Goal: Answer question/provide support: Share knowledge or assist other users

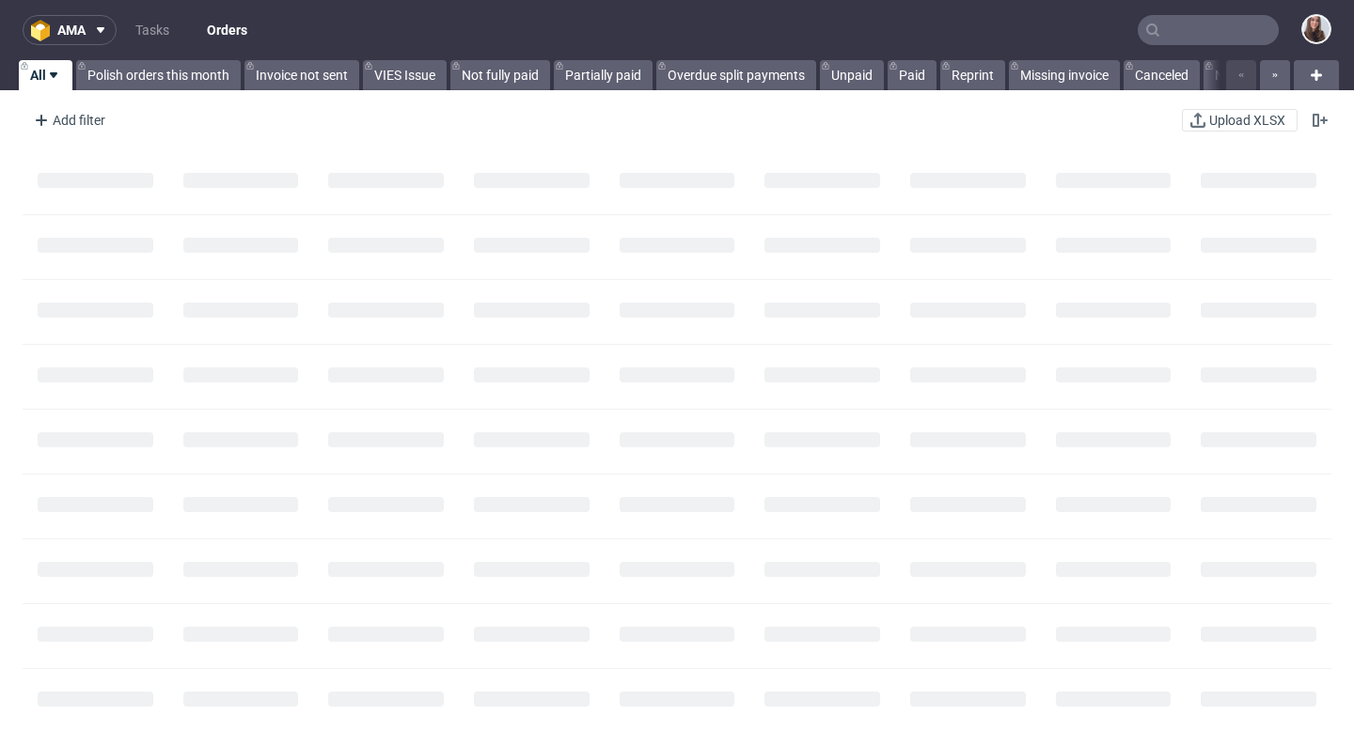
click at [1192, 28] on input "text" at bounding box center [1207, 30] width 141 height 30
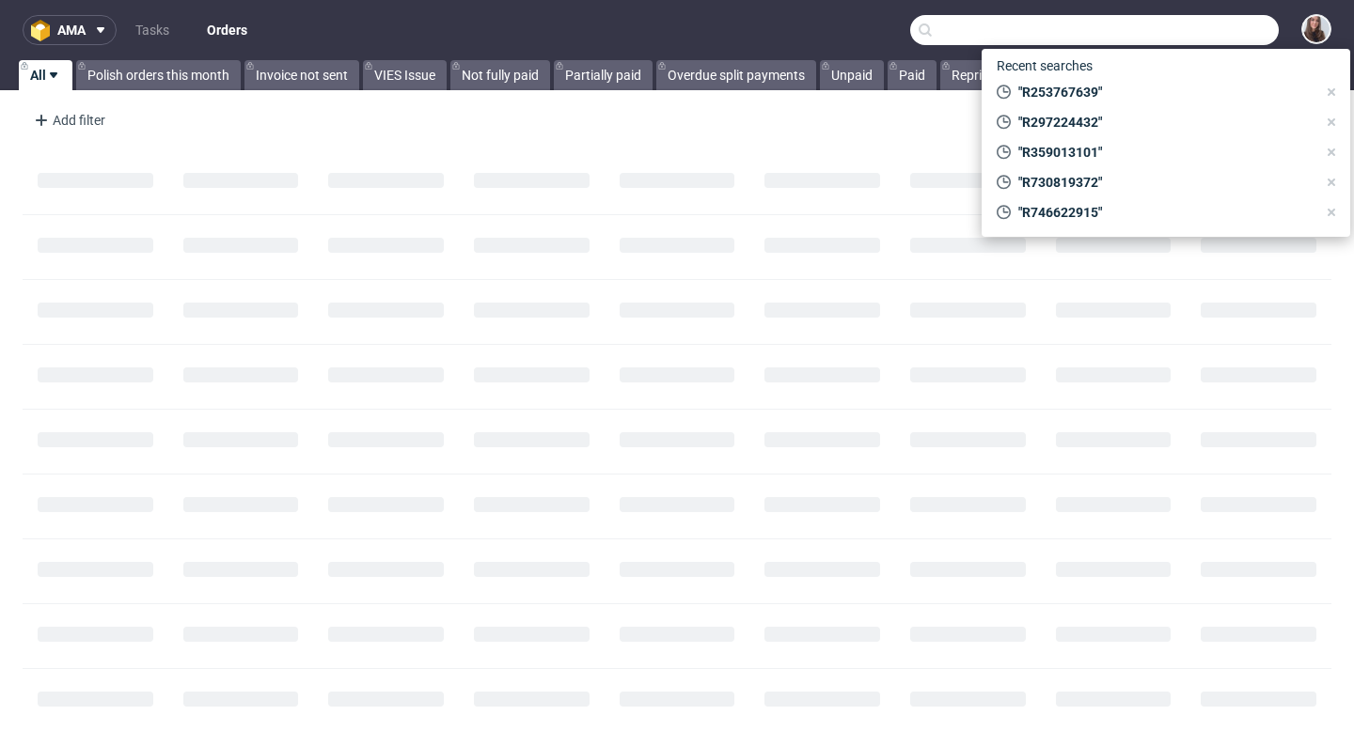
paste input "R891053076"
type input "R891053076"
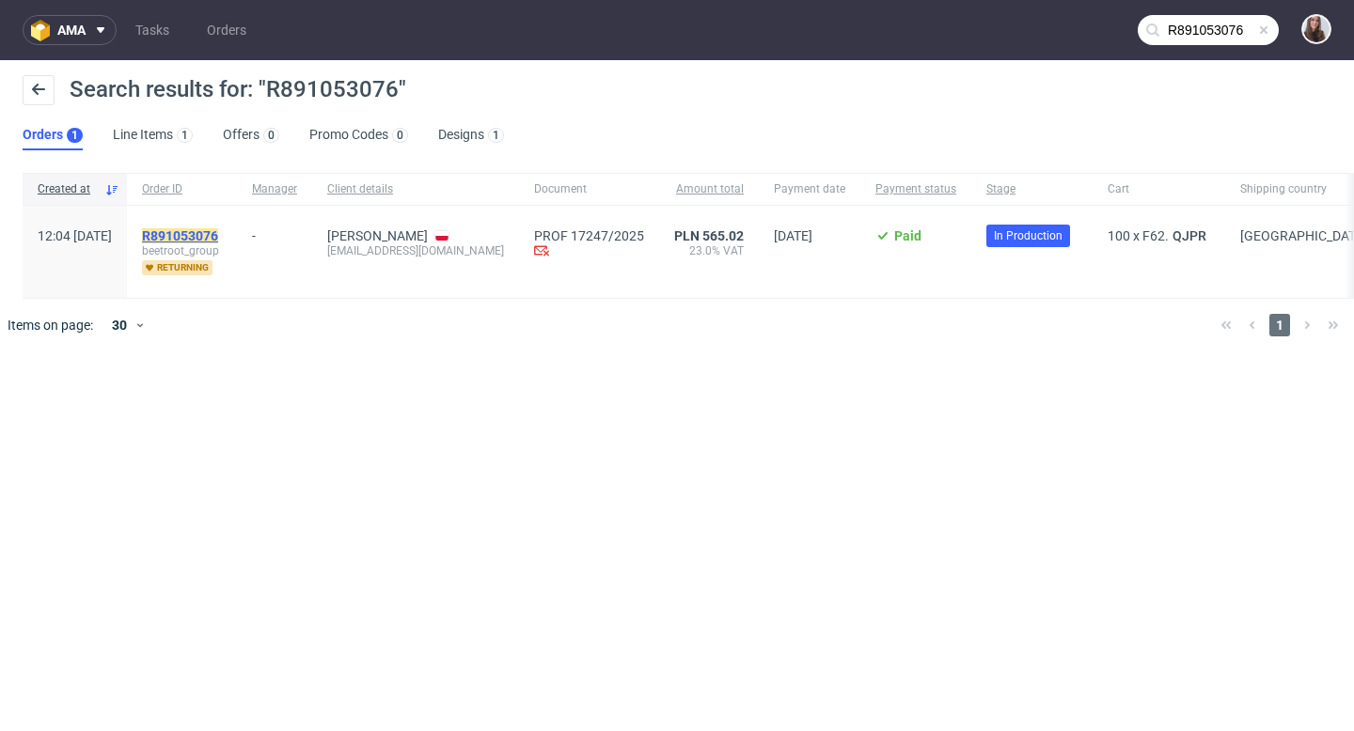
click at [218, 229] on mark "R891053076" at bounding box center [180, 235] width 76 height 15
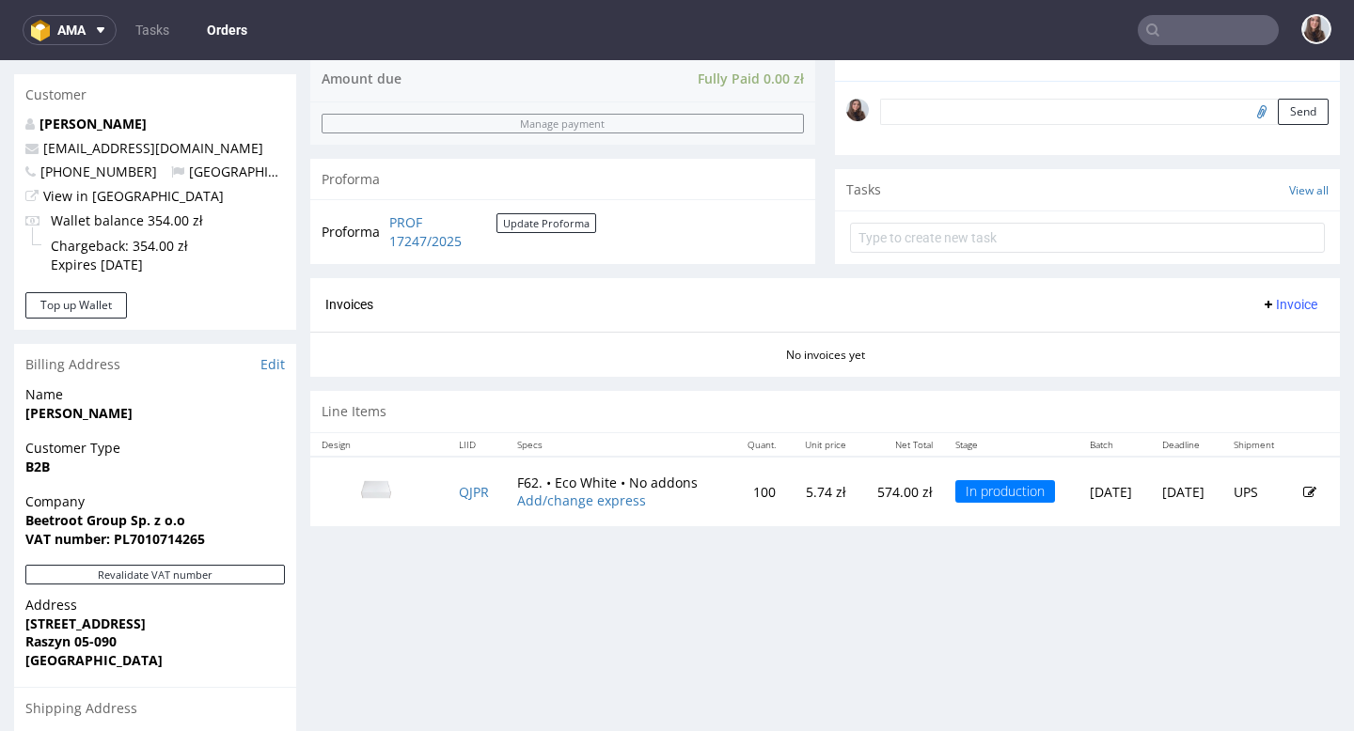
scroll to position [611, 0]
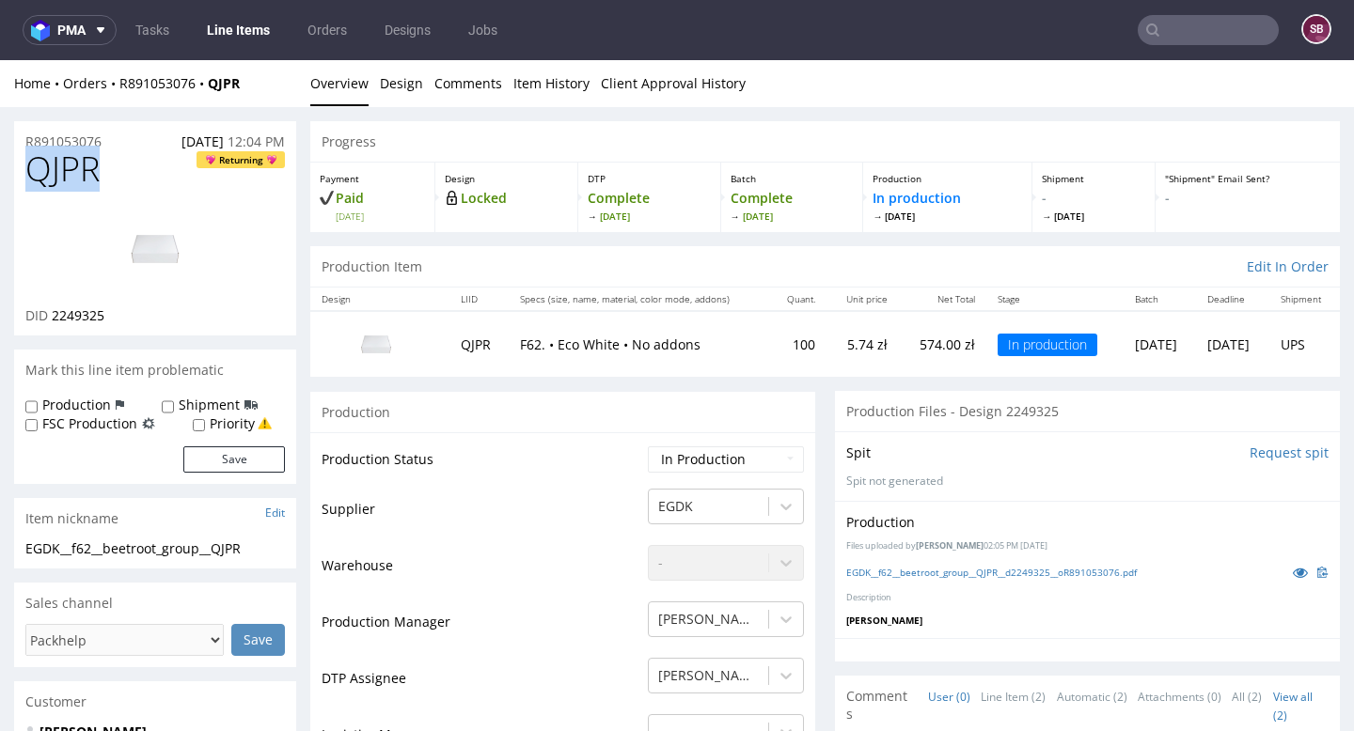
drag, startPoint x: 118, startPoint y: 165, endPoint x: 24, endPoint y: 165, distance: 94.9
click at [24, 165] on div "QJPR Returning DID 2249325" at bounding box center [155, 242] width 282 height 185
copy span "QJPR"
click at [71, 131] on div "R891053076 14.08.2025 12:04 PM" at bounding box center [155, 136] width 282 height 30
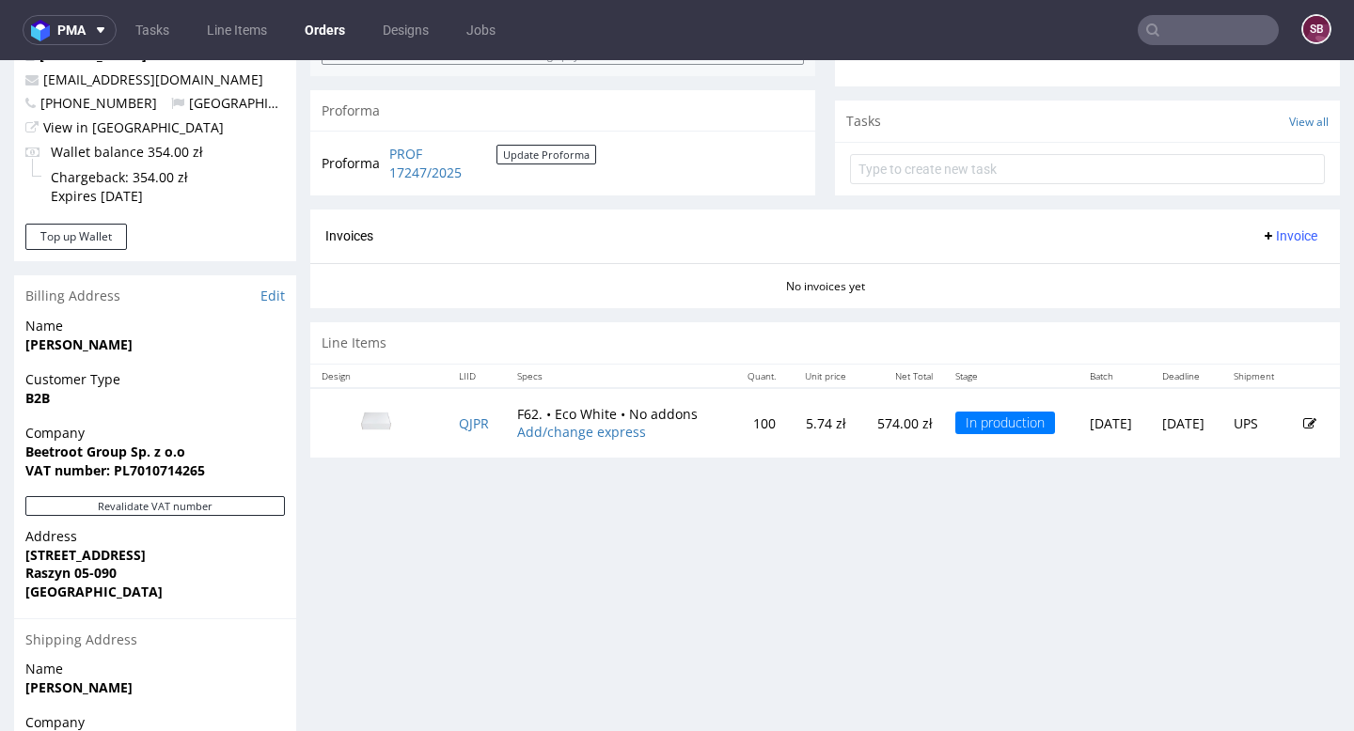
scroll to position [641, 0]
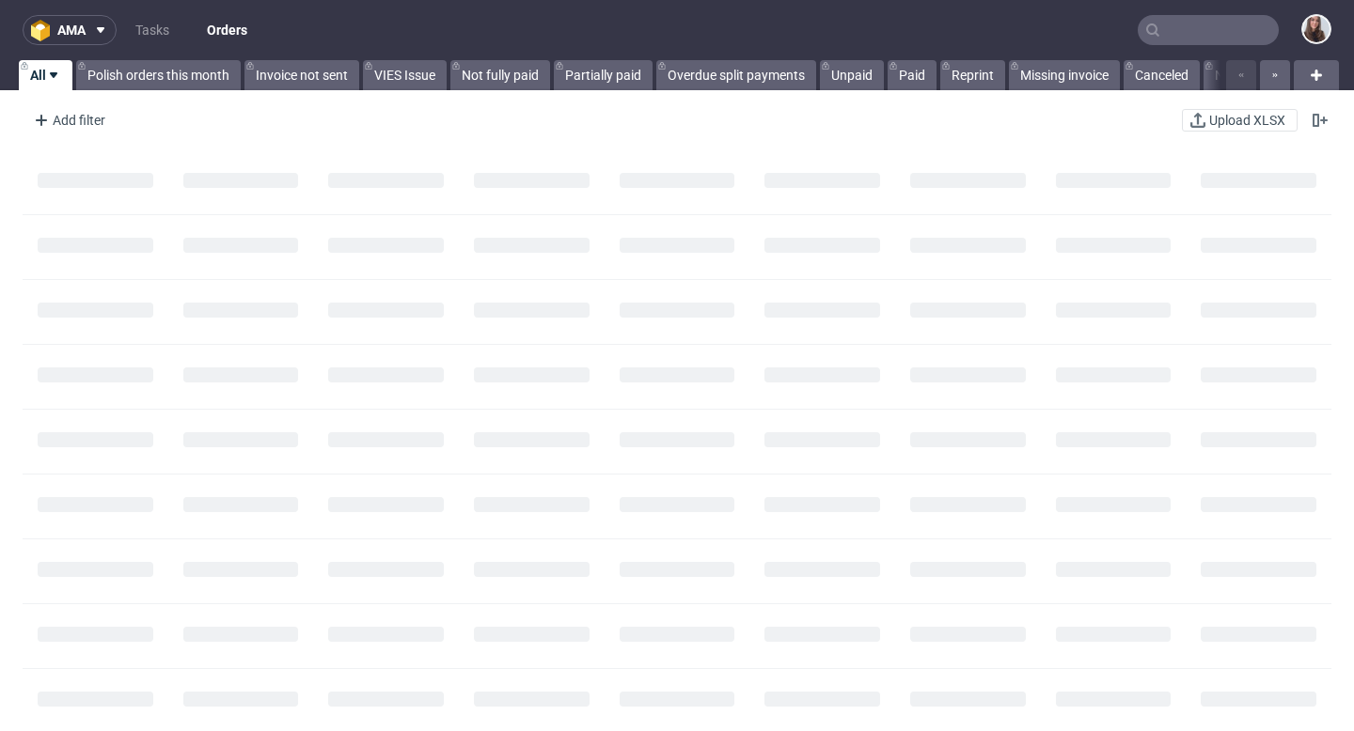
click at [1189, 29] on input "text" at bounding box center [1207, 30] width 141 height 30
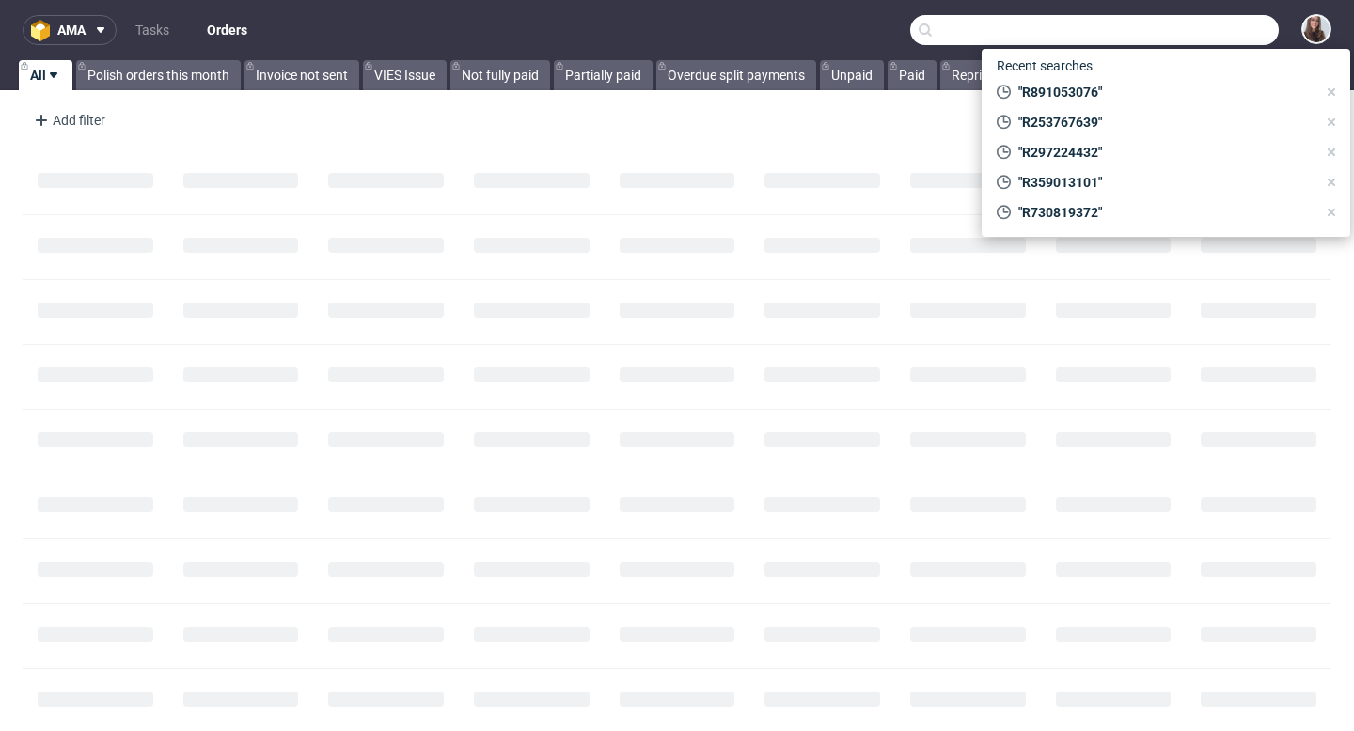
paste input "R818452970"
type input "R818452970"
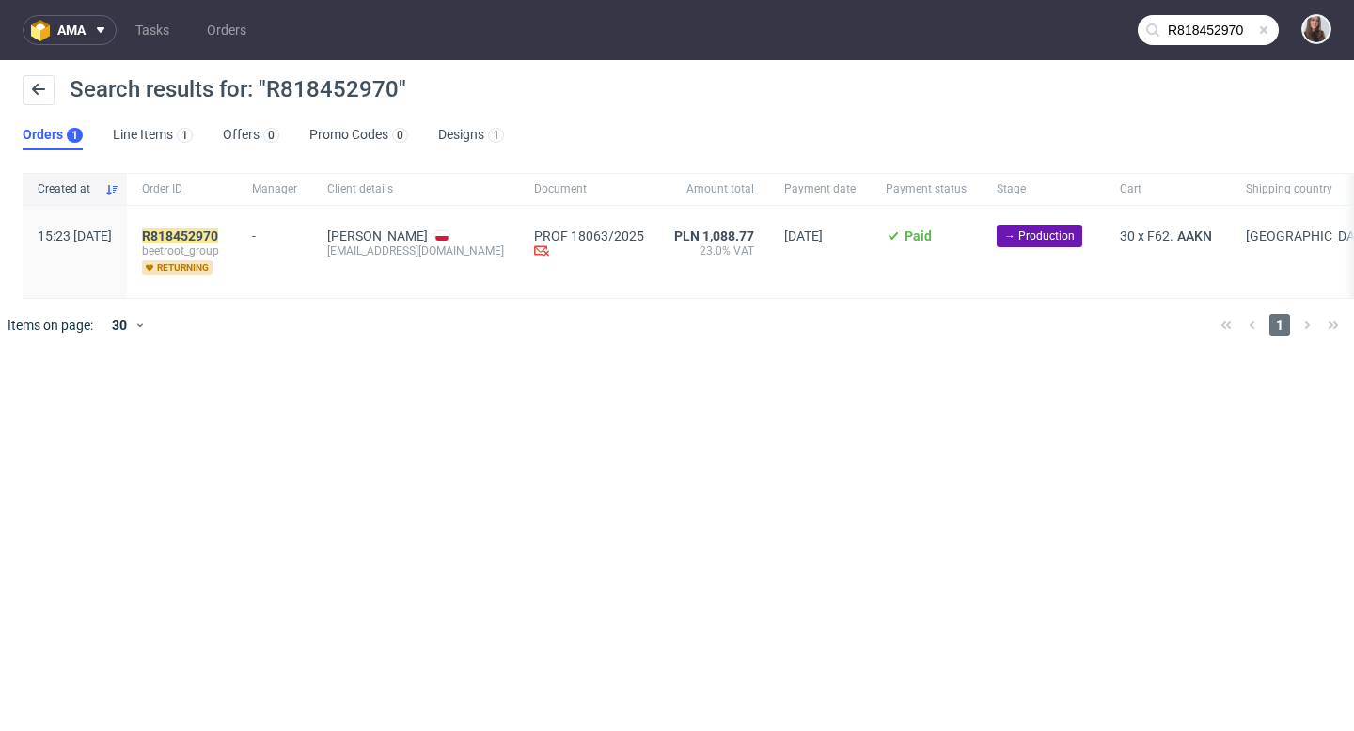
click at [233, 227] on div "R818452970 beetroot_group returning" at bounding box center [182, 252] width 110 height 92
click at [218, 230] on mark "R818452970" at bounding box center [180, 235] width 76 height 15
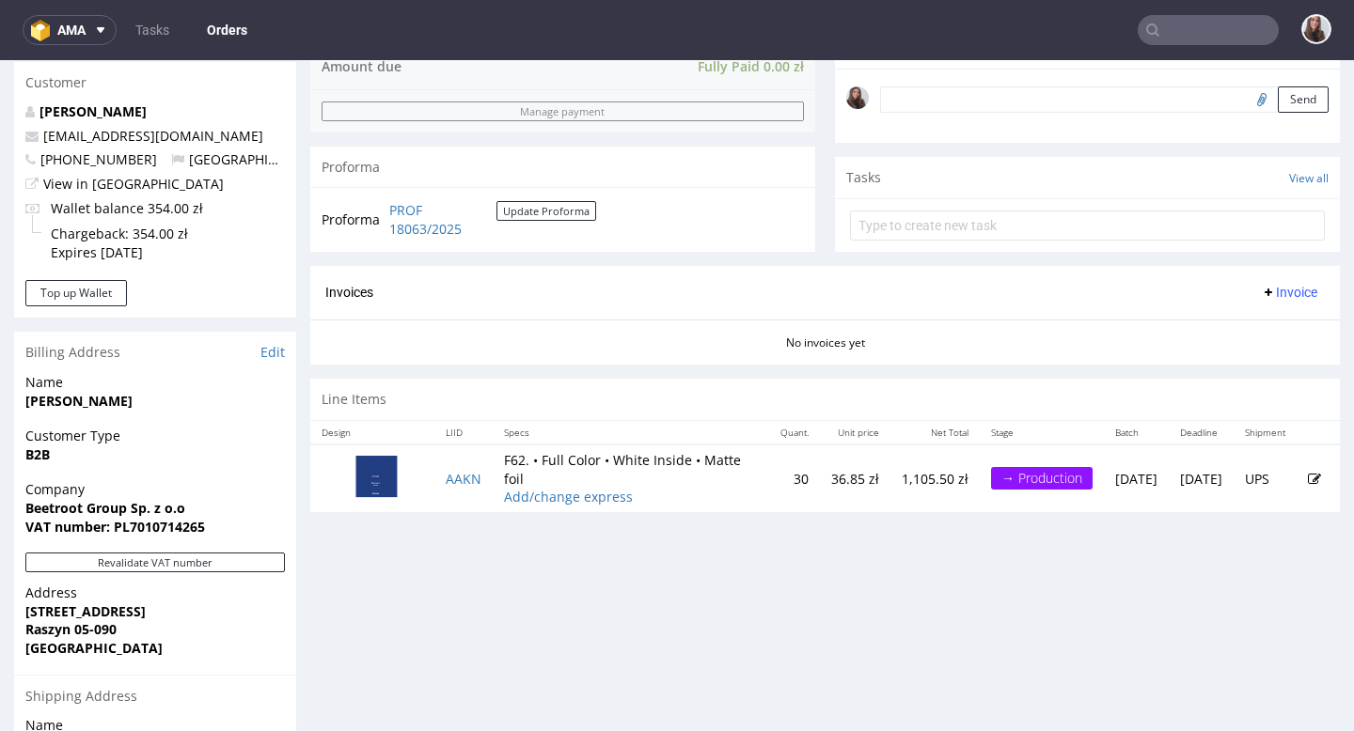
scroll to position [589, 0]
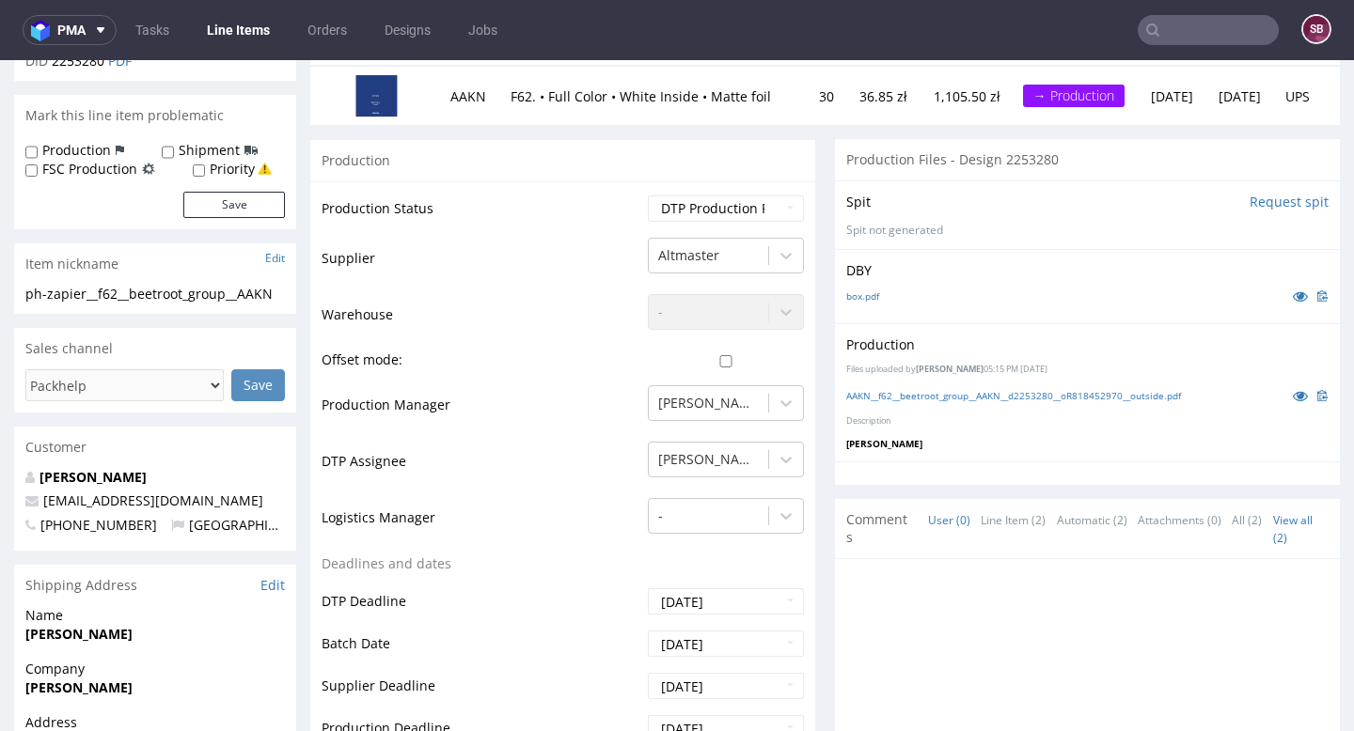
scroll to position [260, 0]
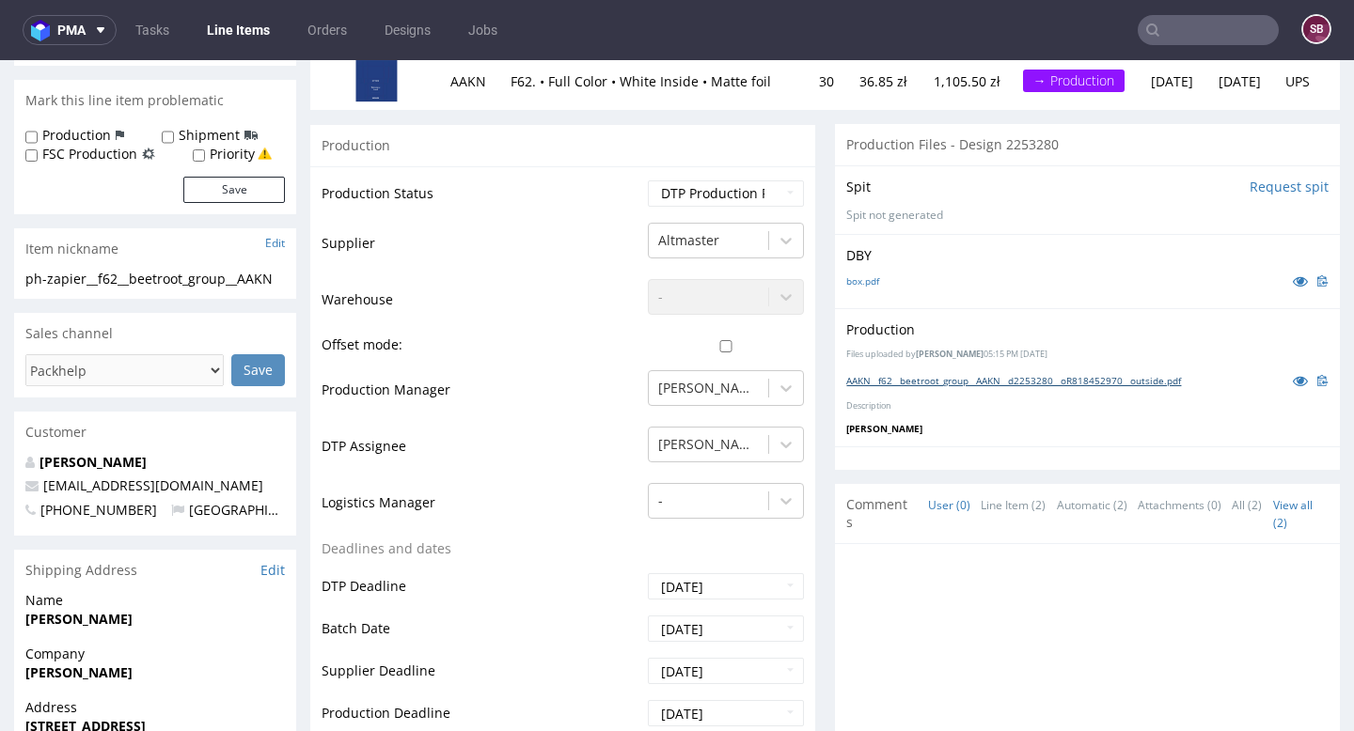
click at [1043, 381] on link "AAKN__f62__beetroot_group__AAKN__d2253280__oR818452970__outside.pdf" at bounding box center [1013, 380] width 335 height 13
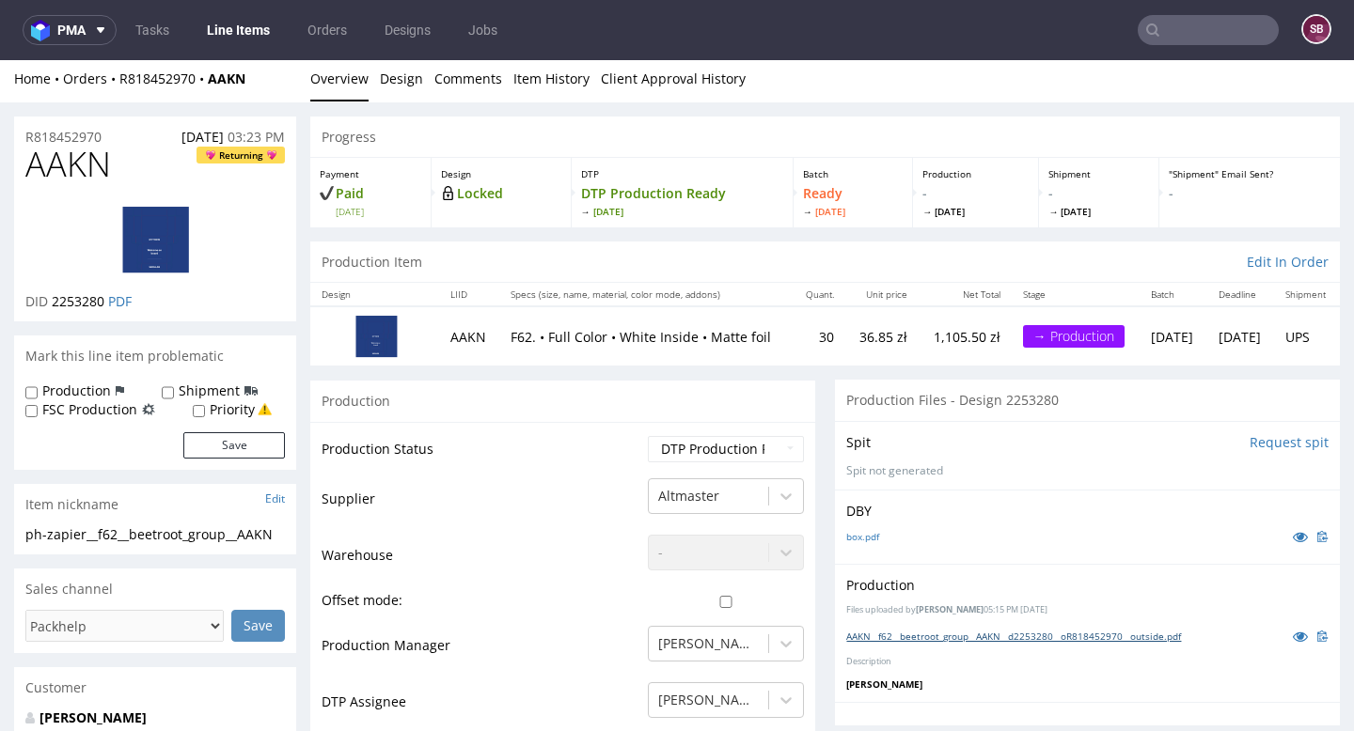
scroll to position [0, 0]
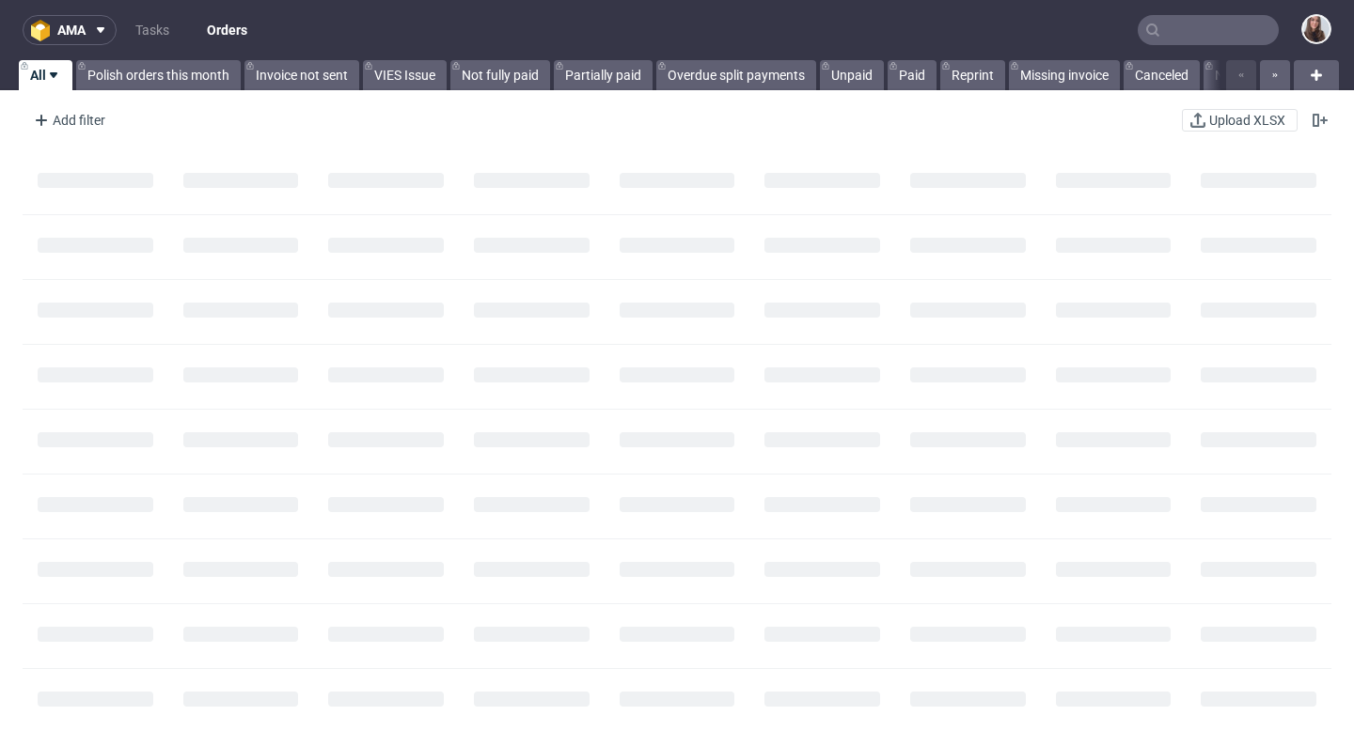
click at [1193, 39] on input "text" at bounding box center [1207, 30] width 141 height 30
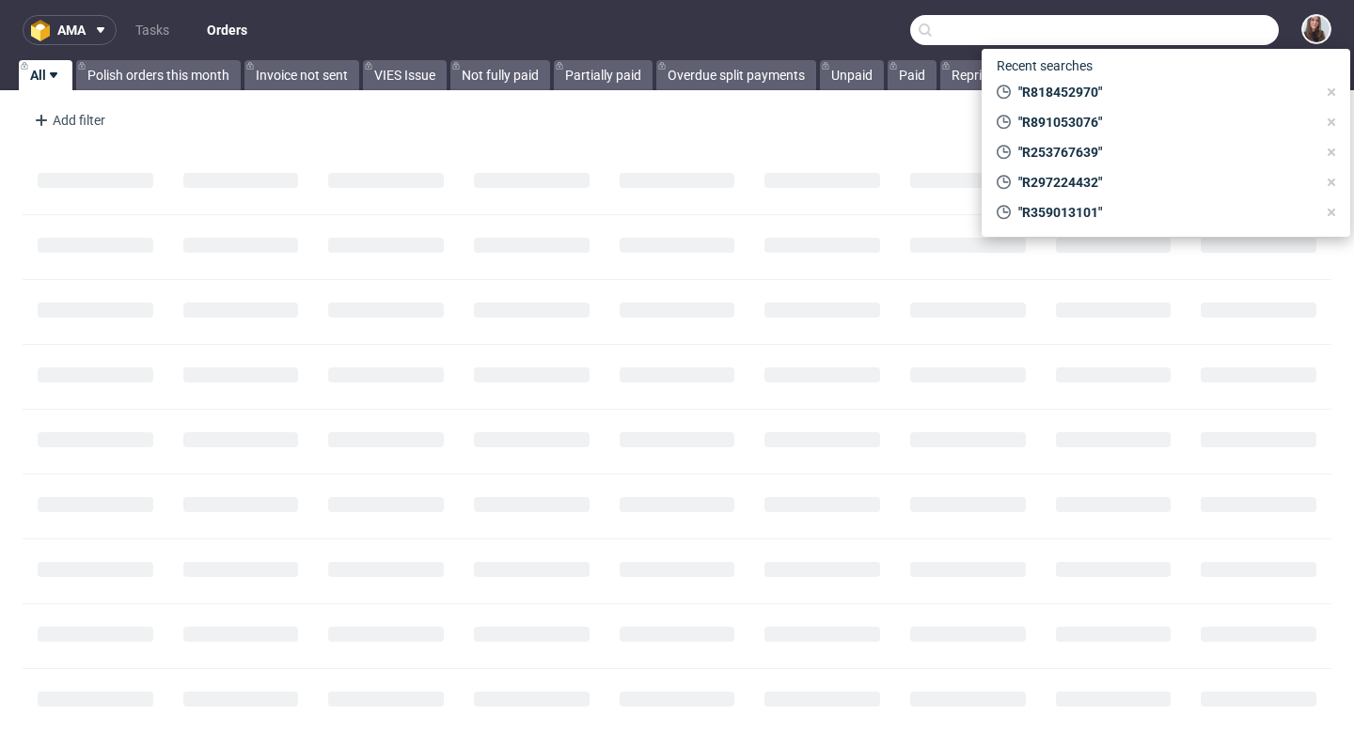
paste input "R226566952"
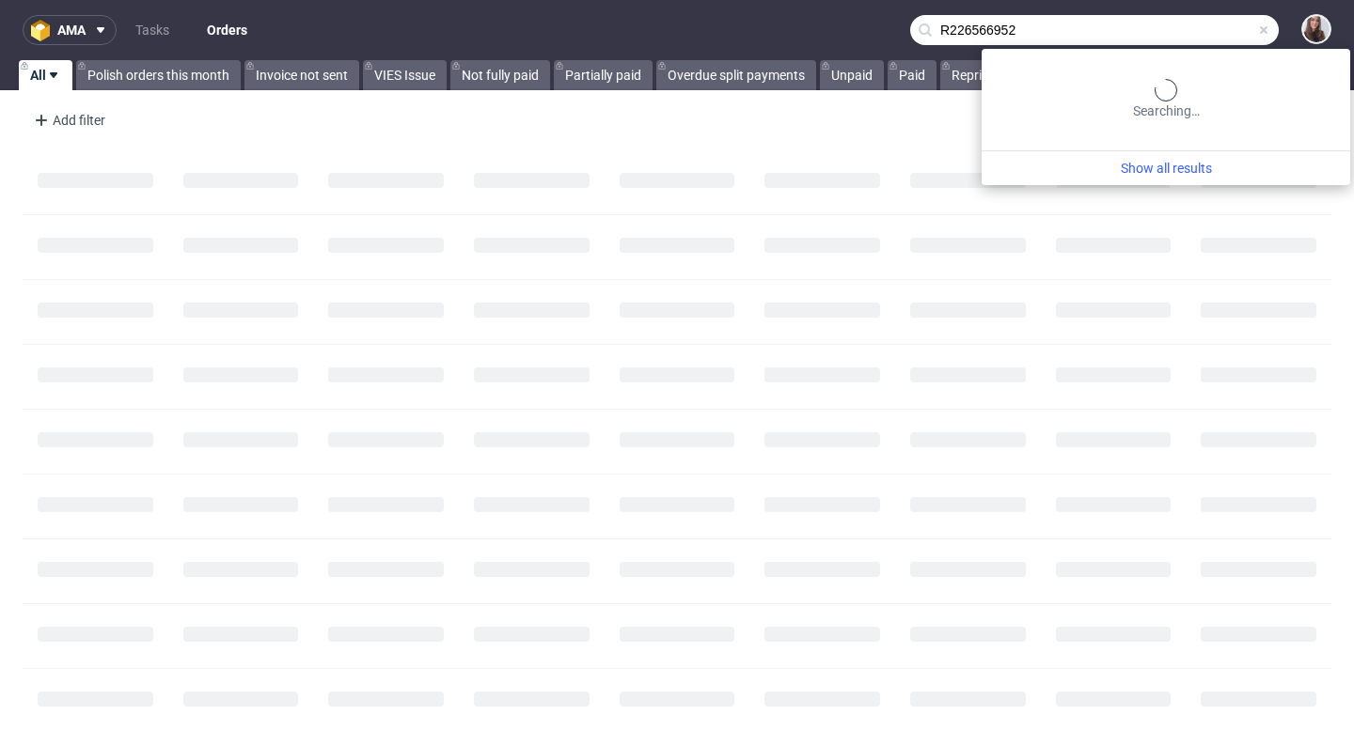
type input "R226566952"
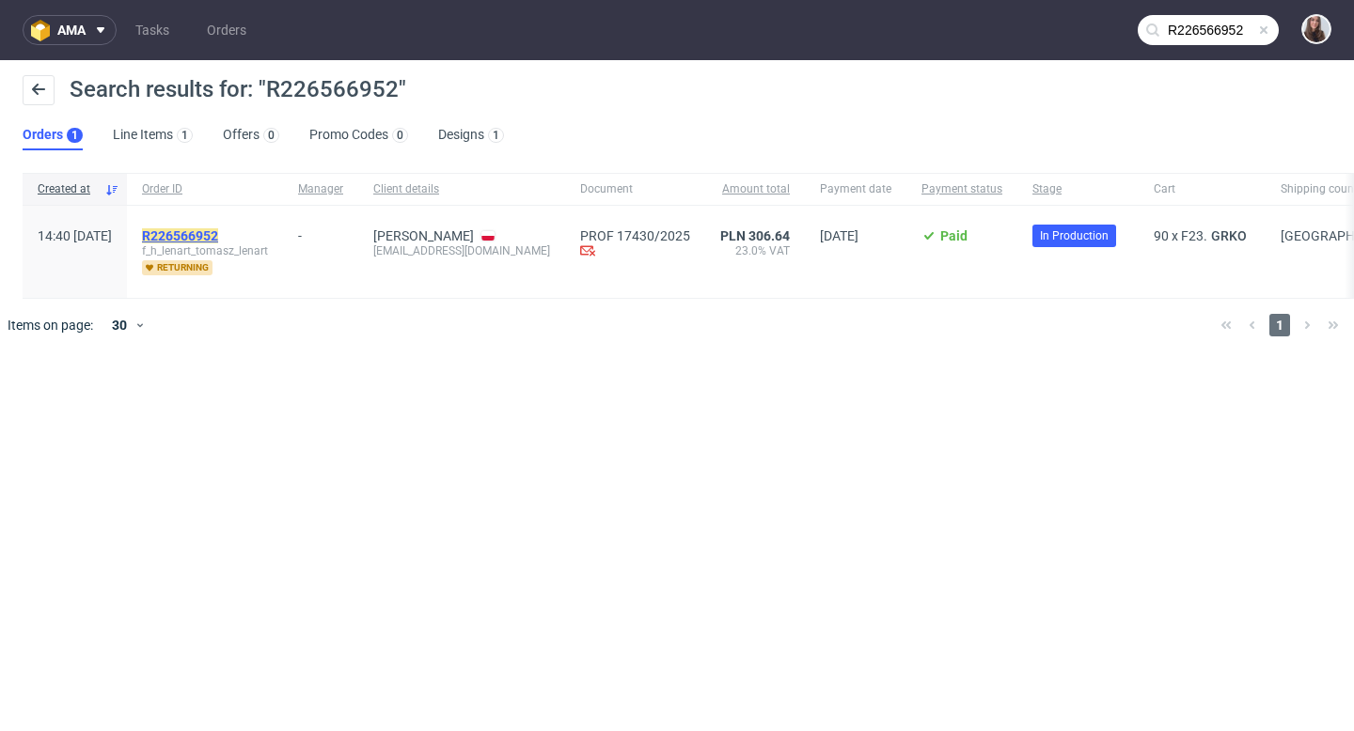
click at [218, 229] on mark "R226566952" at bounding box center [180, 235] width 76 height 15
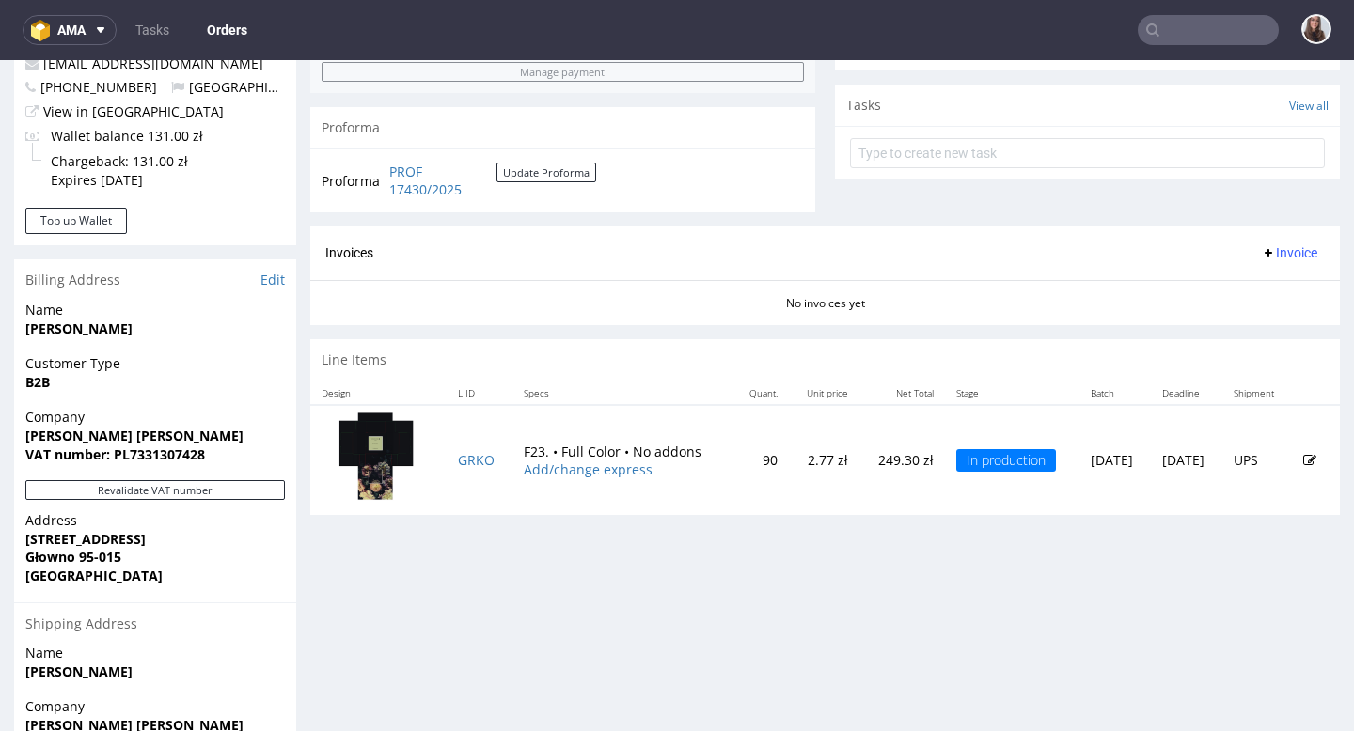
scroll to position [655, 0]
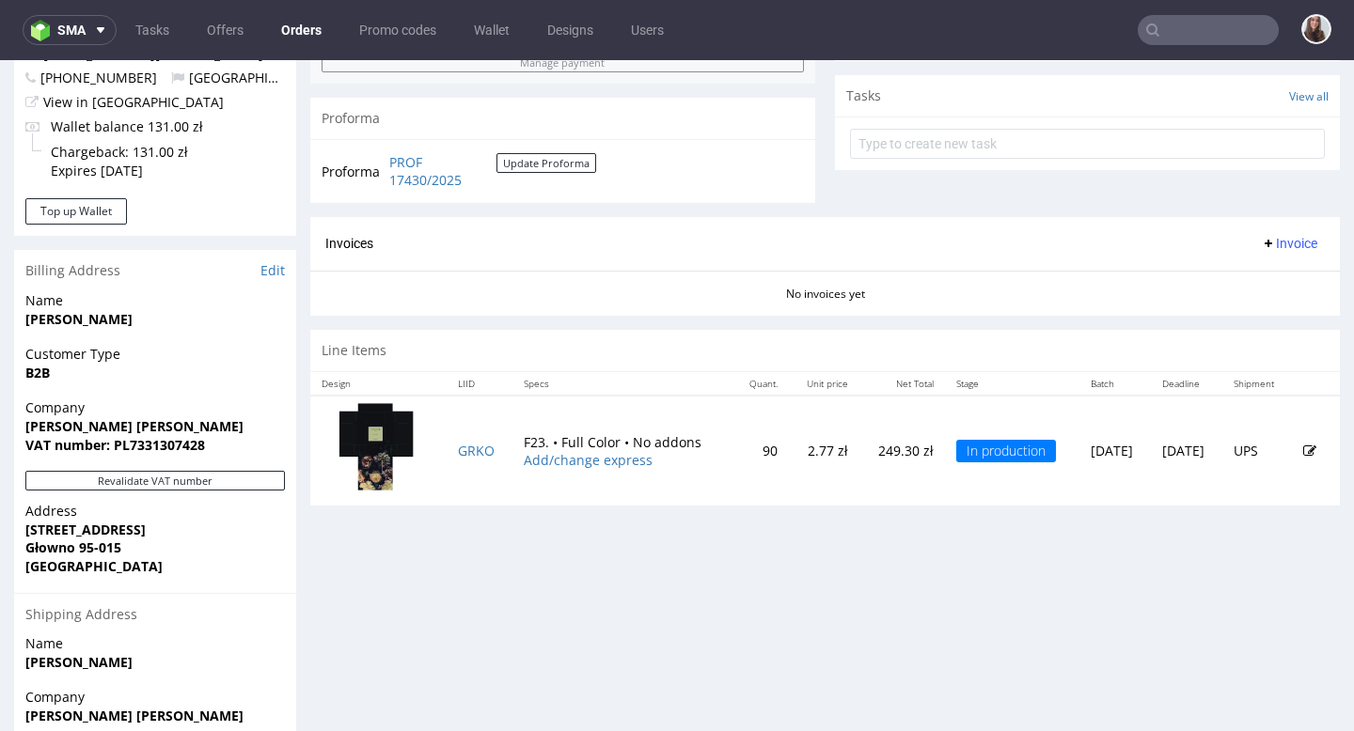
scroll to position [667, 0]
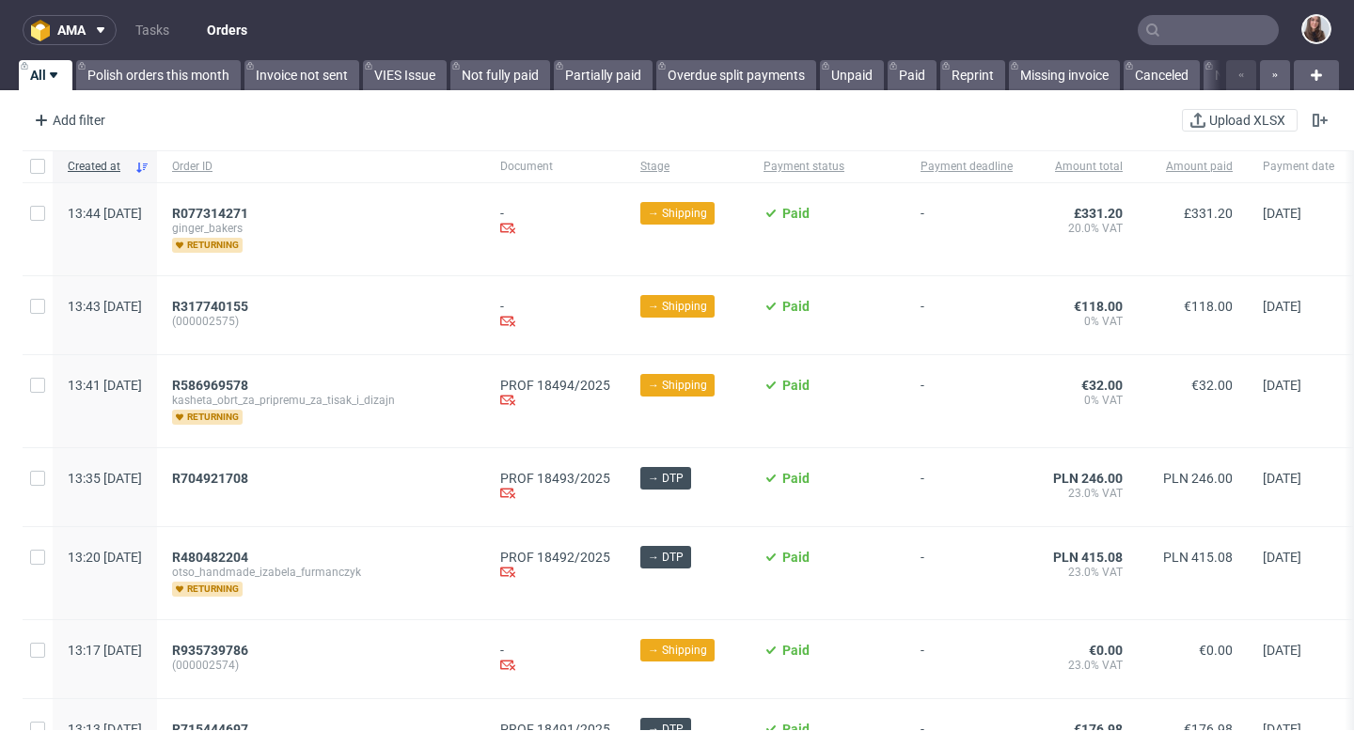
click at [1180, 35] on input "text" at bounding box center [1207, 30] width 141 height 30
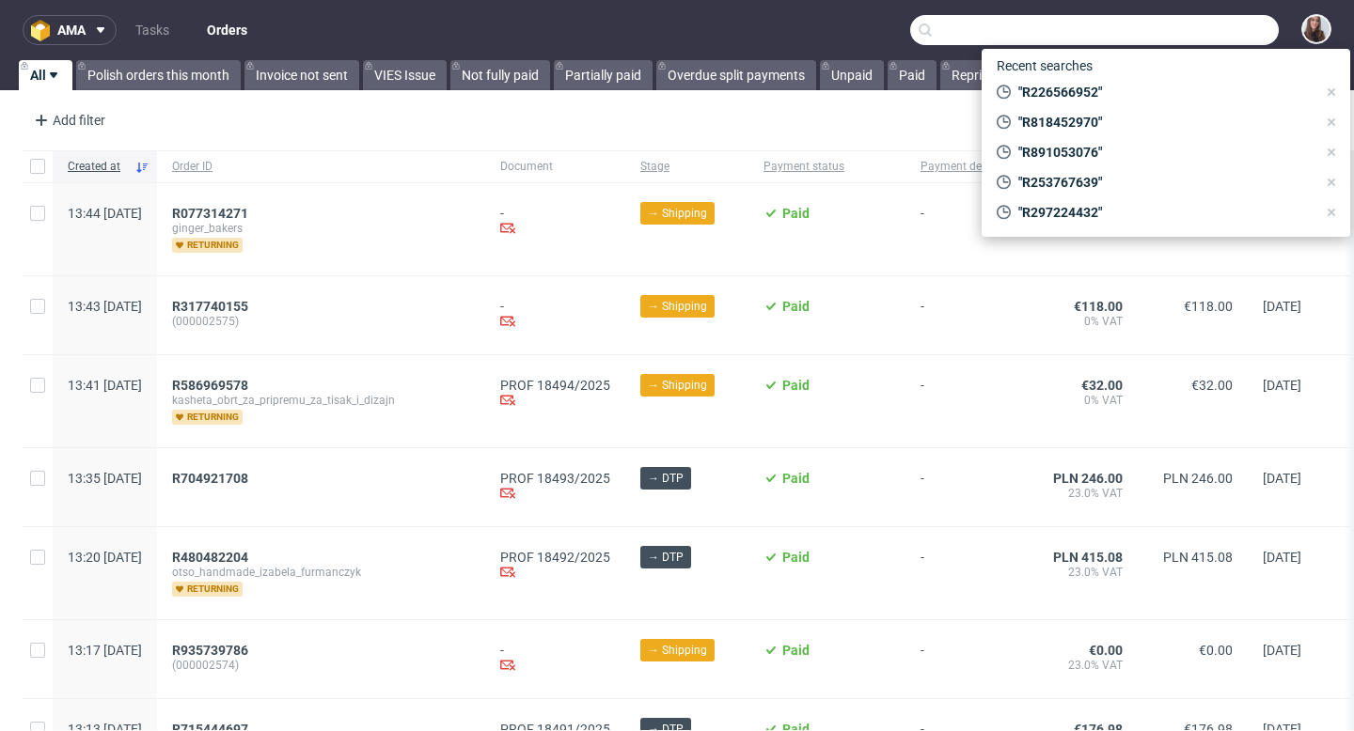
paste input "R915737217"
type input "R915737217"
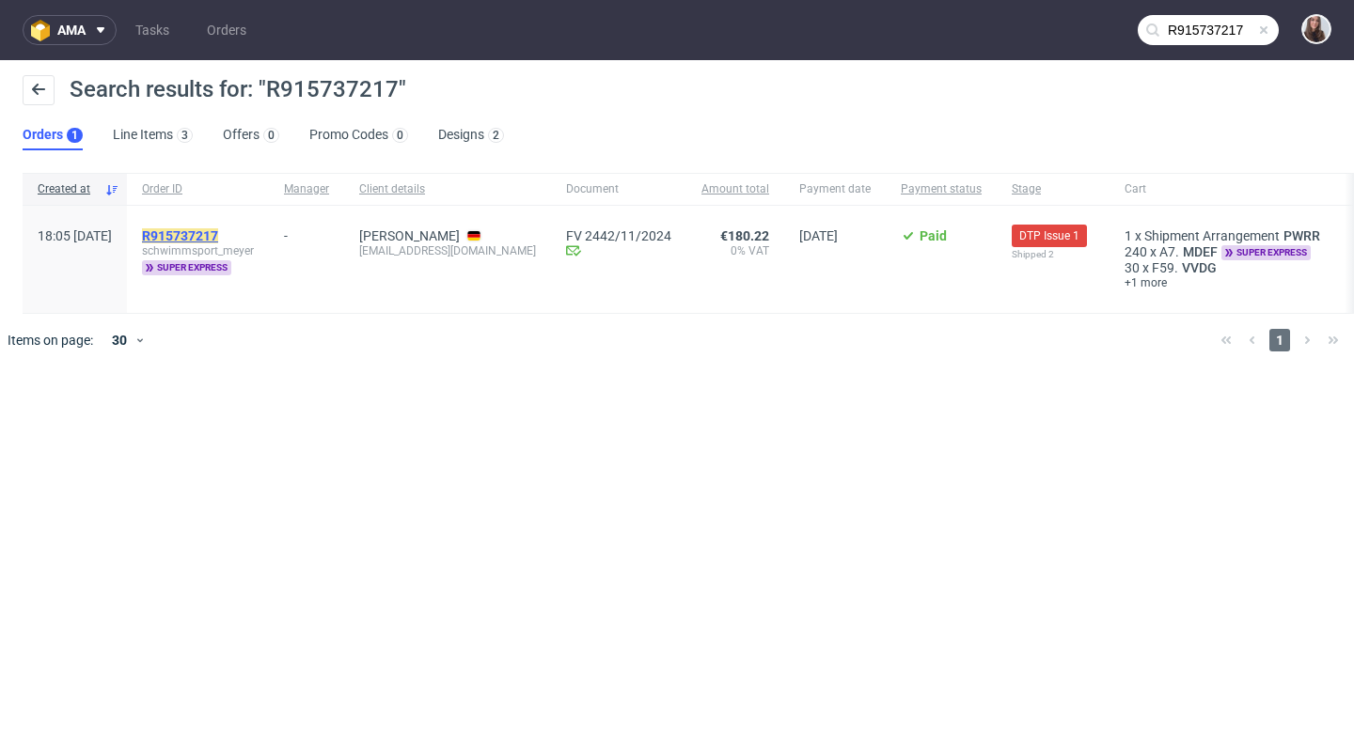
click at [218, 233] on mark "R915737217" at bounding box center [180, 235] width 76 height 15
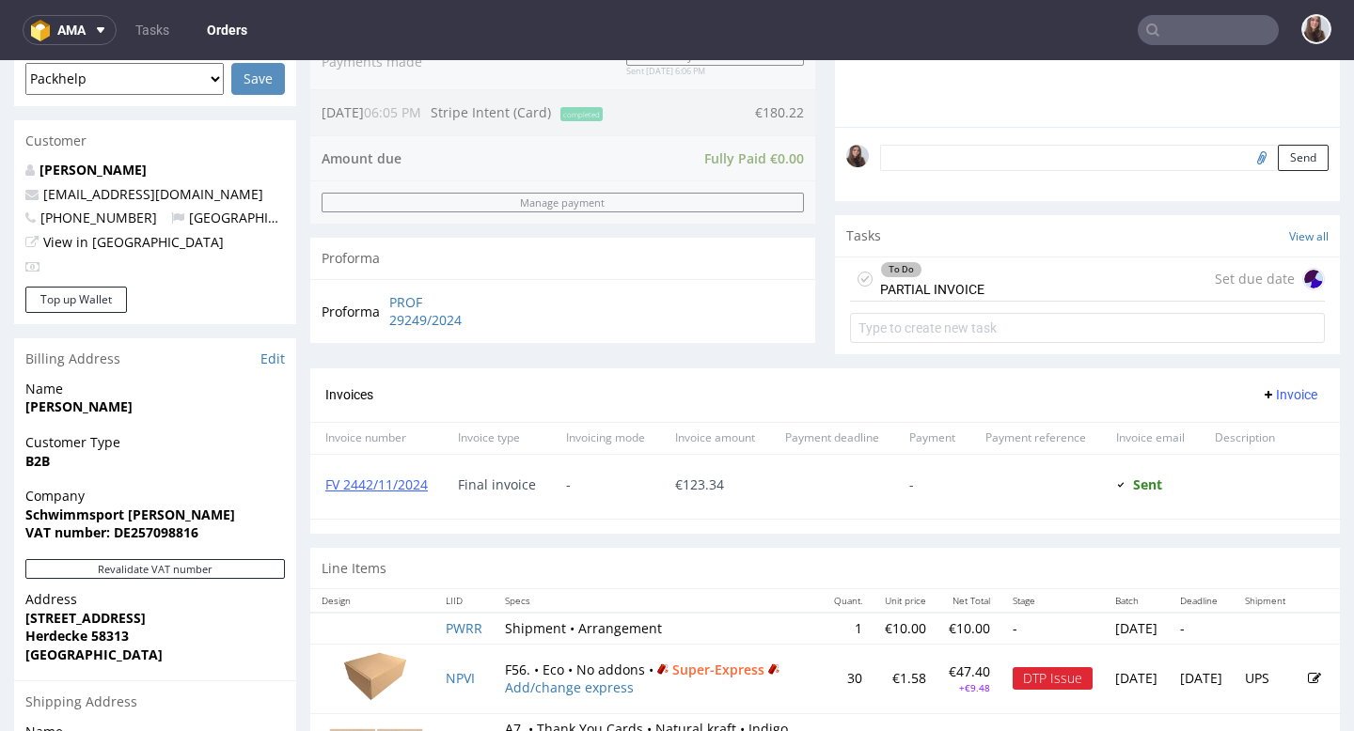
scroll to position [537, 0]
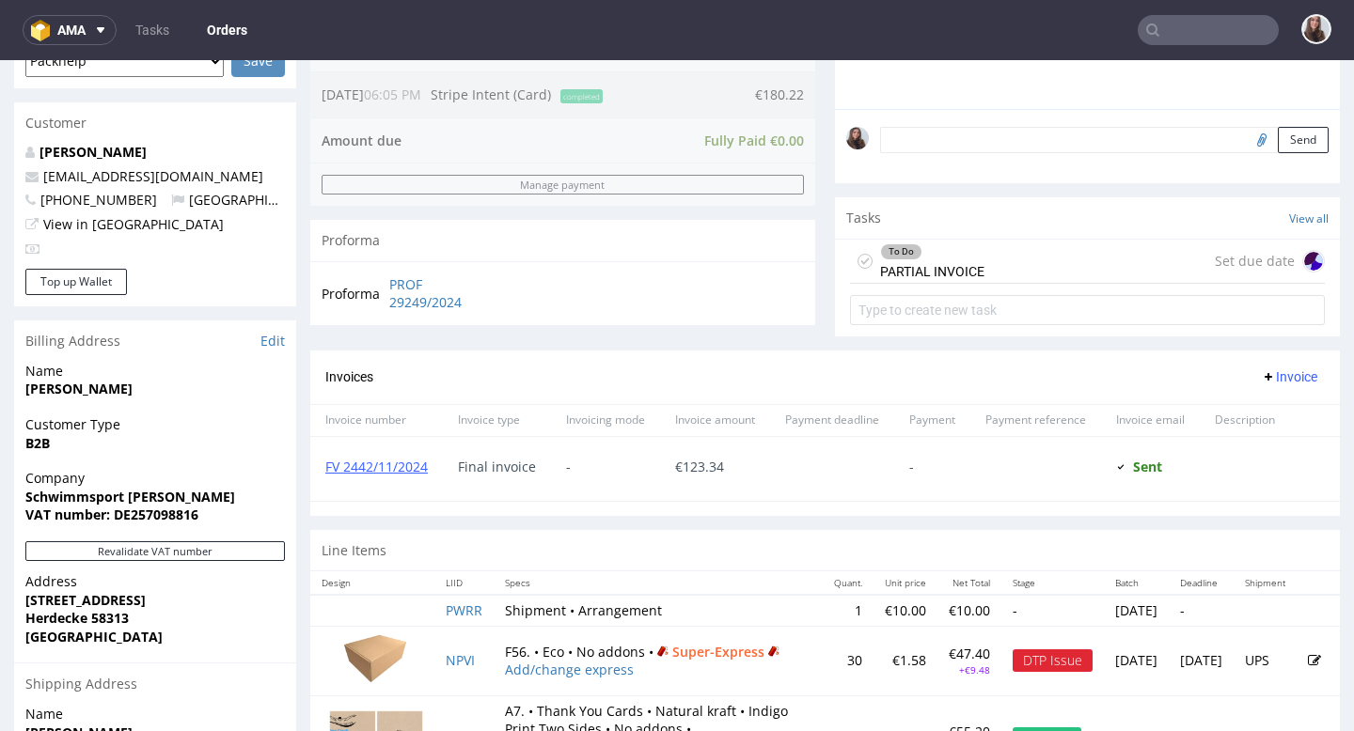
click at [974, 283] on div "To Do PARTIAL INVOICE" at bounding box center [932, 261] width 104 height 43
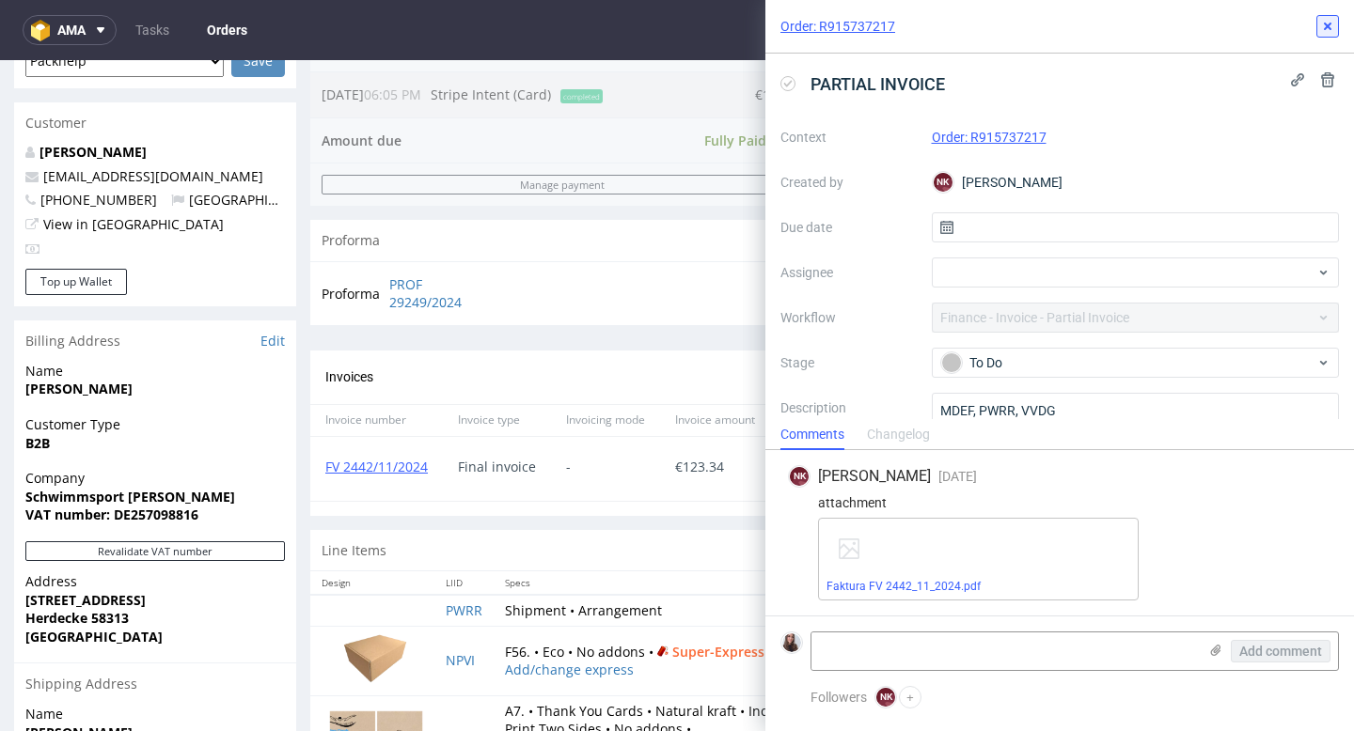
click at [1329, 28] on use at bounding box center [1328, 27] width 8 height 8
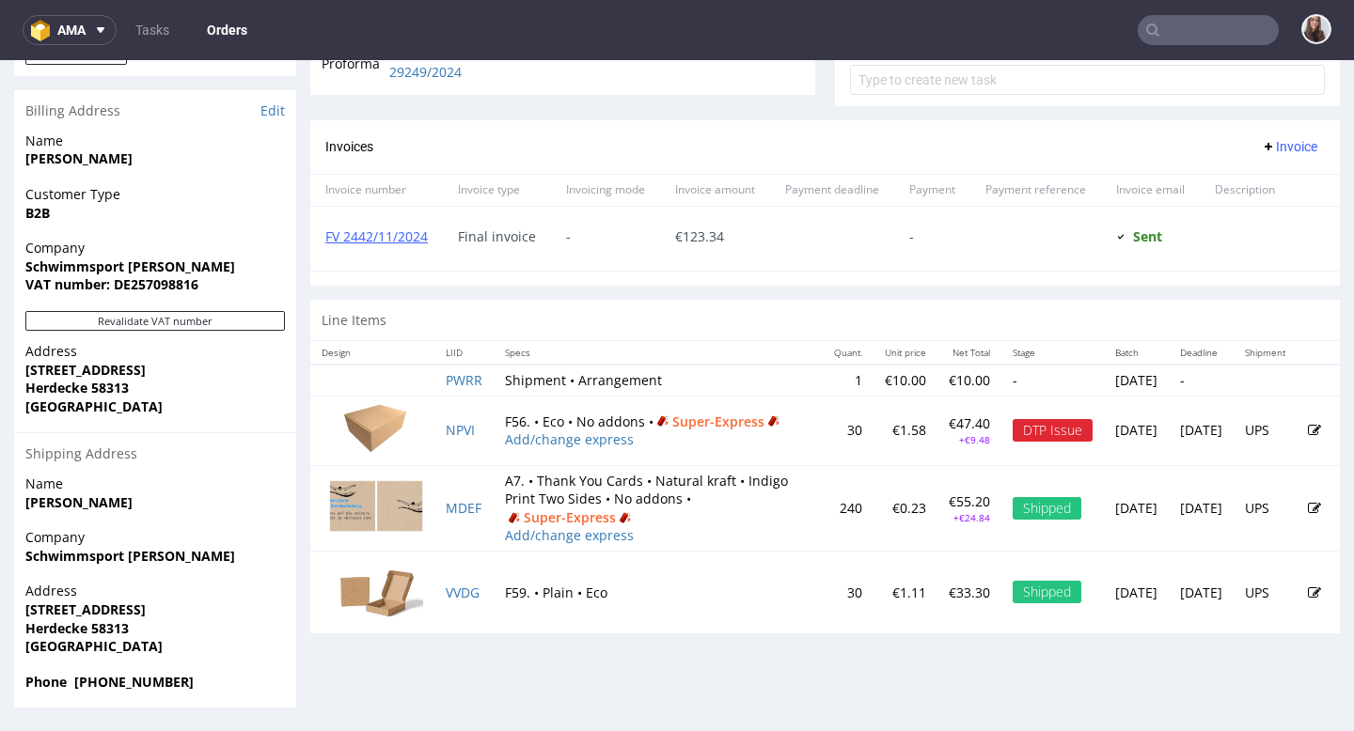
scroll to position [5, 0]
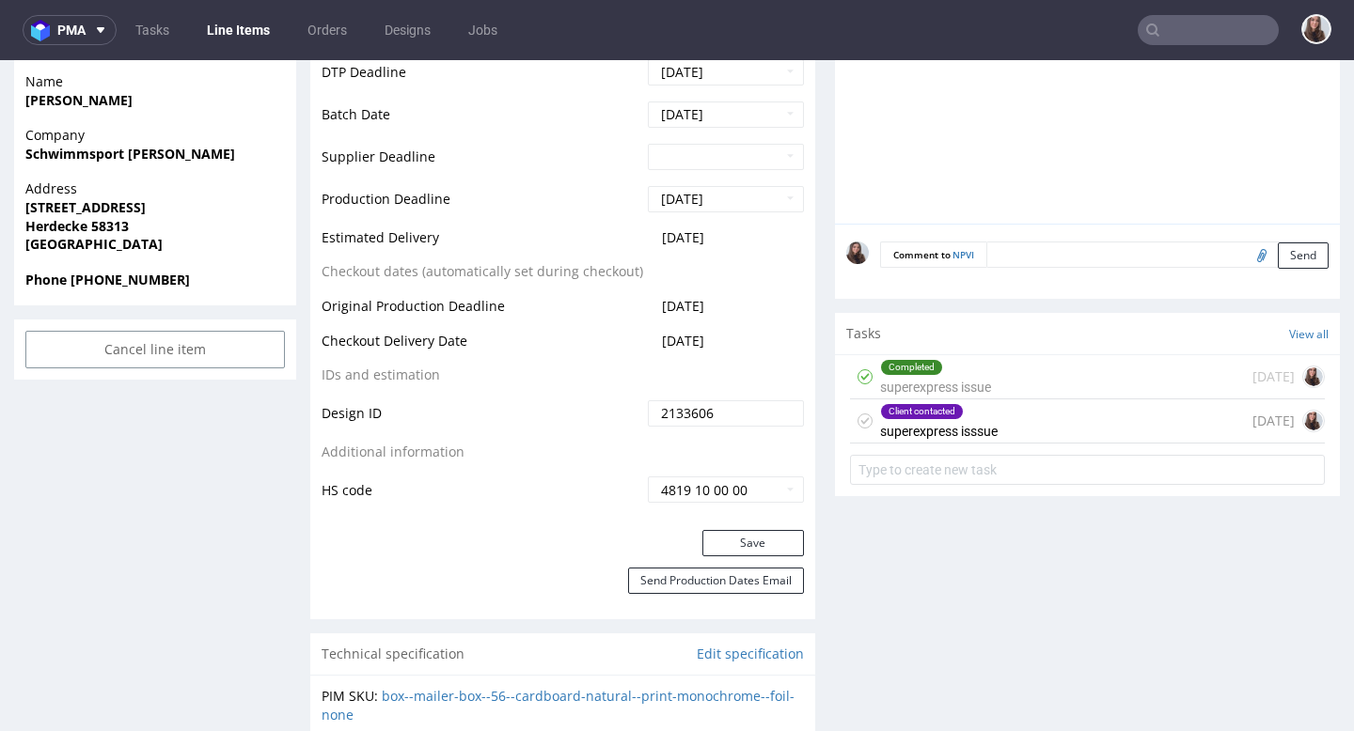
scroll to position [829, 0]
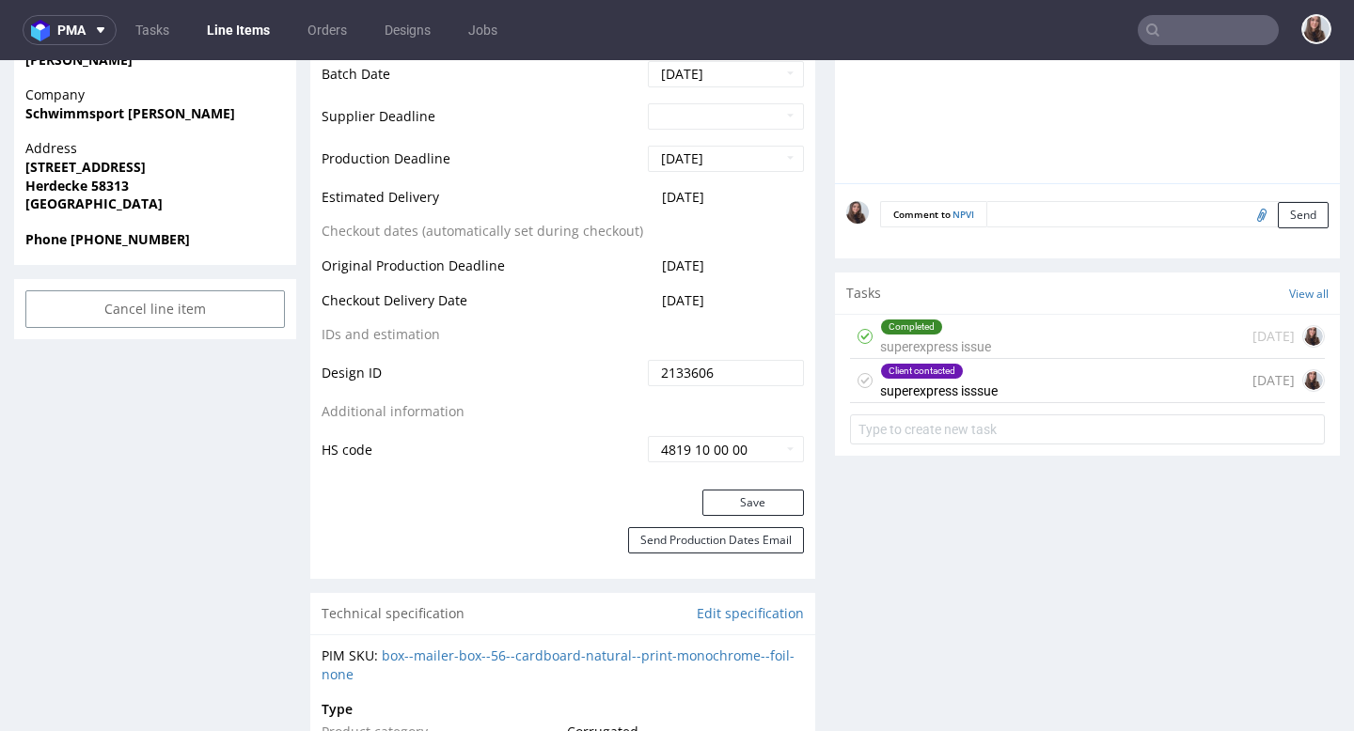
click at [965, 370] on div "Client contacted" at bounding box center [939, 371] width 116 height 15
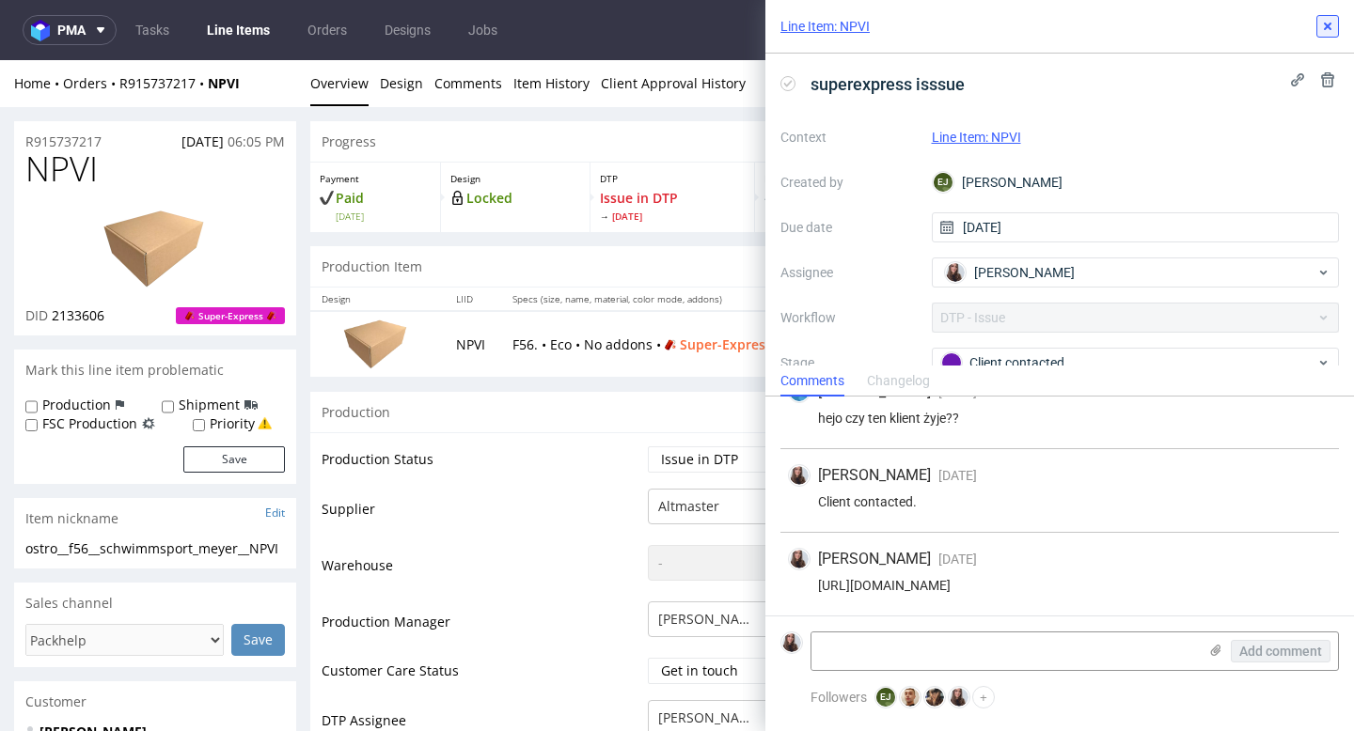
click at [1327, 26] on use at bounding box center [1328, 27] width 8 height 8
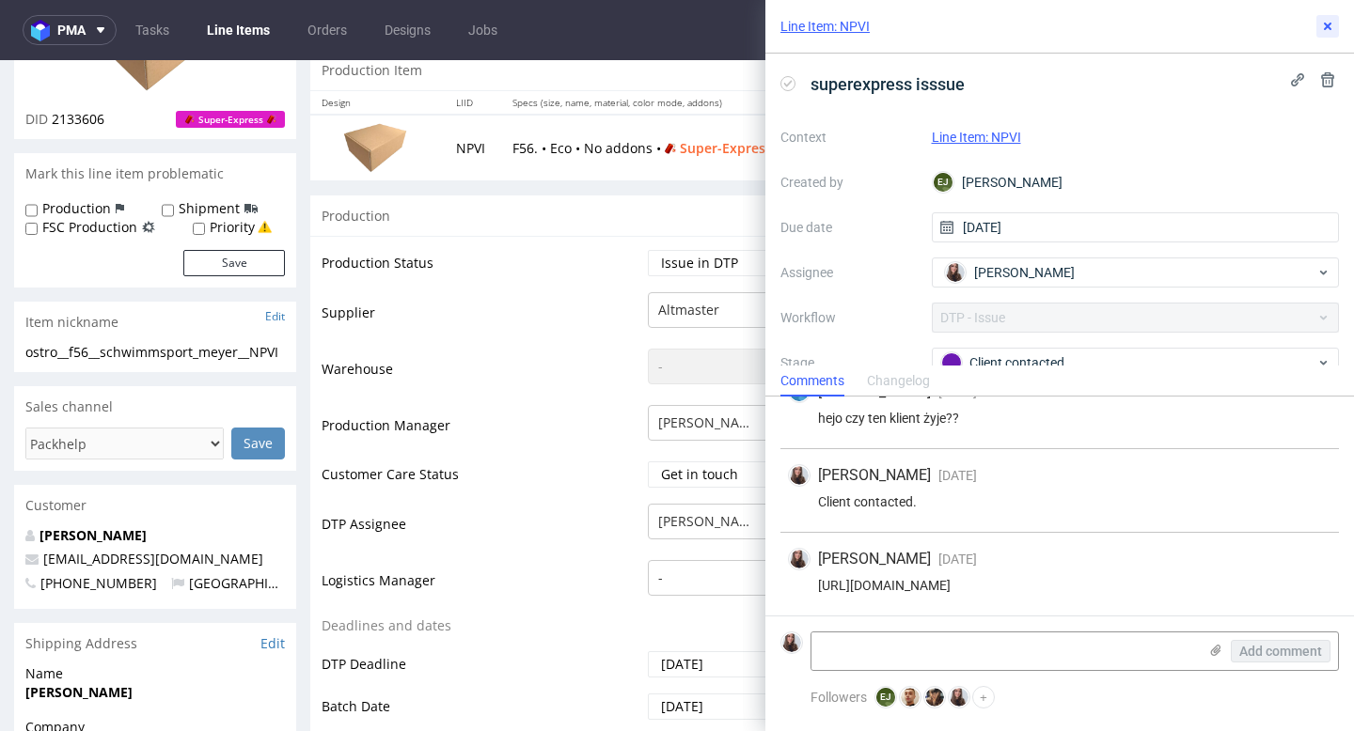
scroll to position [335, 0]
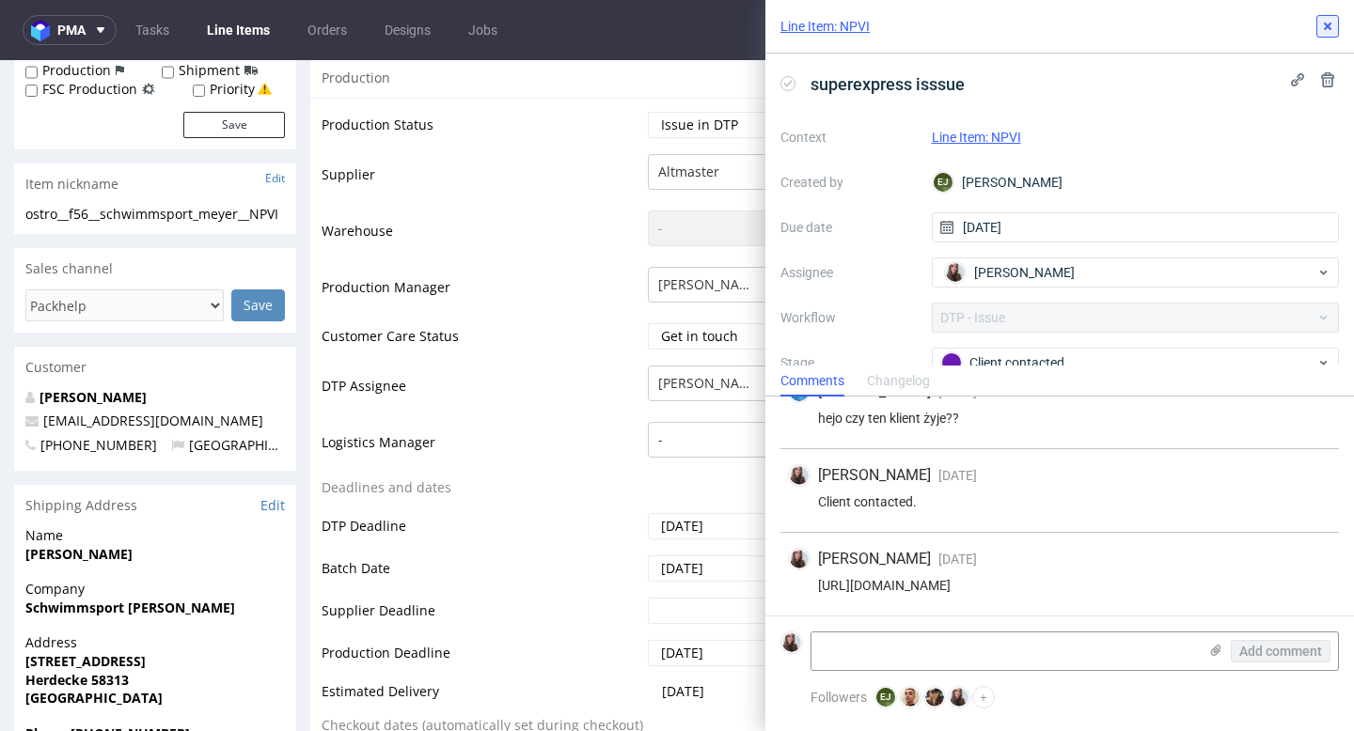
click at [1326, 27] on icon at bounding box center [1327, 26] width 15 height 15
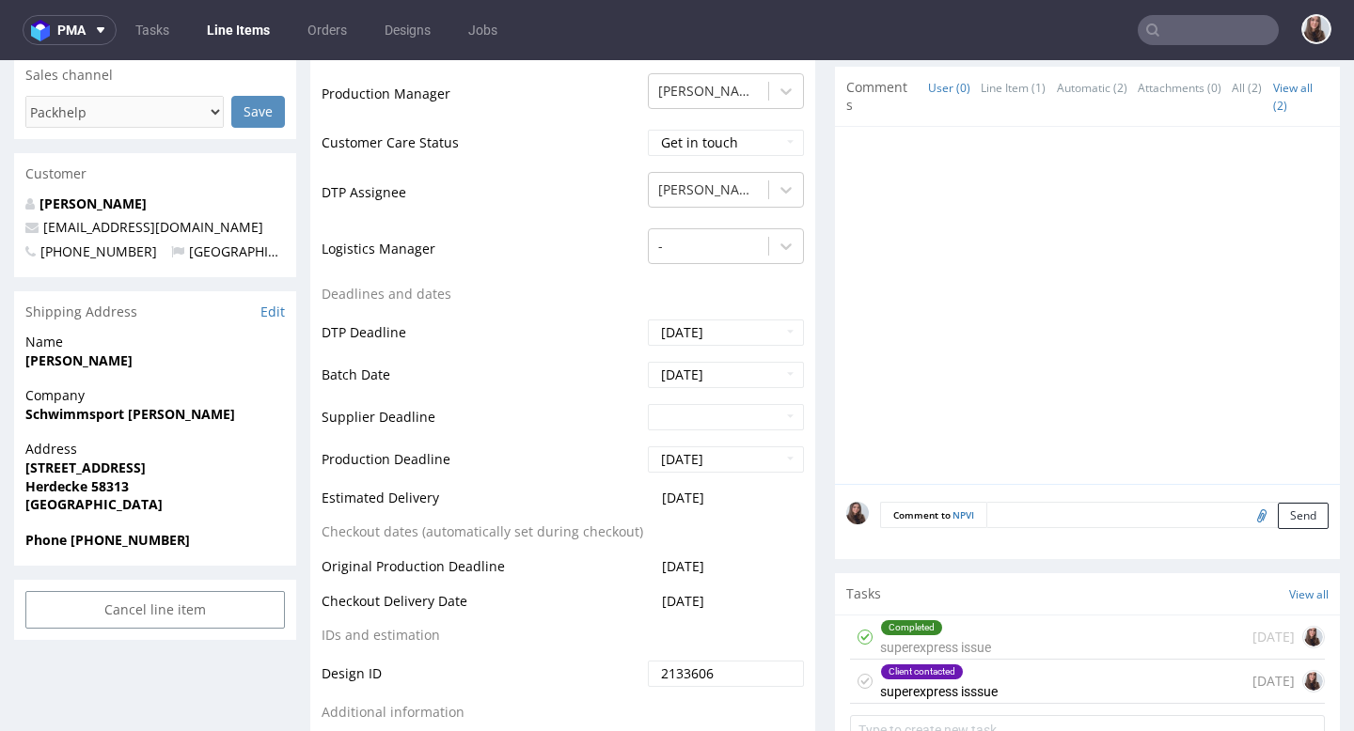
scroll to position [182, 0]
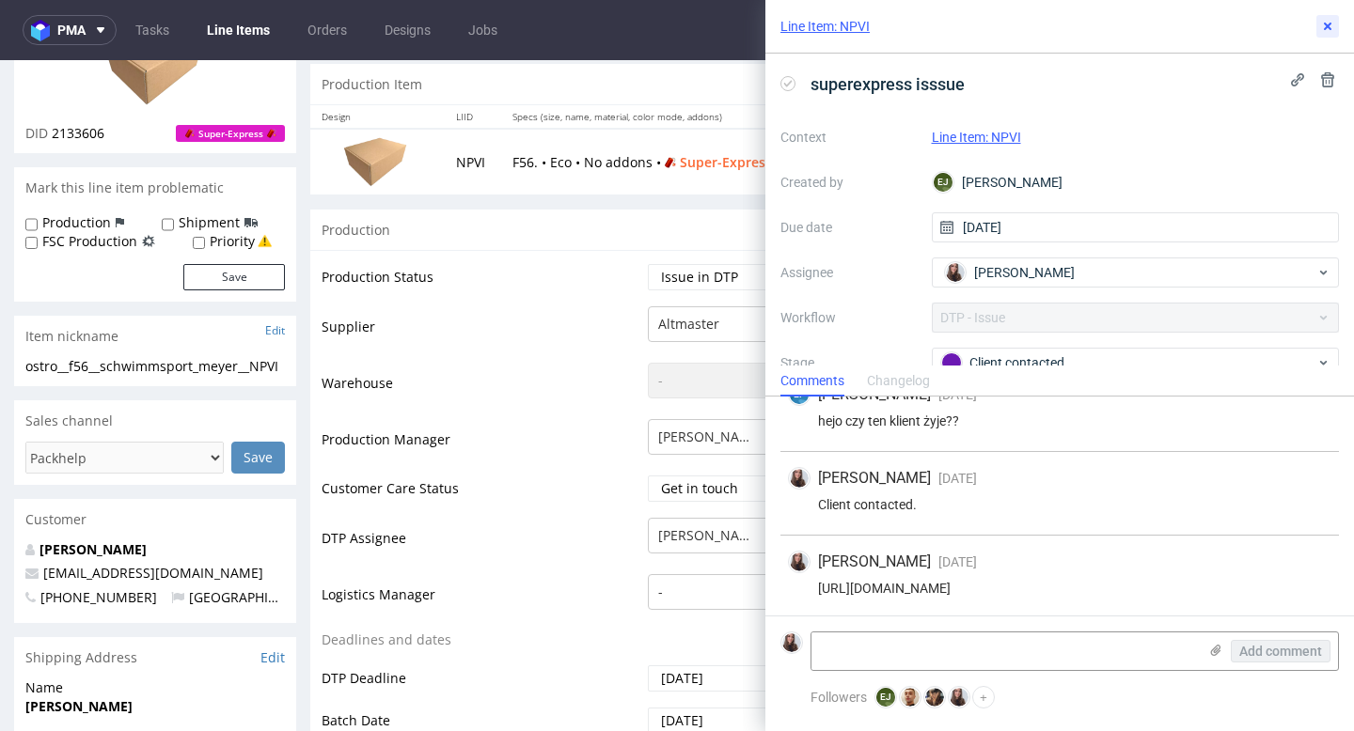
scroll to position [115, 0]
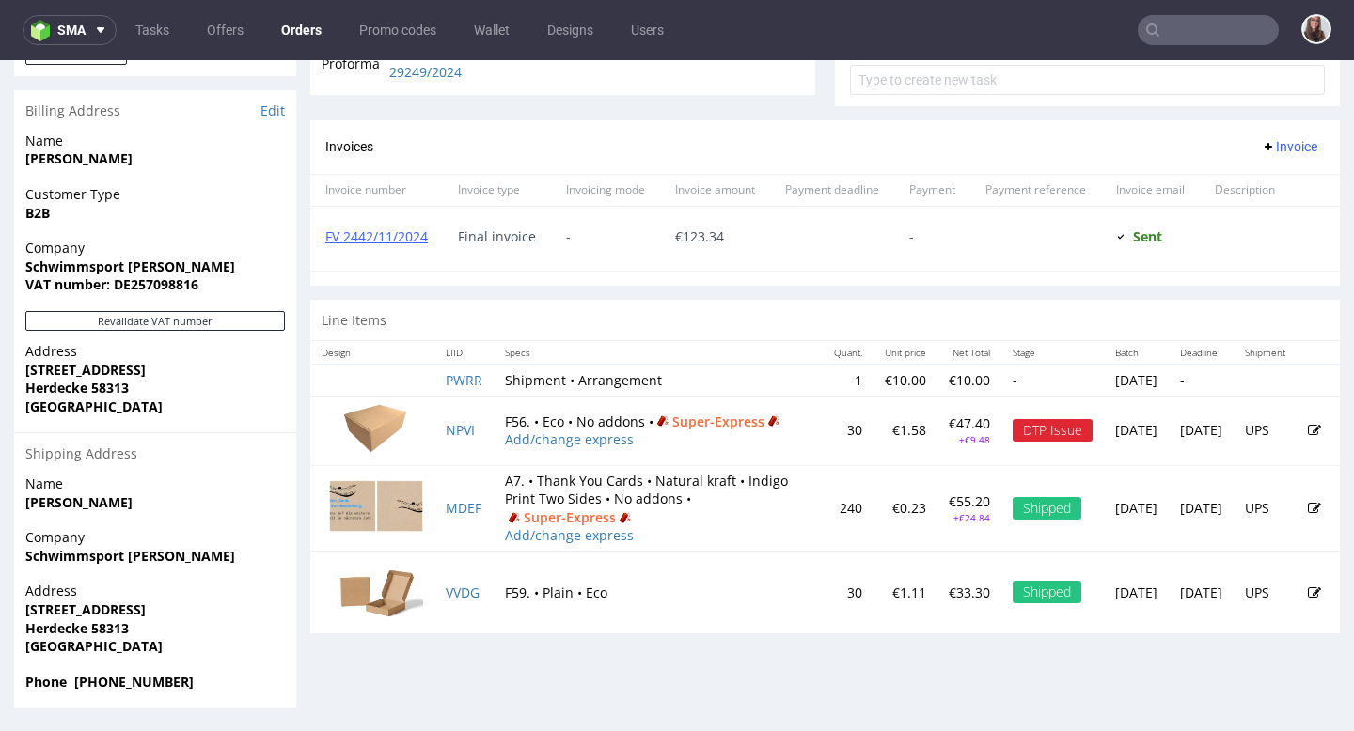
scroll to position [5, 0]
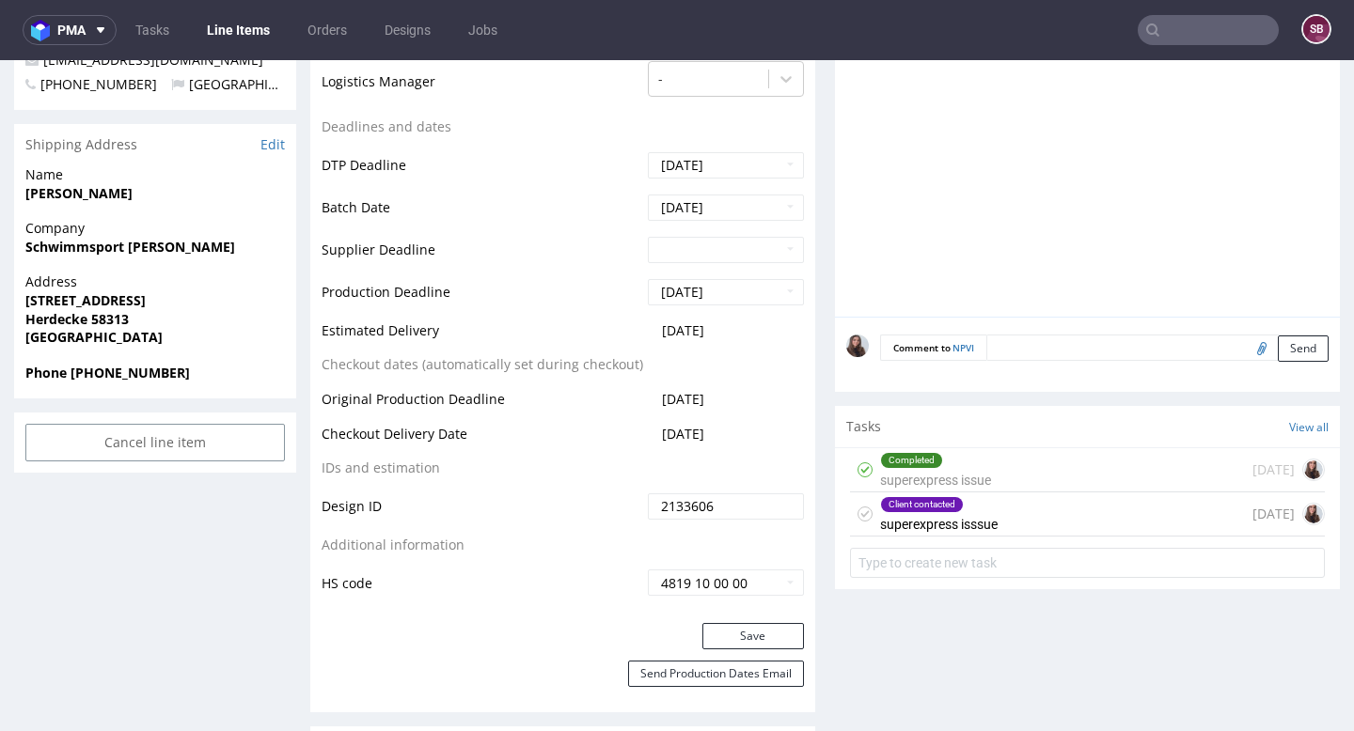
scroll to position [698, 0]
click at [959, 506] on div "Client contacted" at bounding box center [939, 502] width 116 height 15
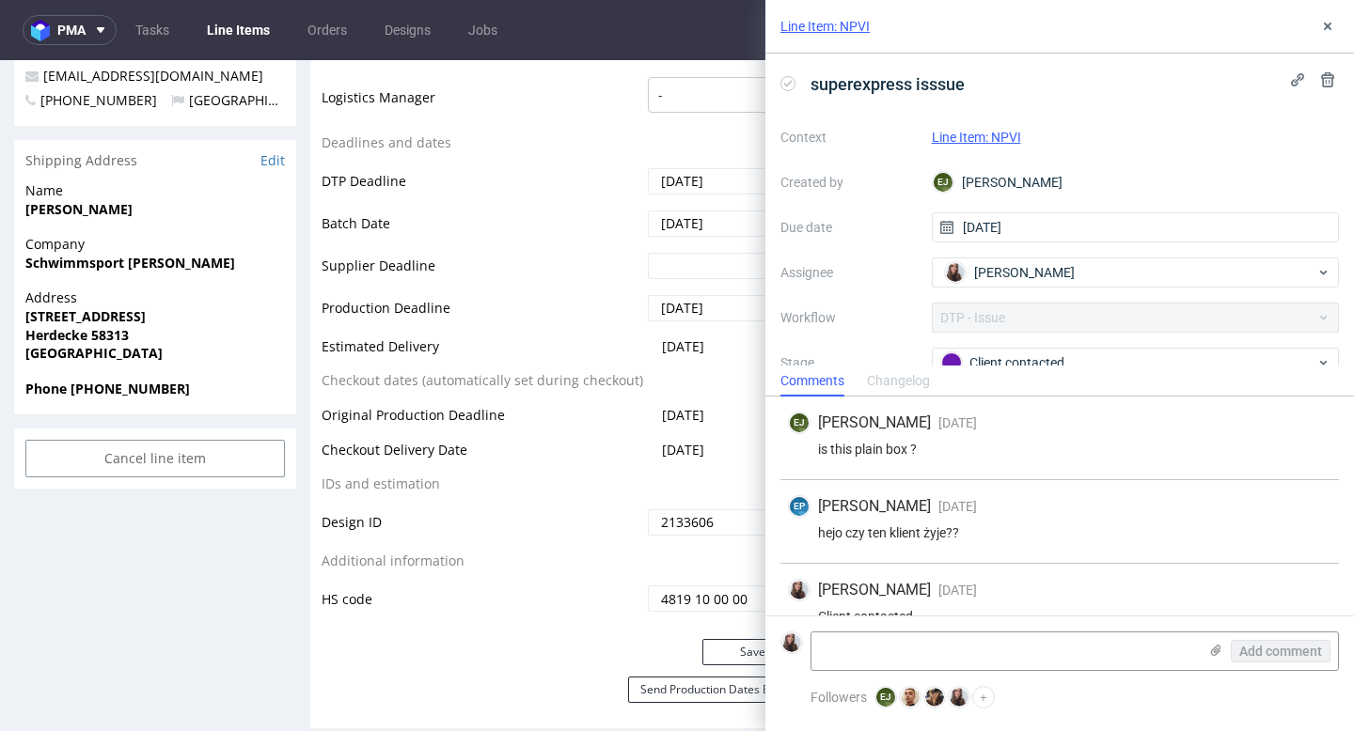
scroll to position [133, 0]
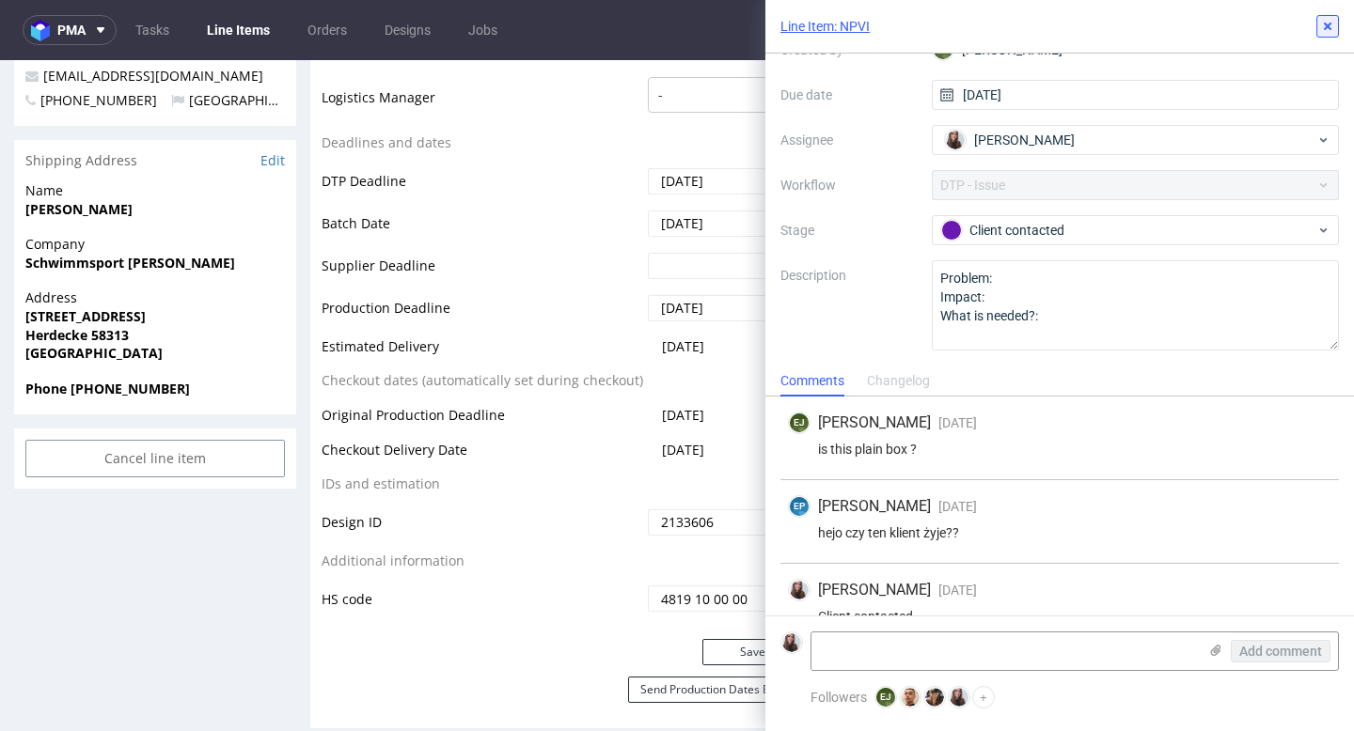
click at [1323, 29] on icon at bounding box center [1327, 26] width 15 height 15
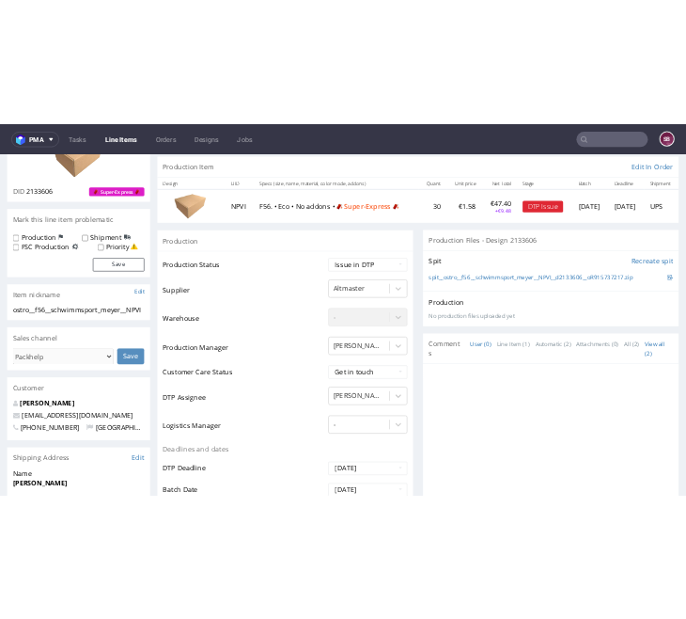
scroll to position [188, 0]
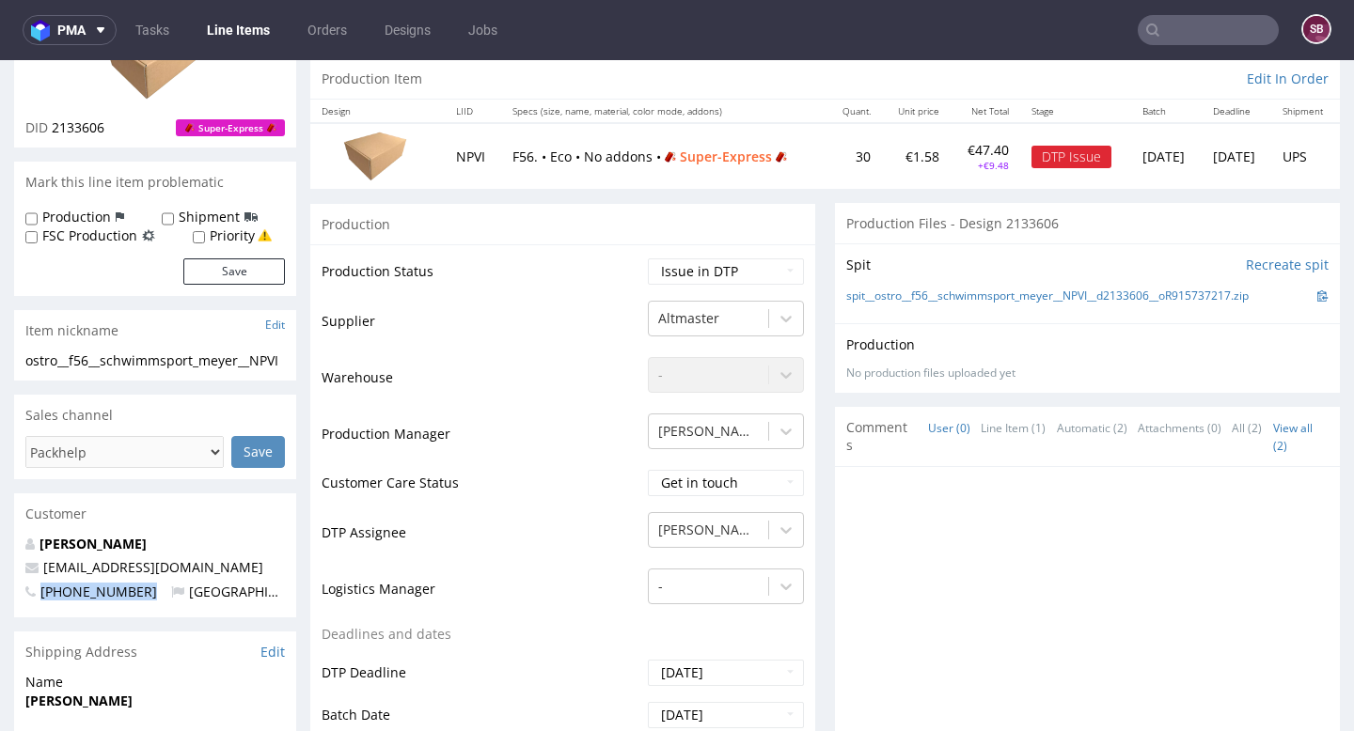
drag, startPoint x: 142, startPoint y: 588, endPoint x: 42, endPoint y: 588, distance: 99.7
click at [42, 588] on p "+491777896607 Germany" at bounding box center [154, 592] width 259 height 19
copy span "+491777896607"
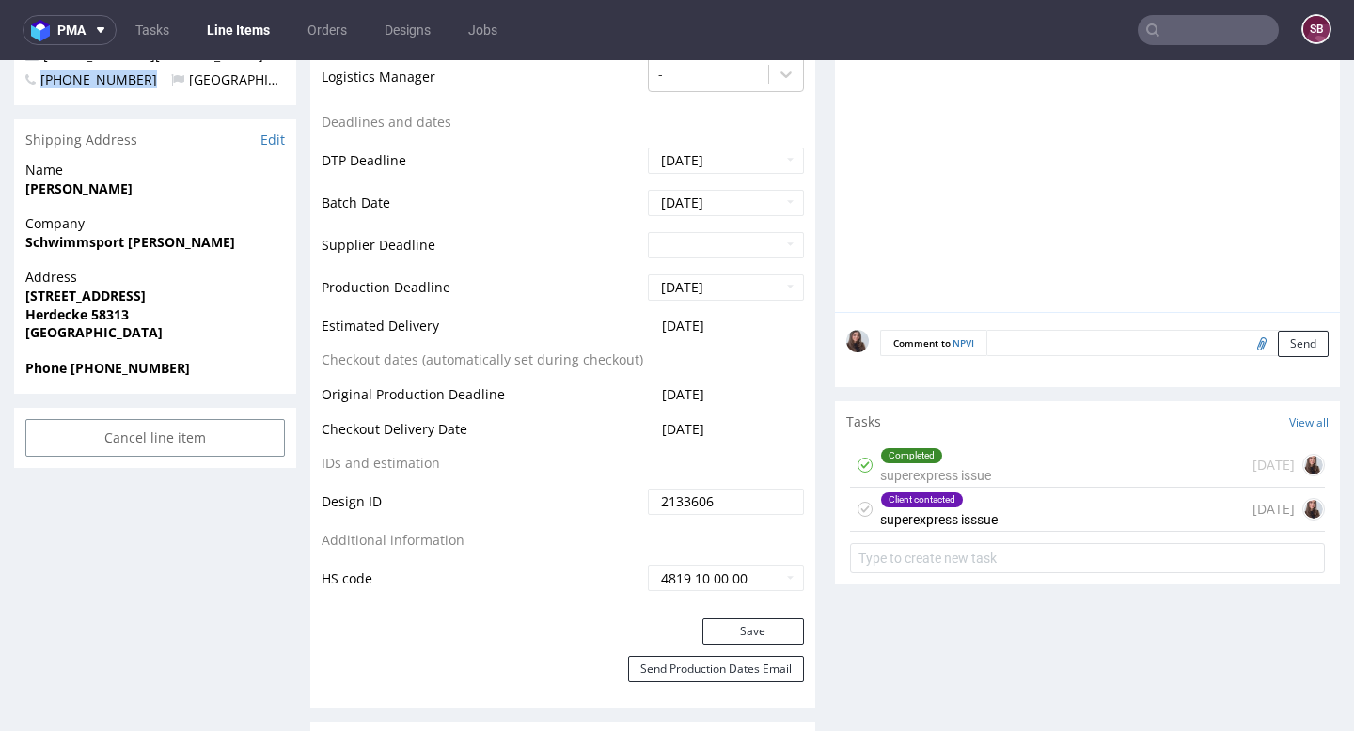
scroll to position [720, 0]
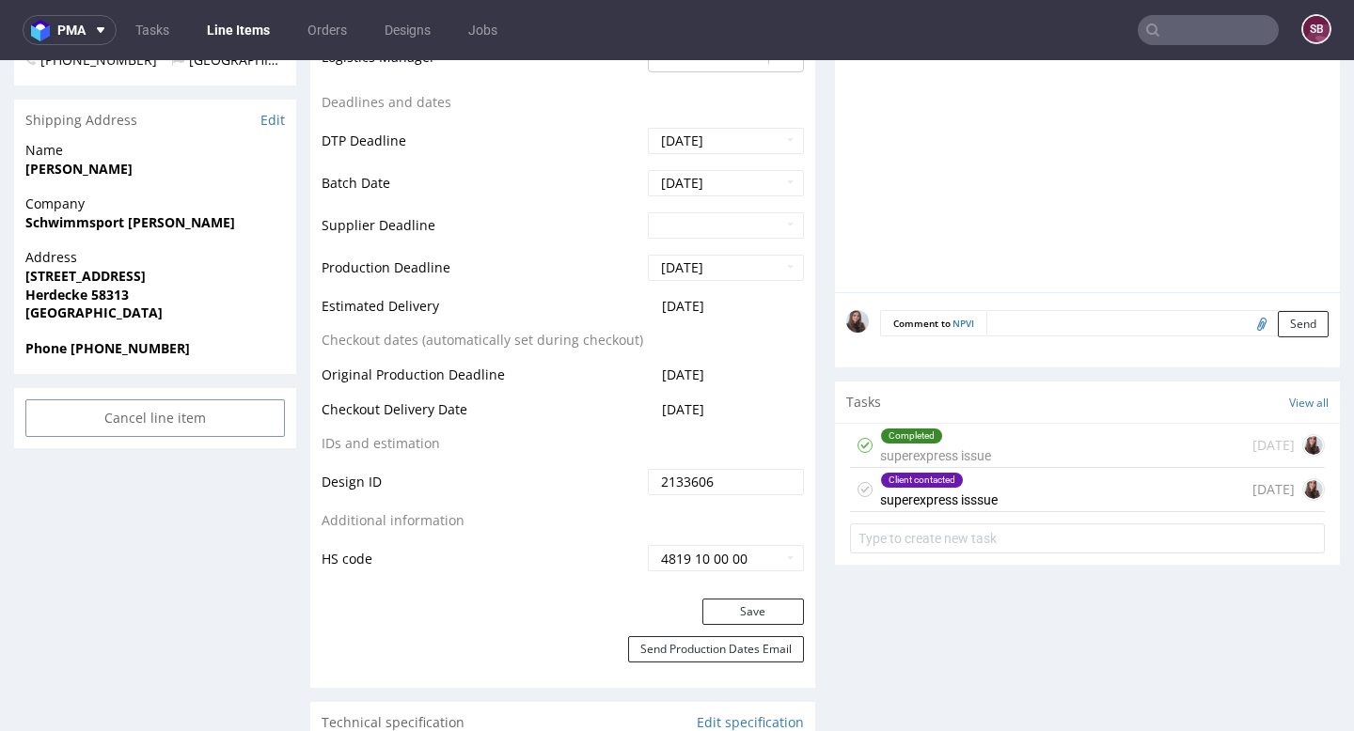
click at [991, 492] on div "Client contacted superexpress isssue" at bounding box center [939, 489] width 118 height 43
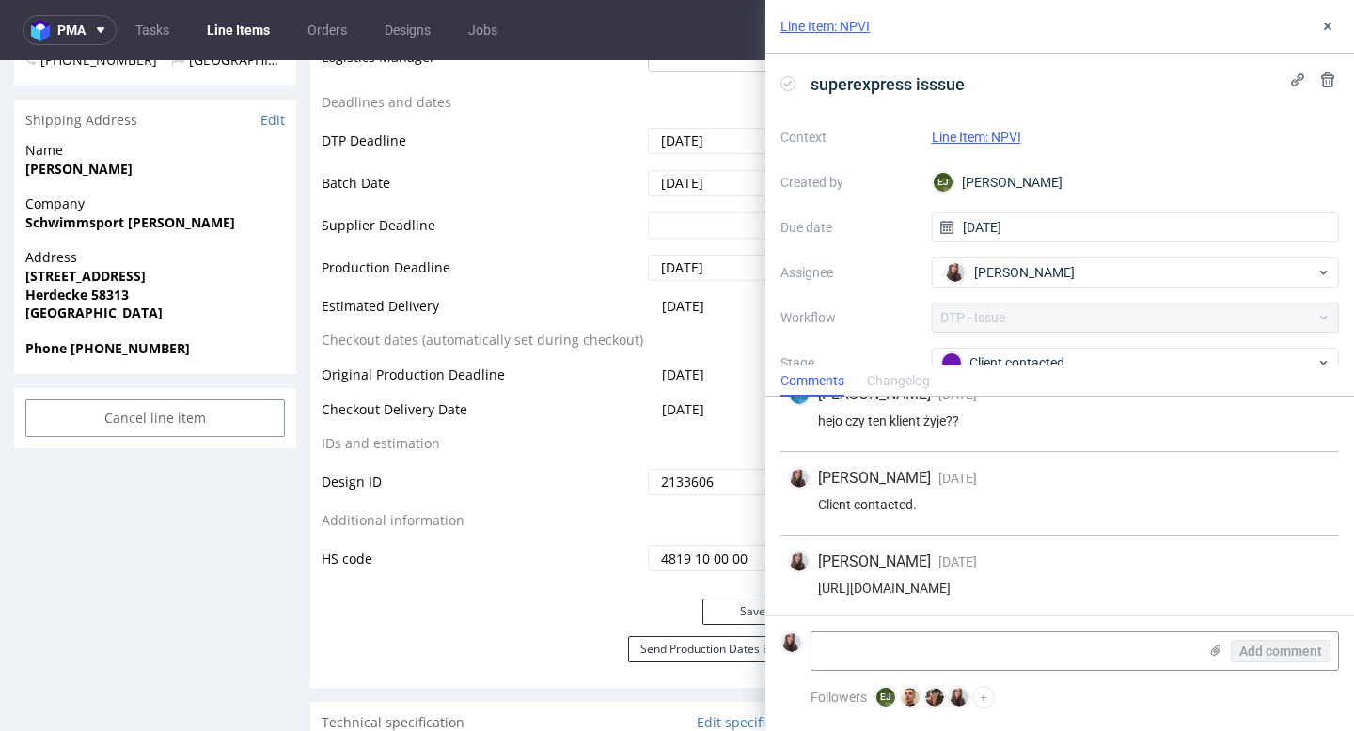
scroll to position [115, 0]
click at [938, 661] on textarea at bounding box center [1003, 652] width 385 height 38
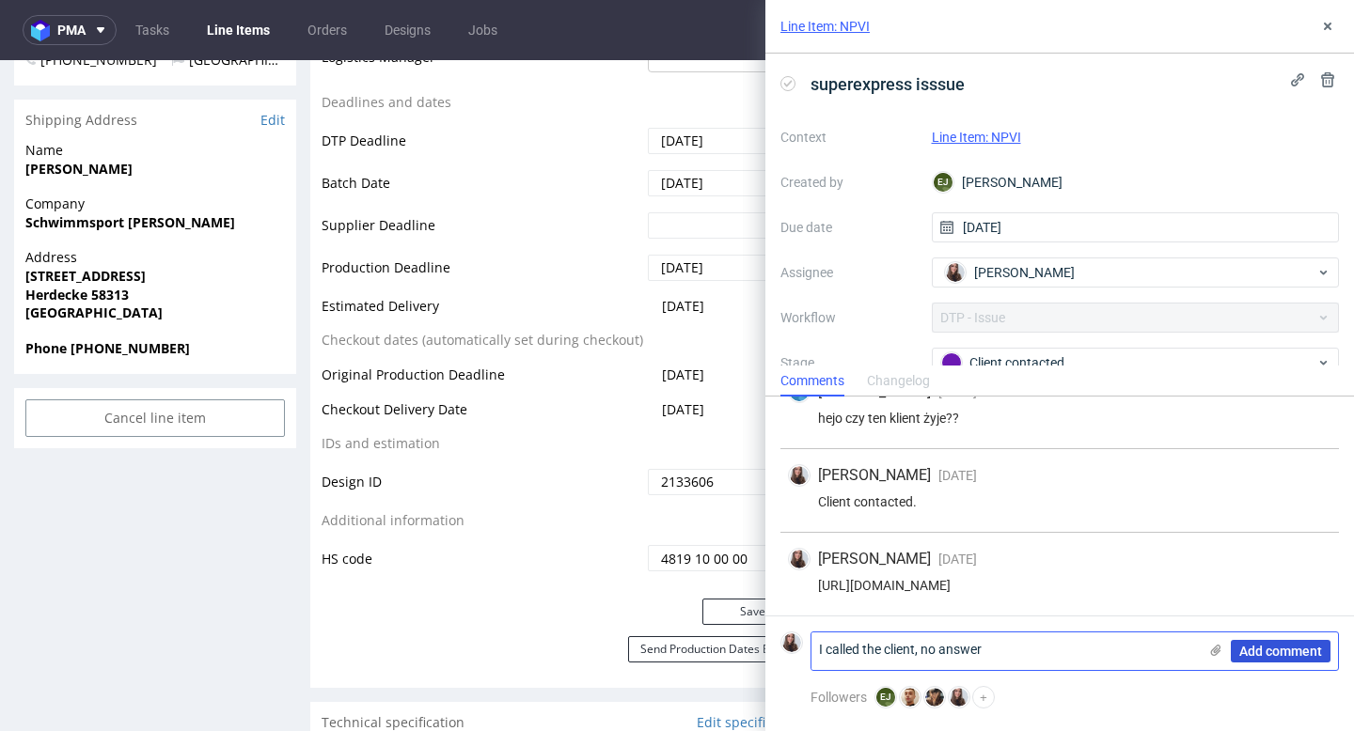
type textarea "I called the client, no answer"
click at [1278, 652] on span "Add comment" at bounding box center [1280, 651] width 83 height 13
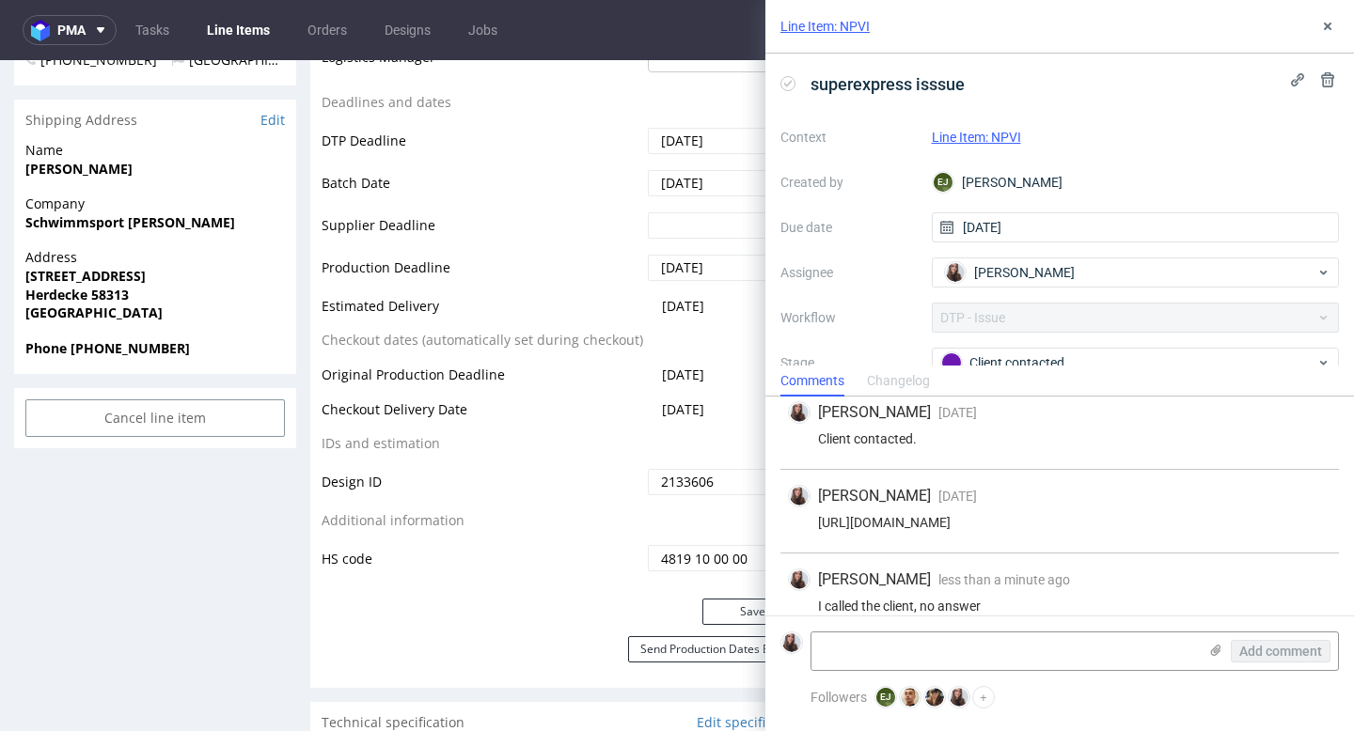
scroll to position [198, 0]
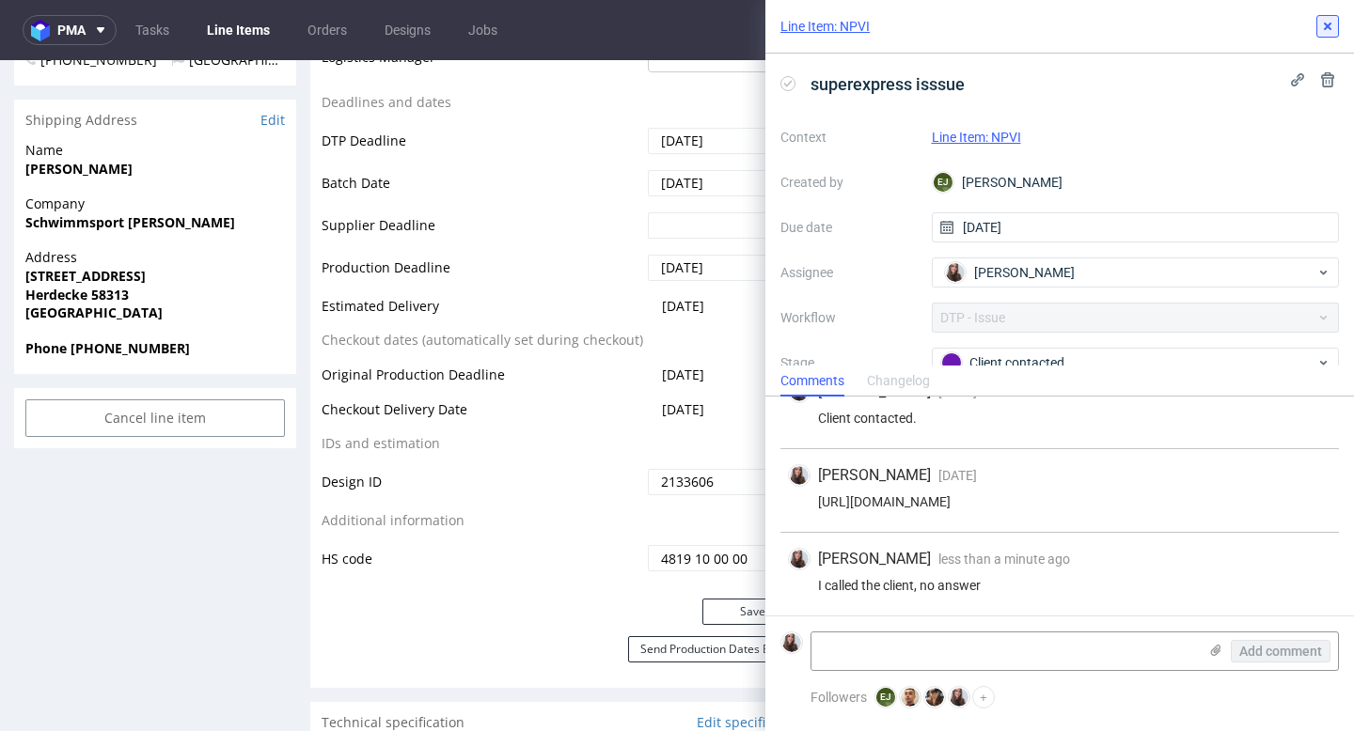
click at [1326, 31] on icon at bounding box center [1327, 26] width 15 height 15
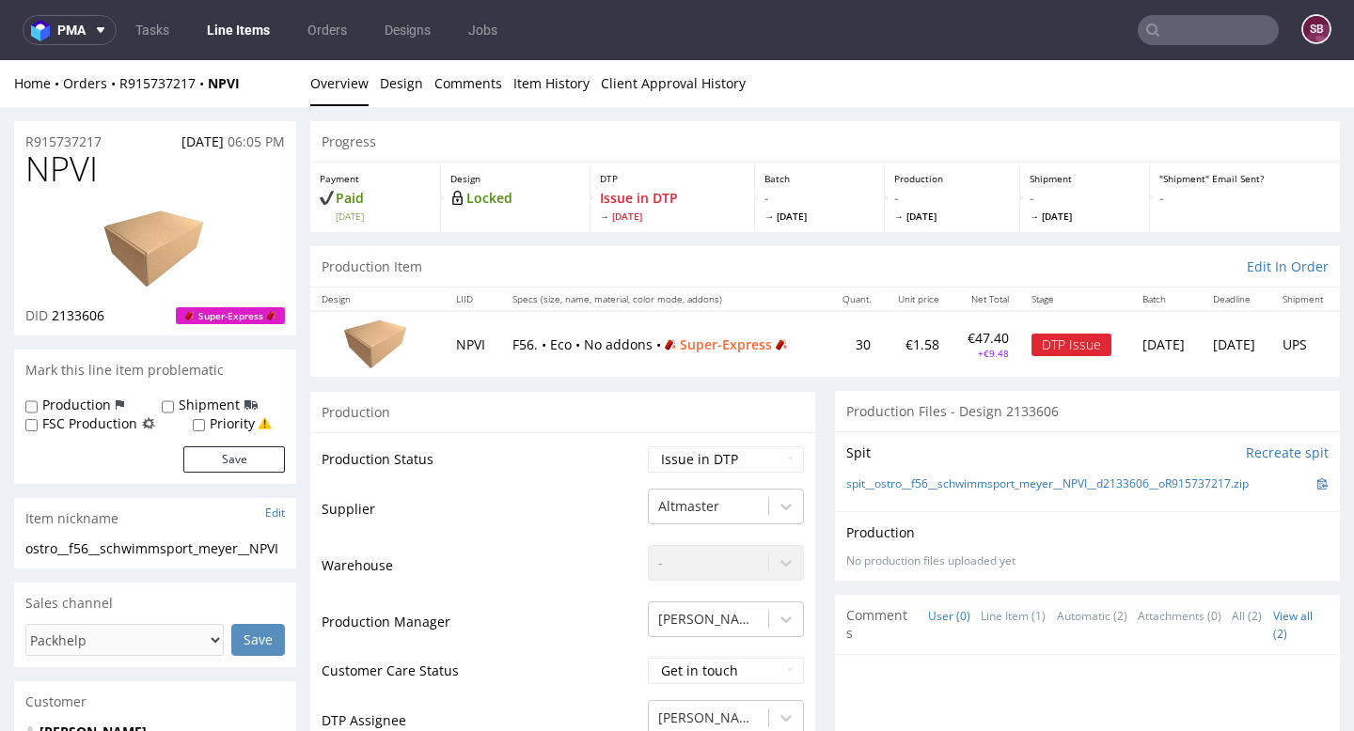
click at [1217, 39] on input "text" at bounding box center [1207, 30] width 141 height 30
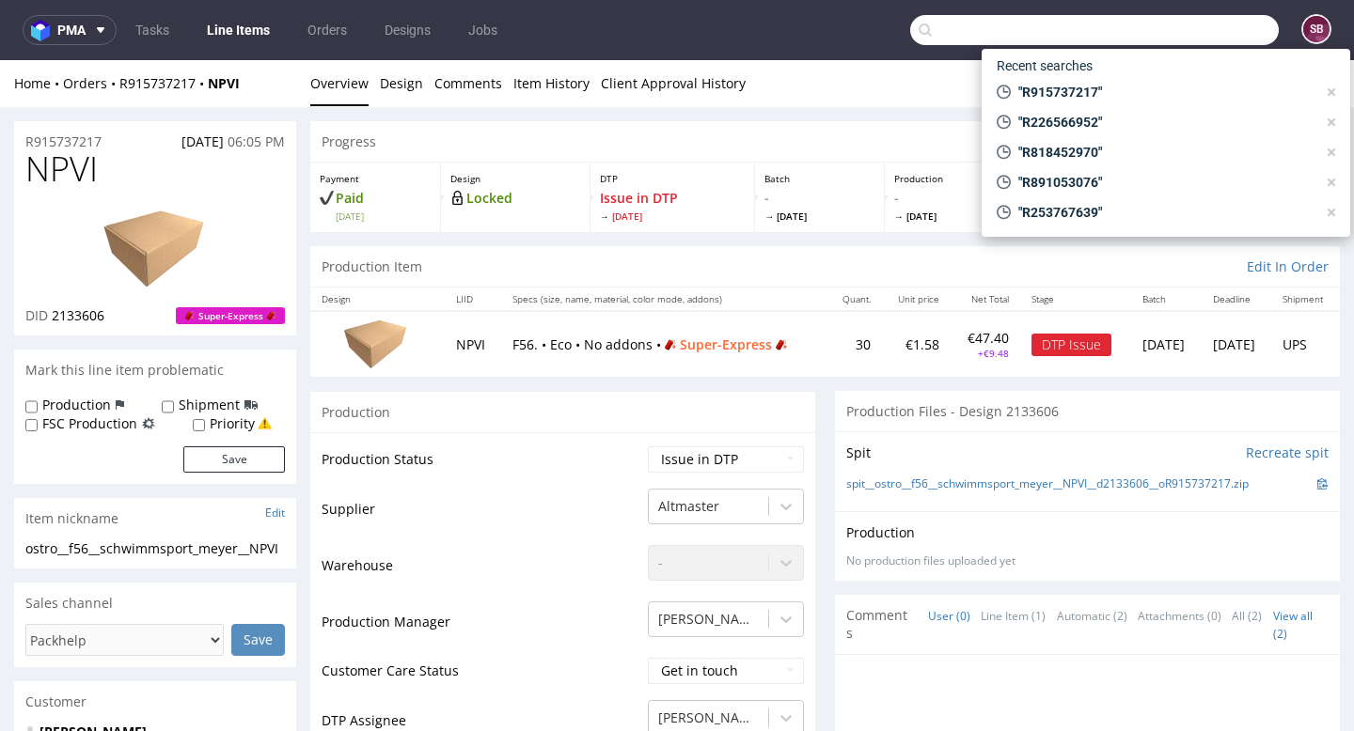
paste input "R272351409"
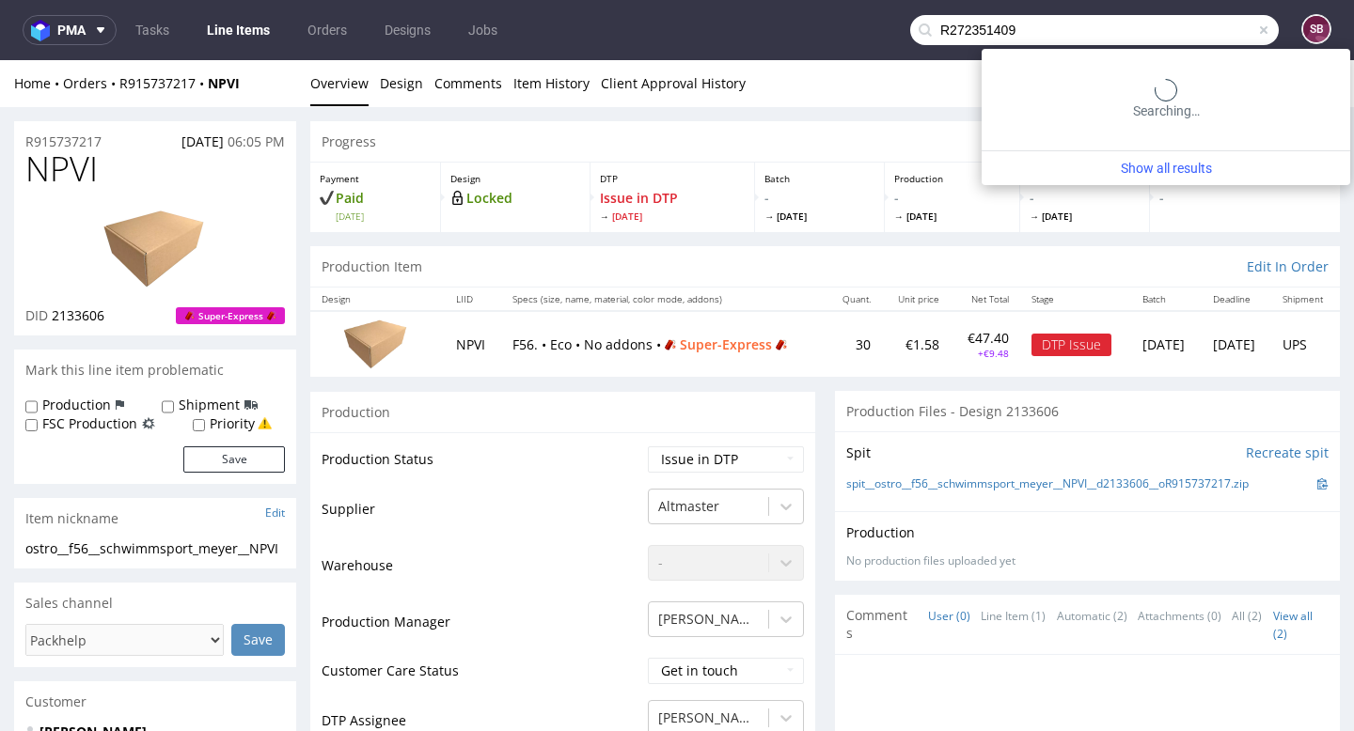
type input "R272351409"
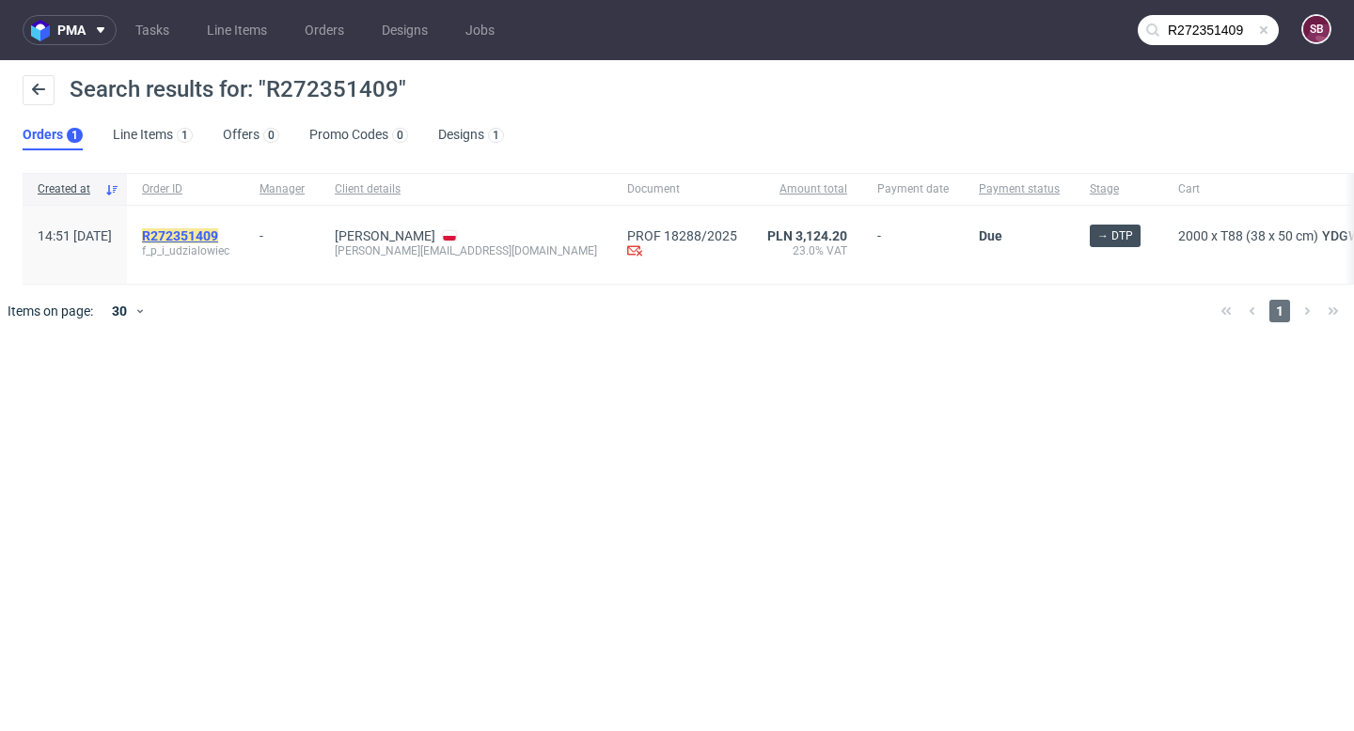
click at [218, 240] on mark "R272351409" at bounding box center [180, 235] width 76 height 15
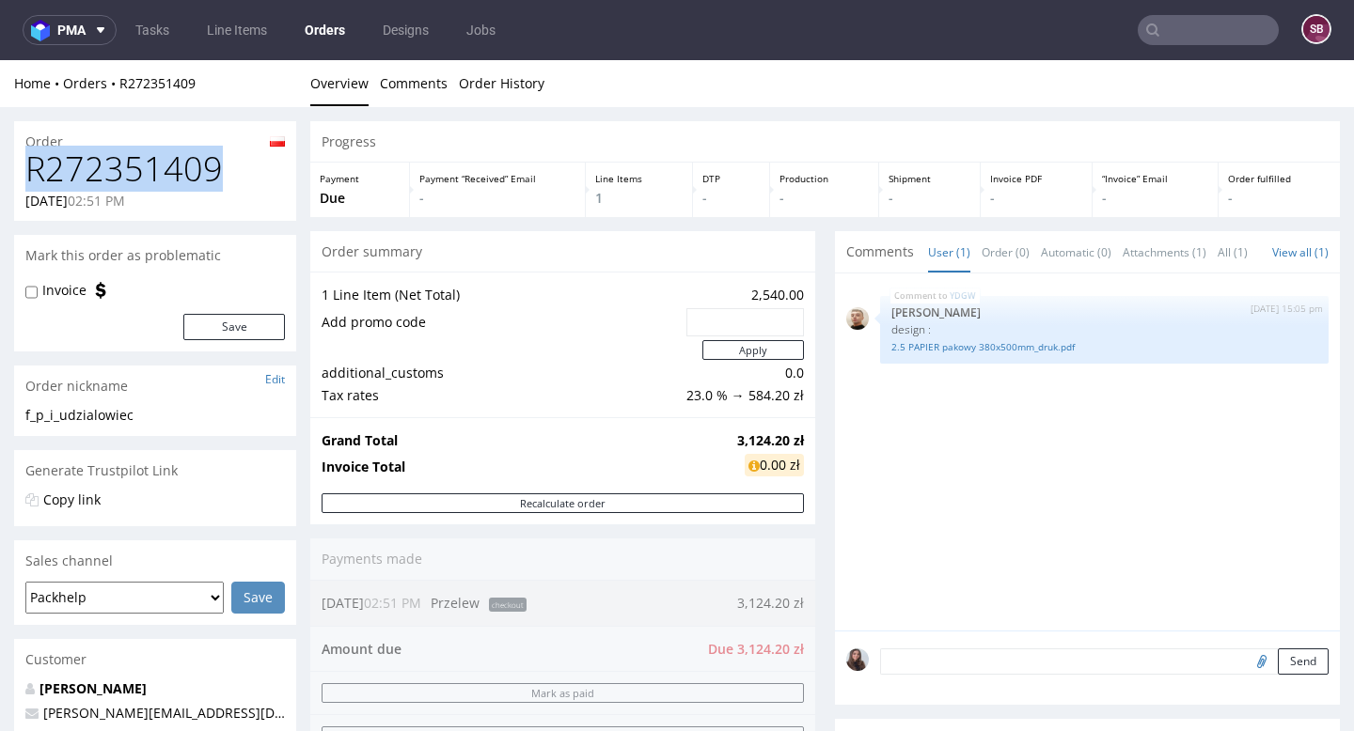
drag, startPoint x: 27, startPoint y: 165, endPoint x: 218, endPoint y: 162, distance: 190.9
click at [218, 162] on h1 "R272351409" at bounding box center [154, 169] width 259 height 38
click at [239, 168] on h1 "R272351409" at bounding box center [154, 169] width 259 height 38
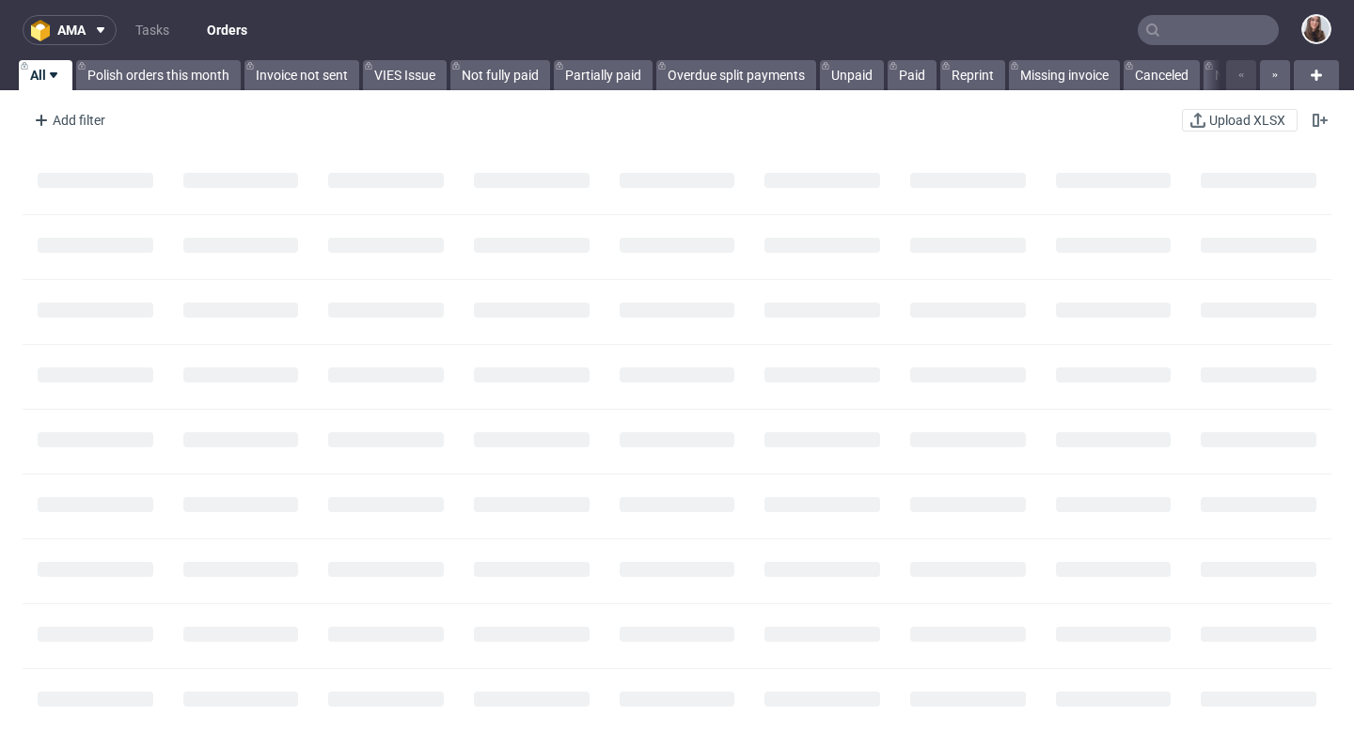
click at [1195, 24] on input "text" at bounding box center [1207, 30] width 141 height 30
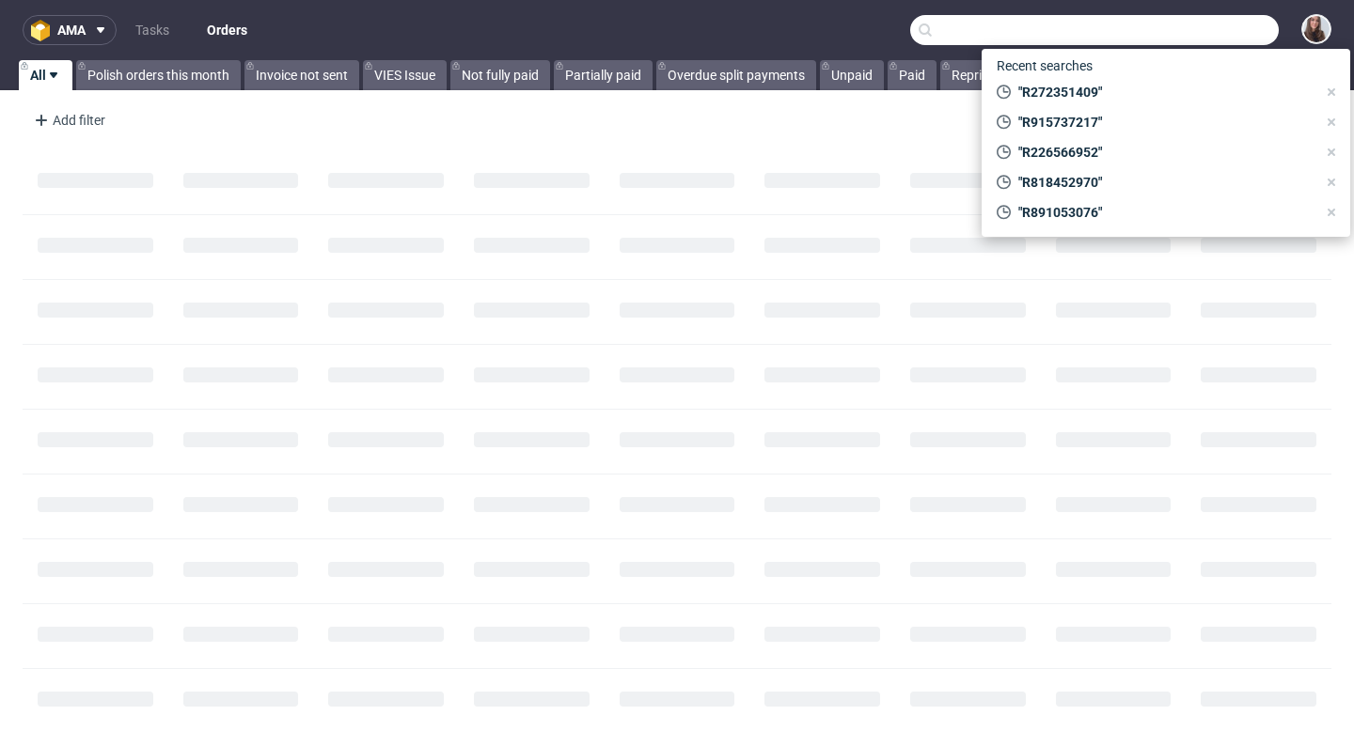
paste input "R375075719"
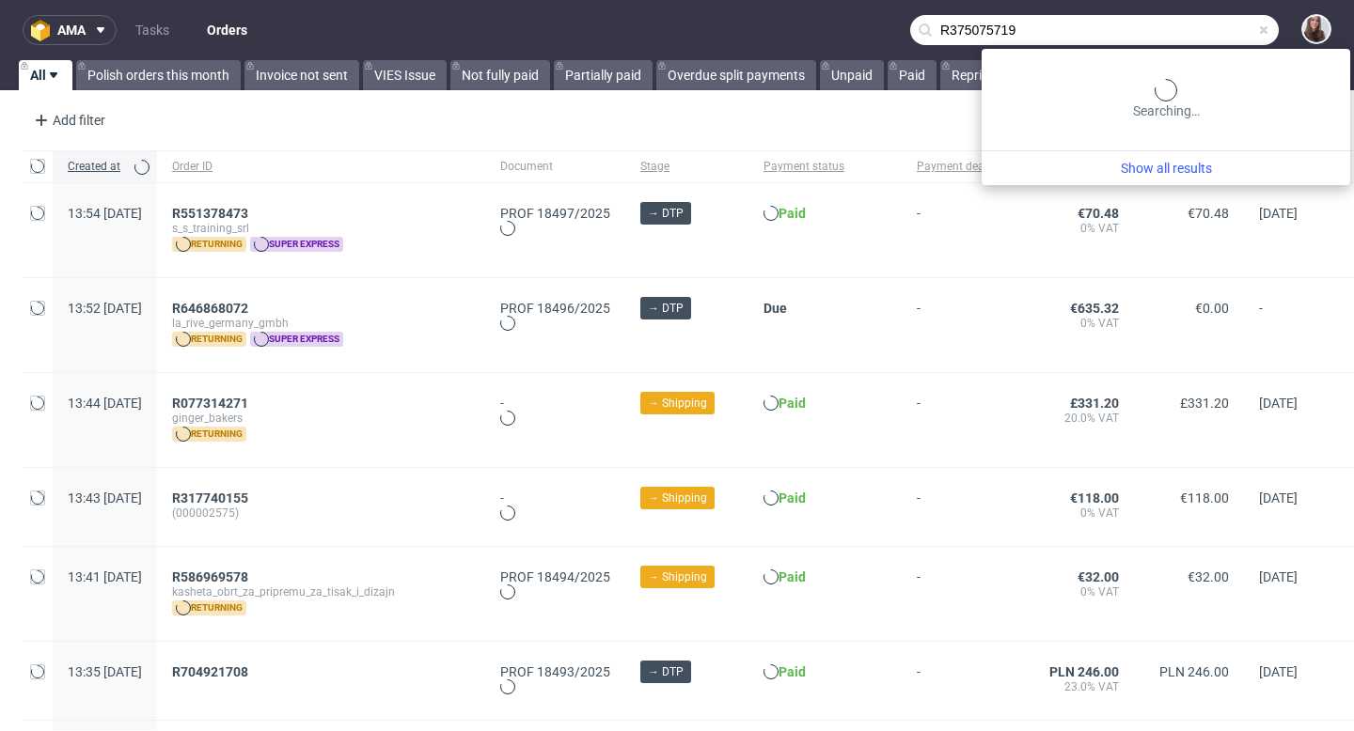
type input "R375075719"
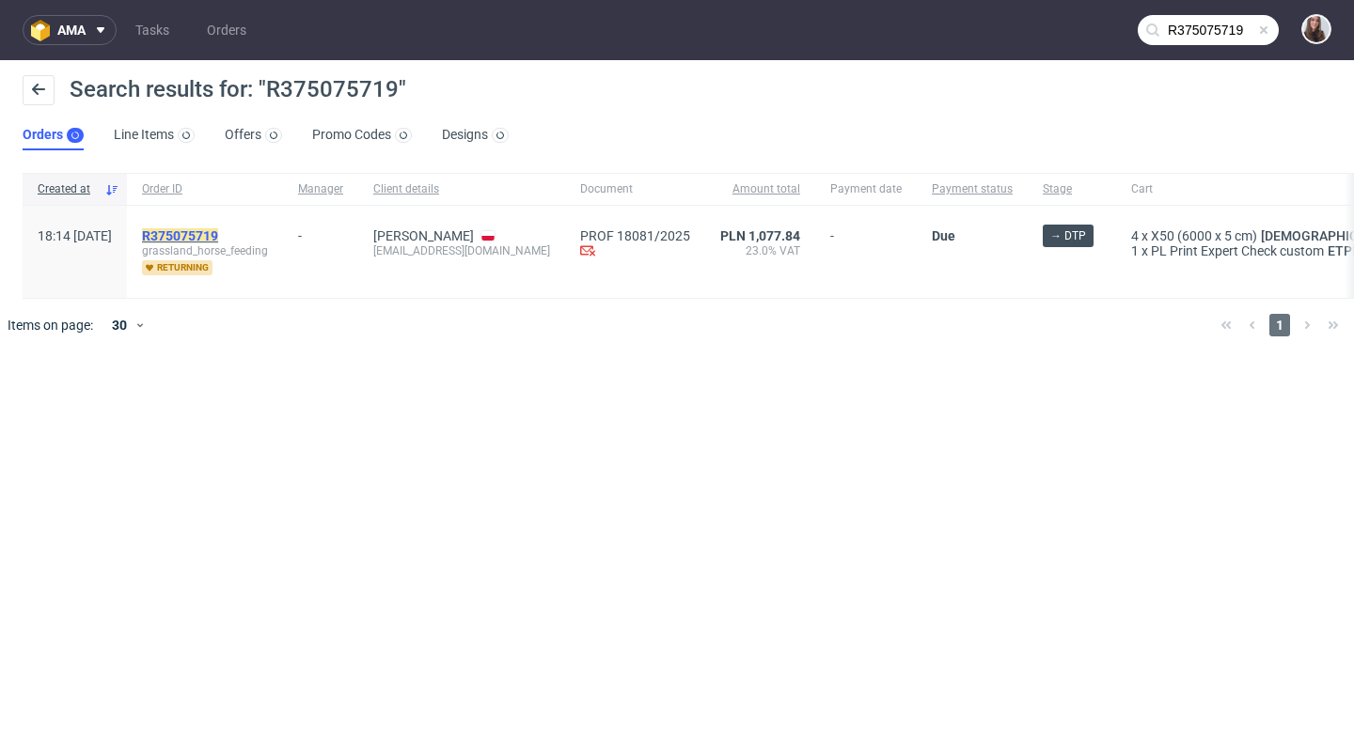
click at [218, 228] on mark "R375075719" at bounding box center [180, 235] width 76 height 15
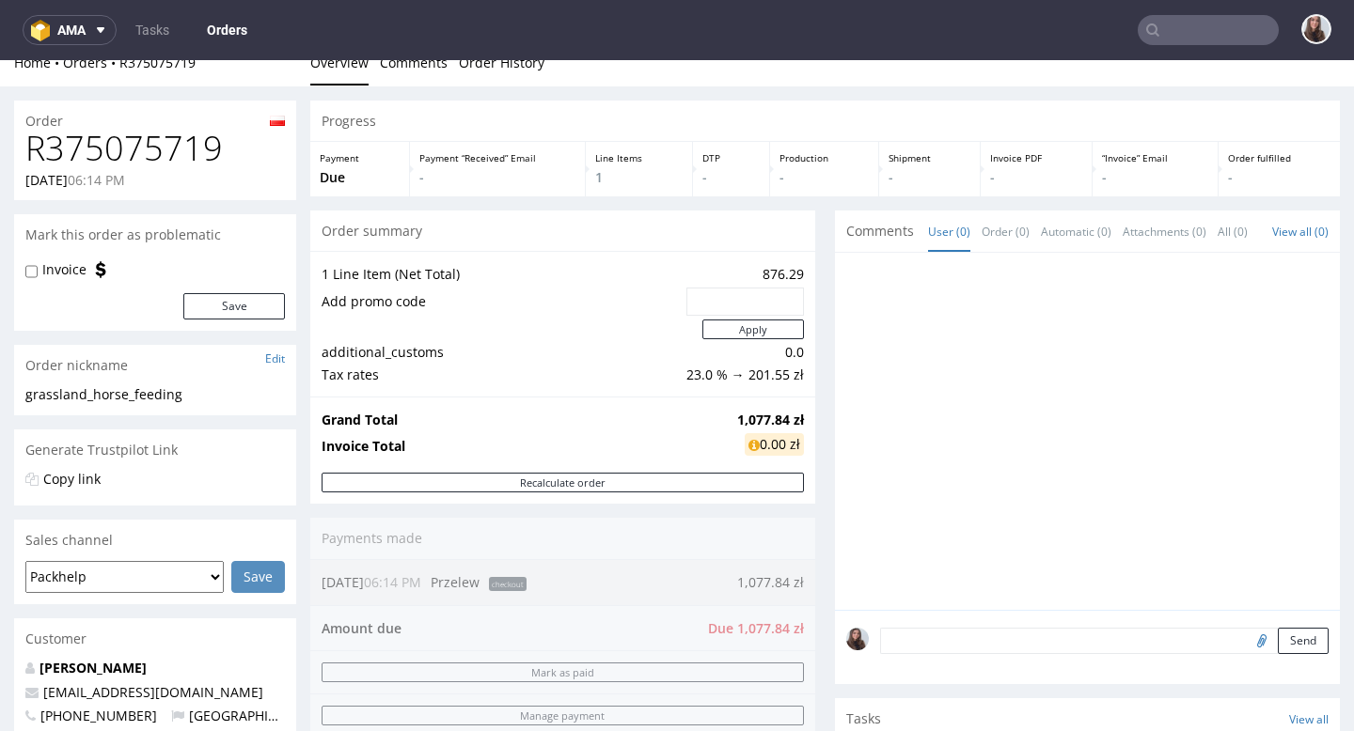
scroll to position [28, 0]
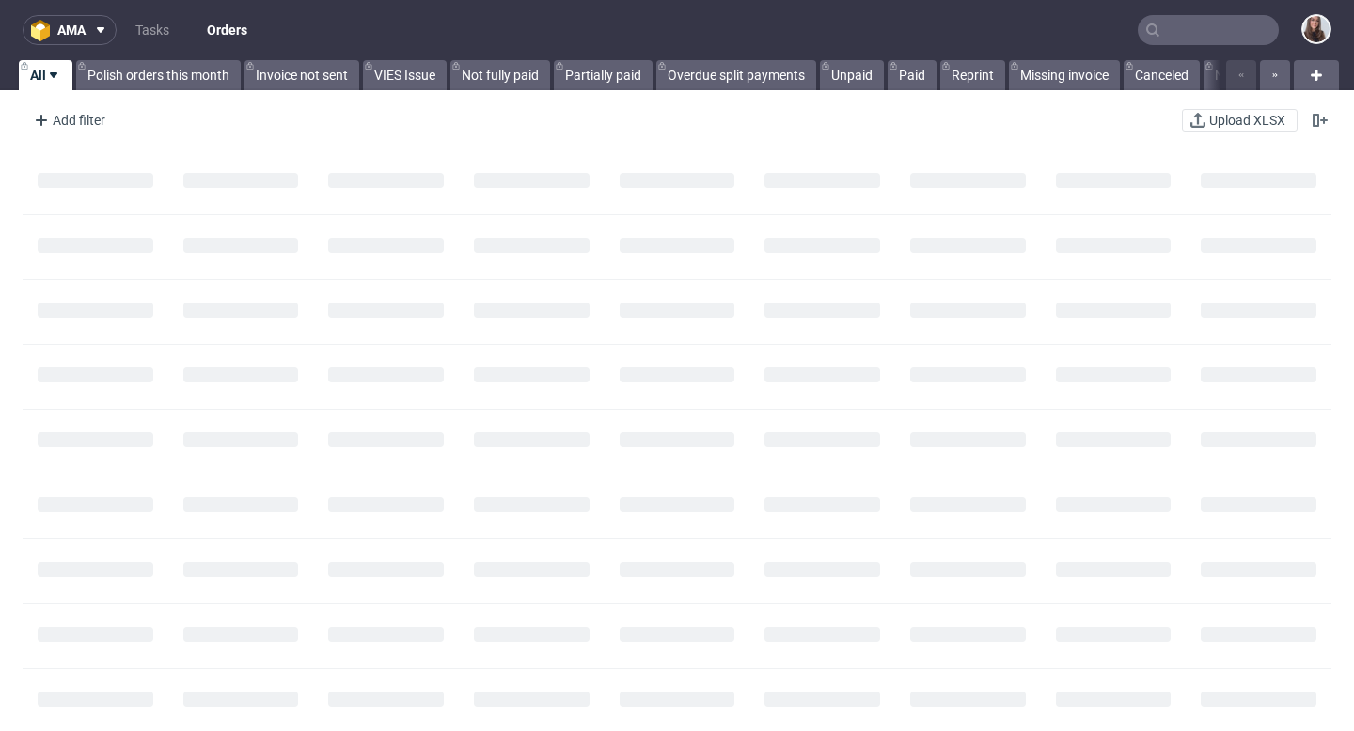
click at [1172, 44] on input "text" at bounding box center [1207, 30] width 141 height 30
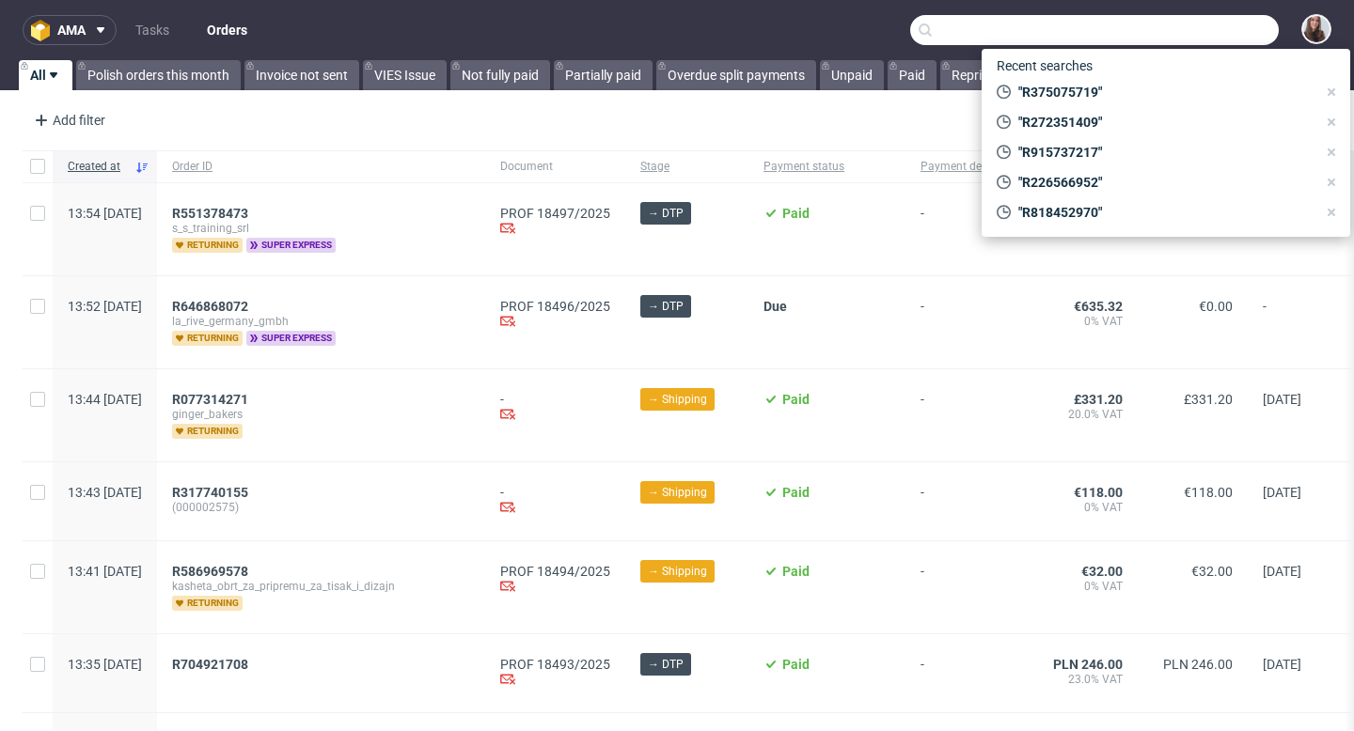
paste input "R740441844"
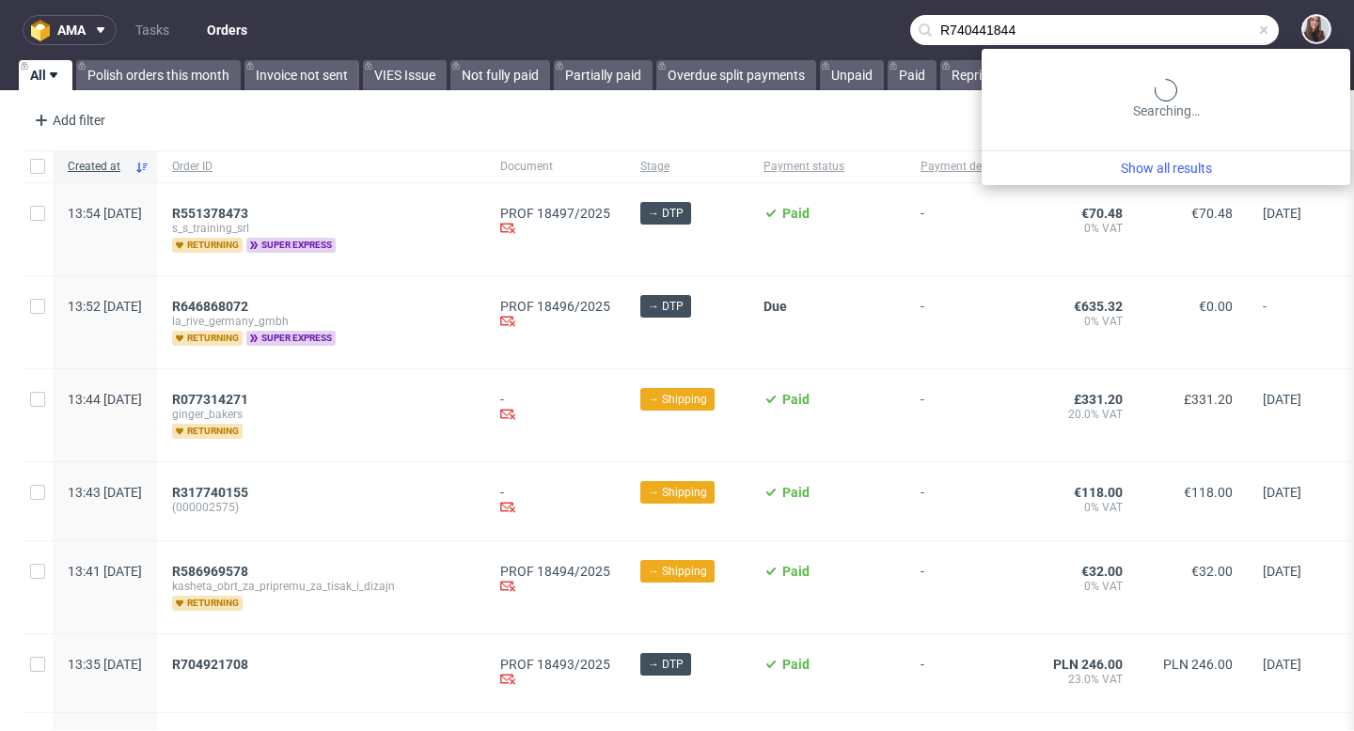
type input "R740441844"
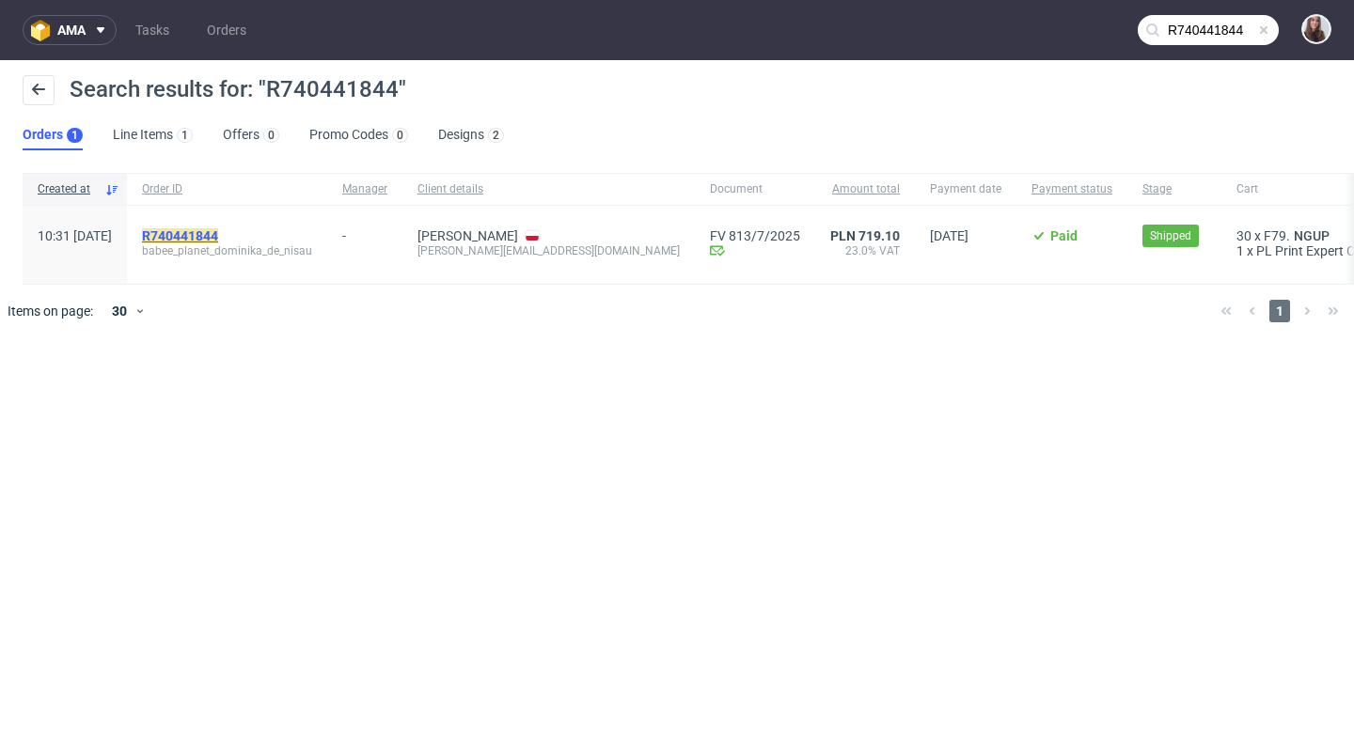
click at [218, 236] on mark "R740441844" at bounding box center [180, 235] width 76 height 15
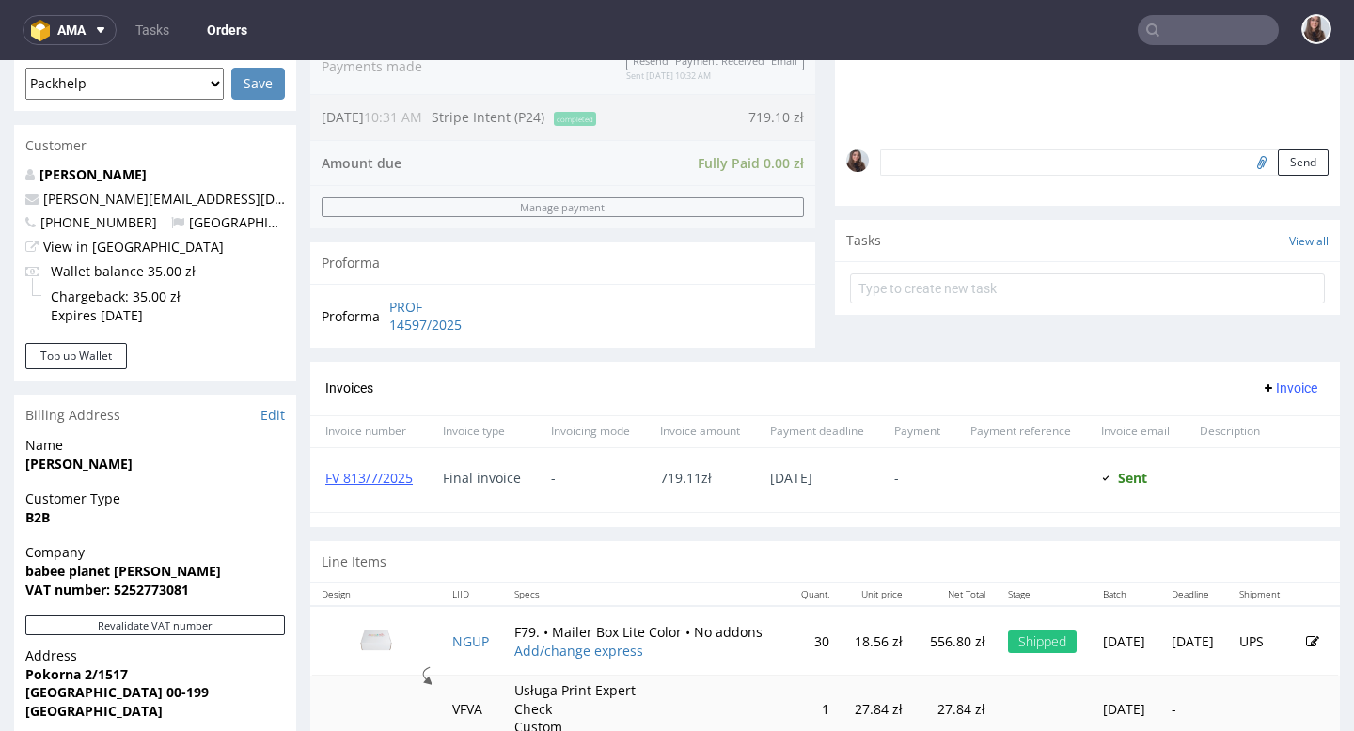
scroll to position [613, 0]
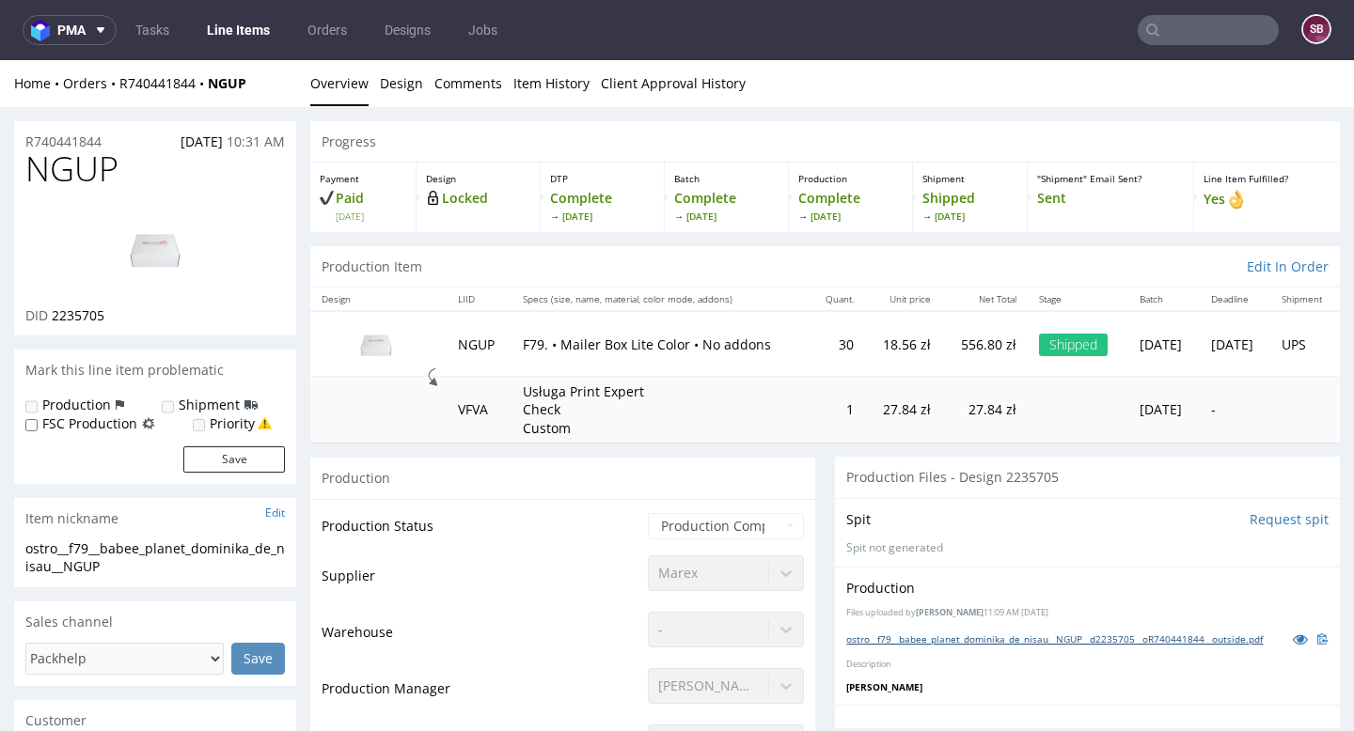
click at [963, 643] on link "ostro__f79__babee_planet_dominika_de_nisau__NGUP__d2235705__oR740441844__outsid…" at bounding box center [1054, 639] width 416 height 13
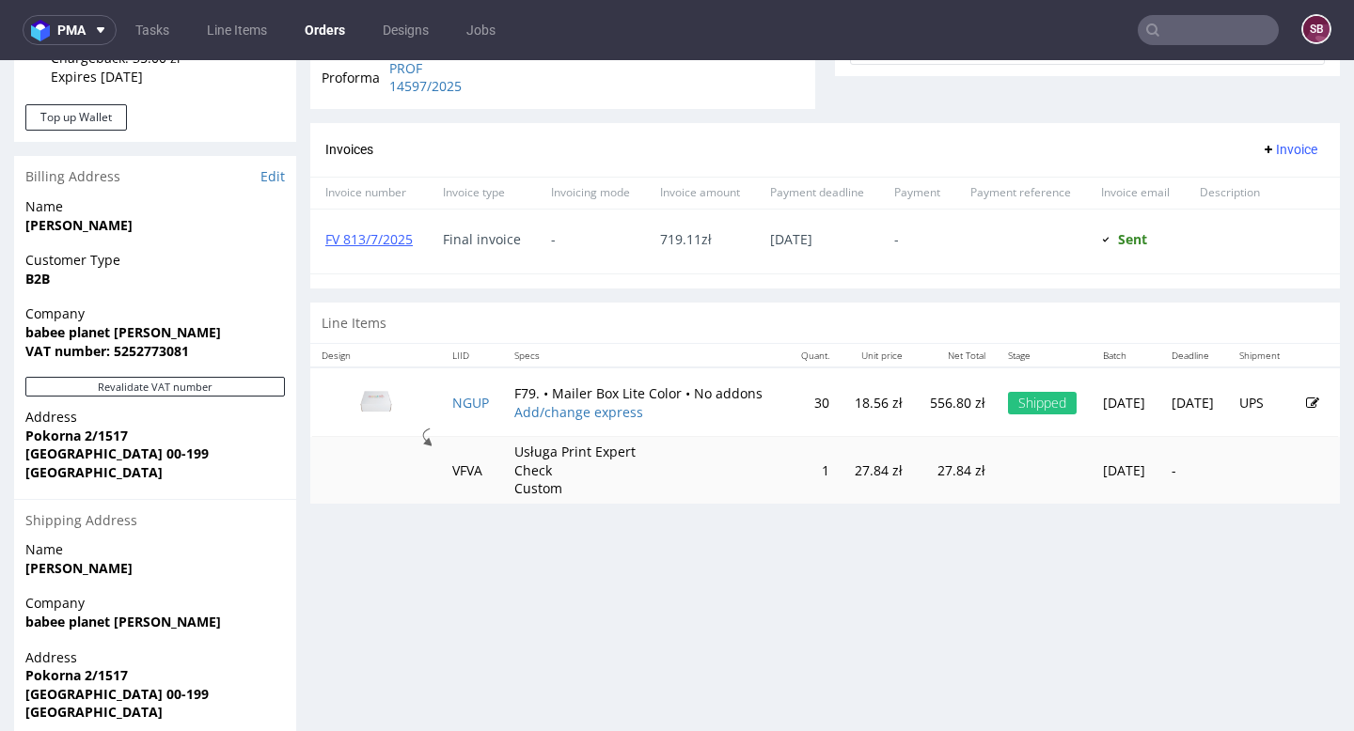
scroll to position [756, 0]
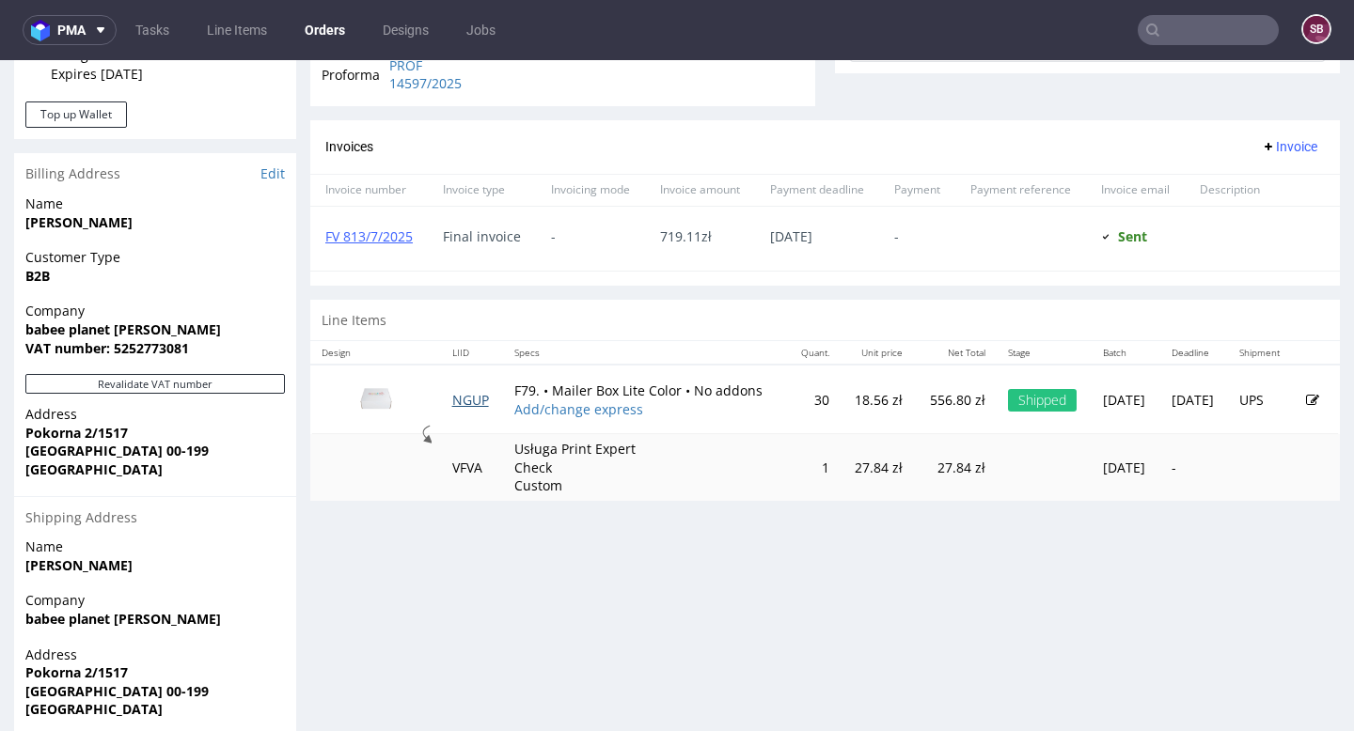
click at [481, 397] on td "NGUP" at bounding box center [472, 400] width 62 height 70
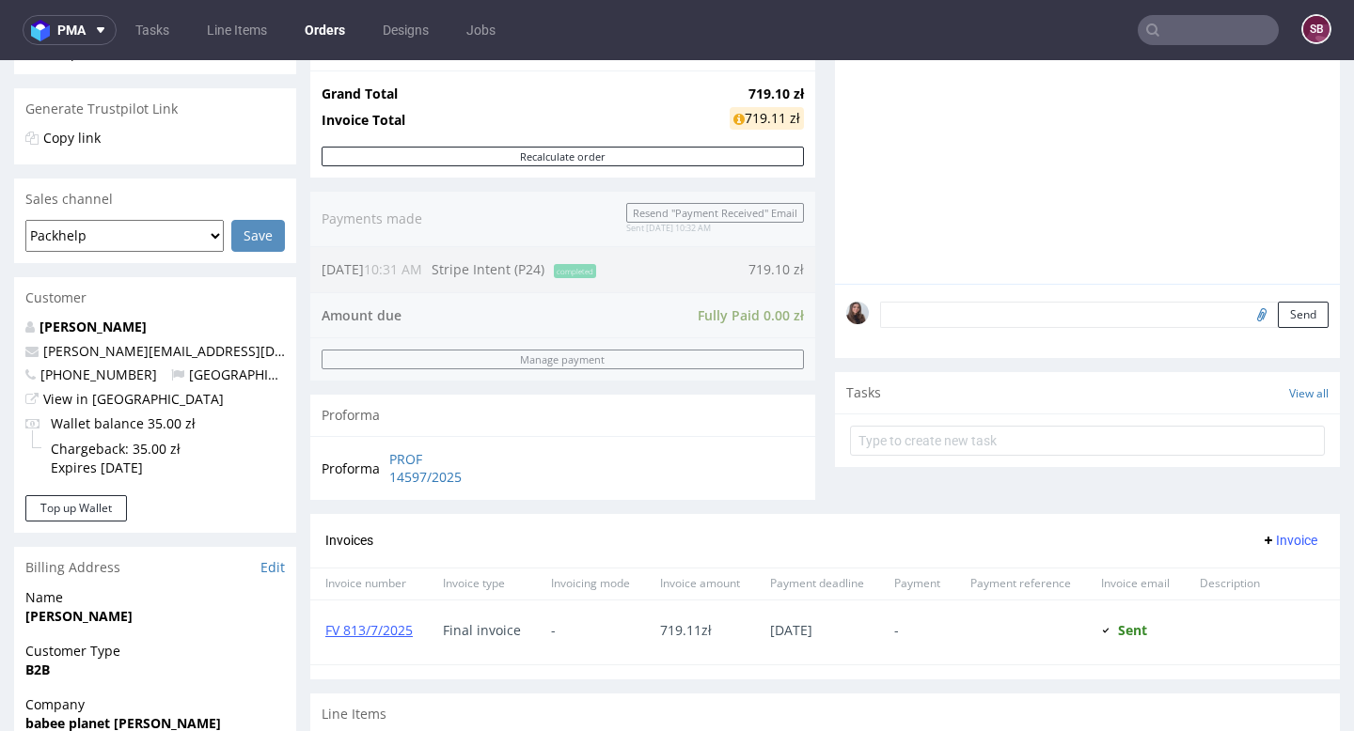
scroll to position [346, 0]
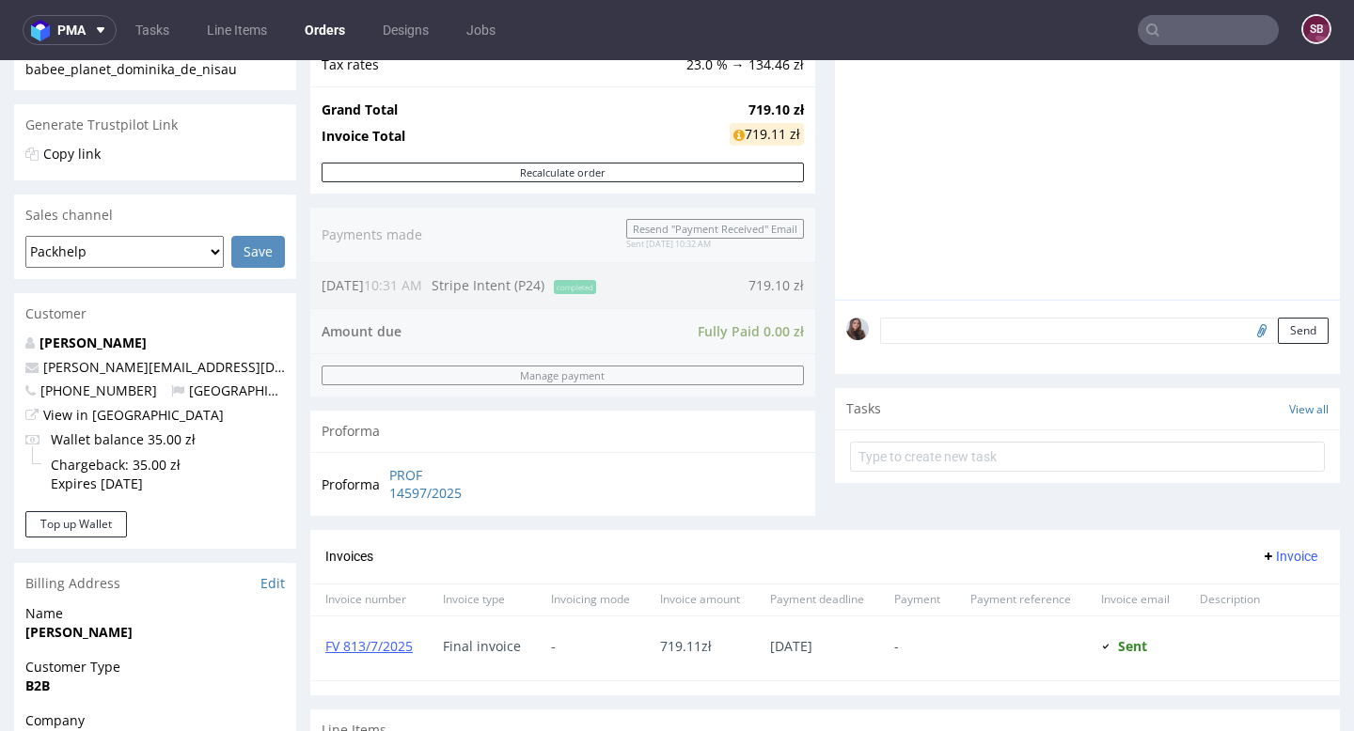
click at [80, 625] on strong "Dominika de Nisau" at bounding box center [78, 632] width 107 height 18
click at [85, 627] on strong "Dominika de Nisau" at bounding box center [78, 632] width 107 height 18
click at [77, 640] on span "Dominika de Nisau" at bounding box center [154, 632] width 259 height 19
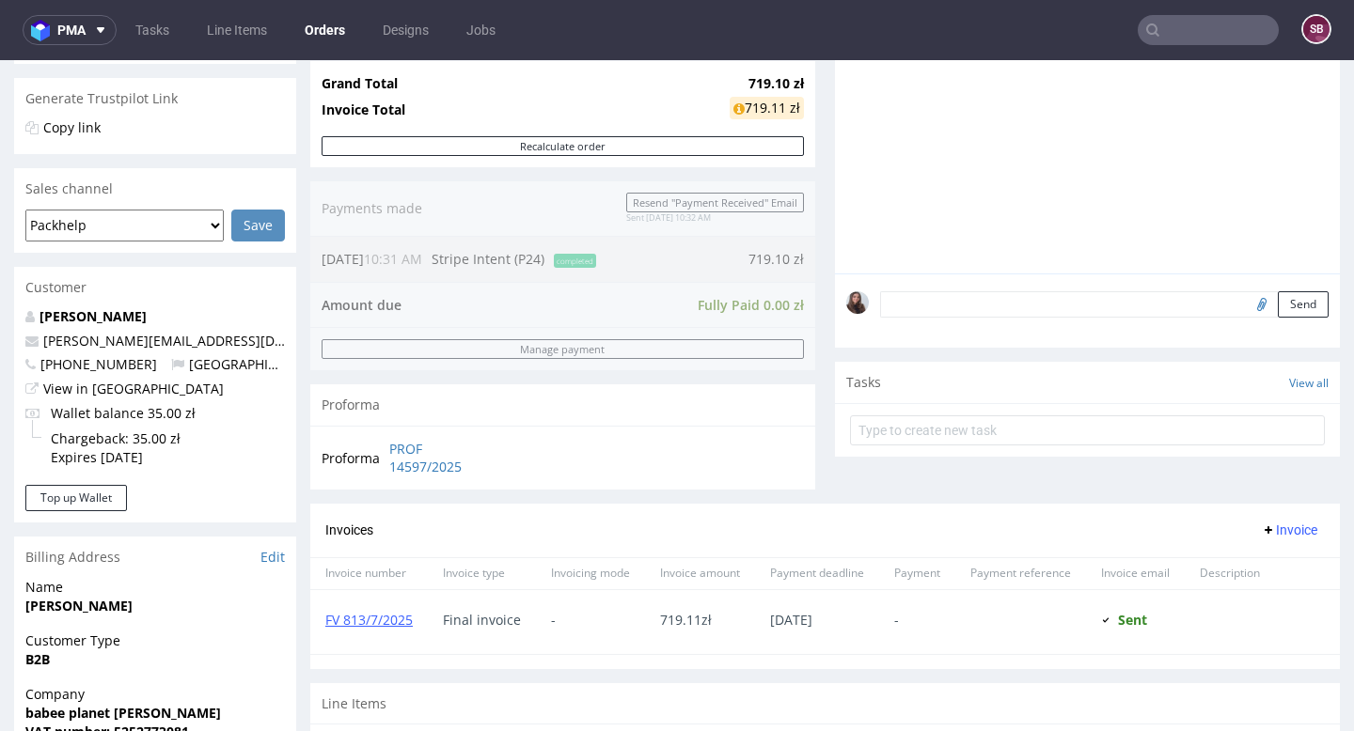
scroll to position [374, 0]
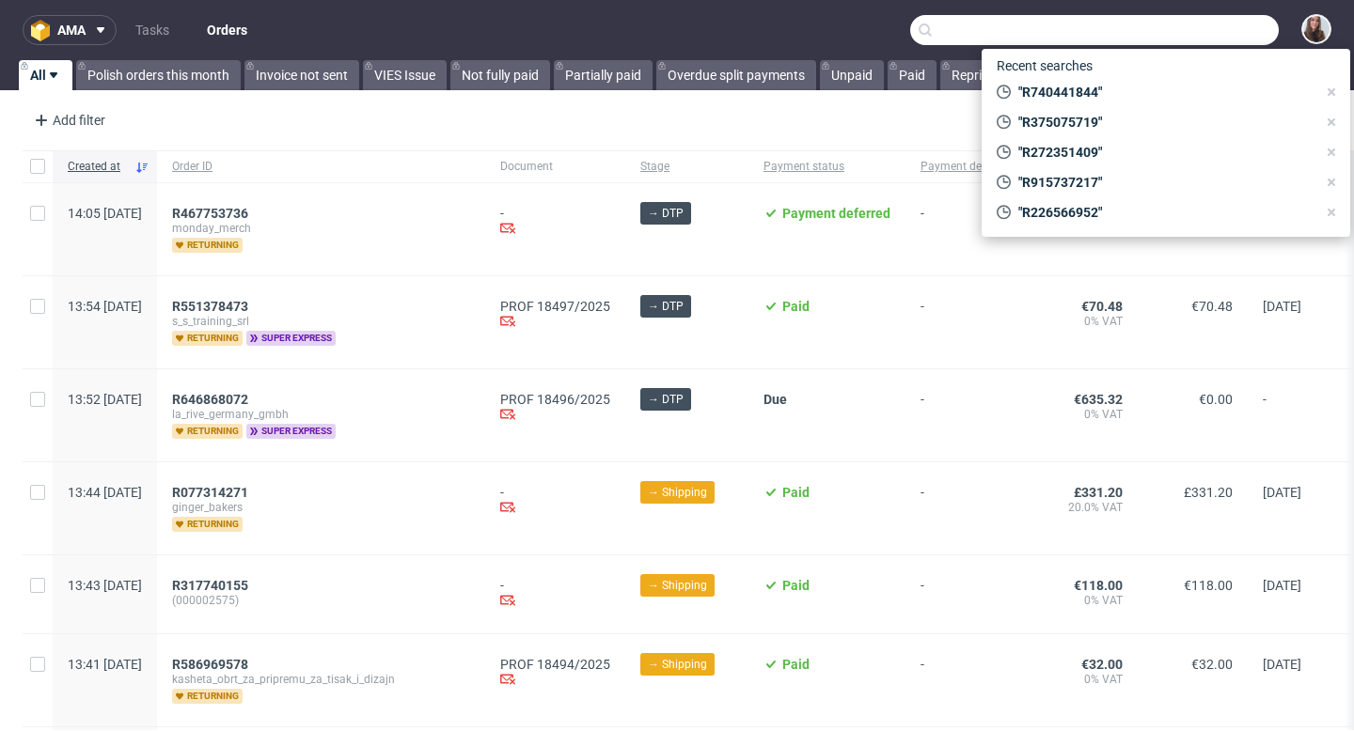
click at [1192, 37] on input "text" at bounding box center [1094, 30] width 369 height 30
paste input "R245881912"
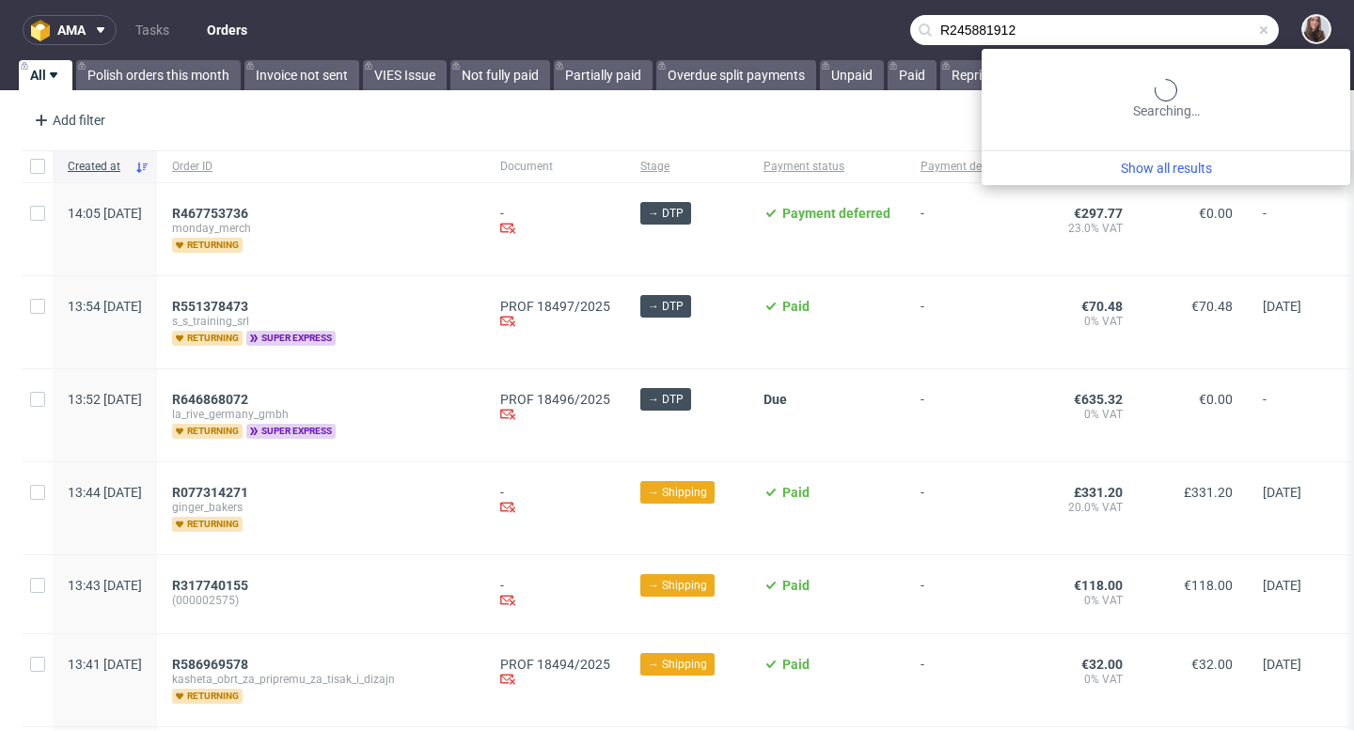
type input "R245881912"
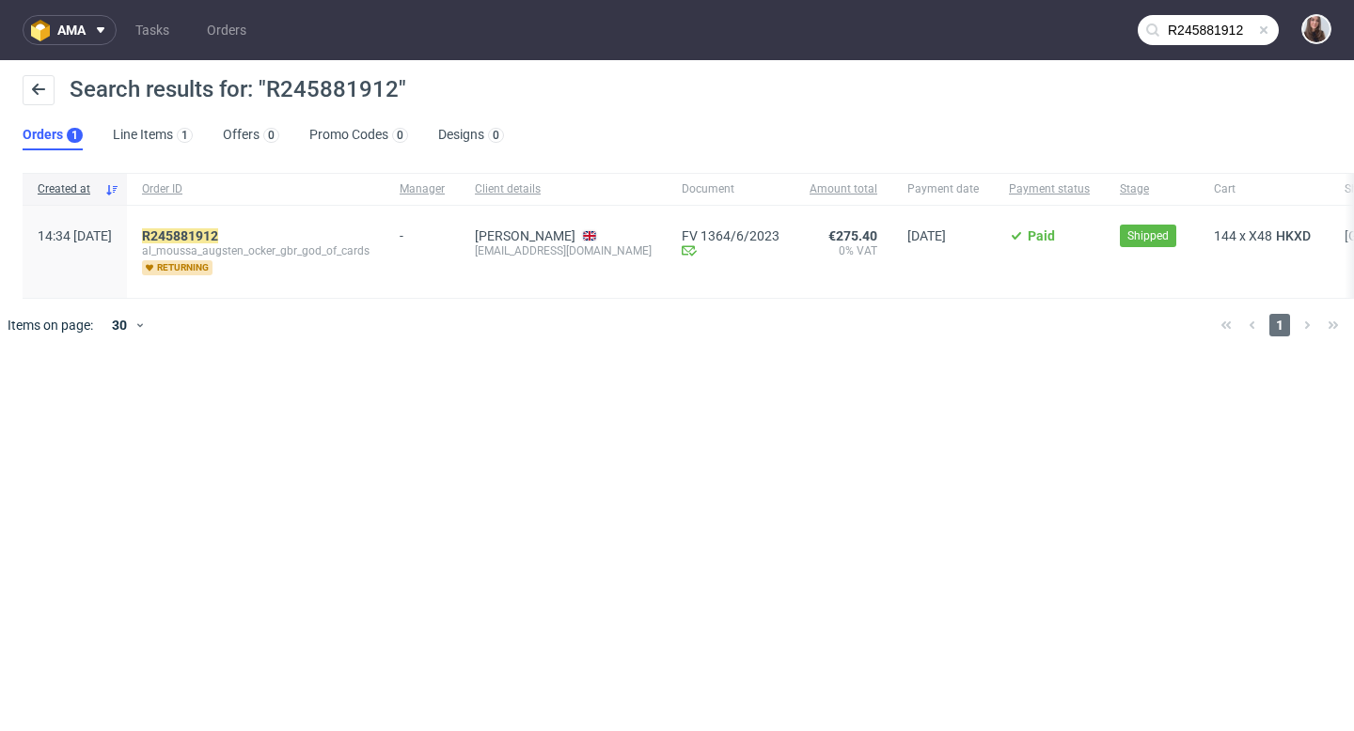
click at [242, 222] on div "R245881912 al_moussa_augsten_ocker_gbr_god_of_cards returning" at bounding box center [256, 252] width 258 height 92
click at [218, 237] on mark "R245881912" at bounding box center [180, 235] width 76 height 15
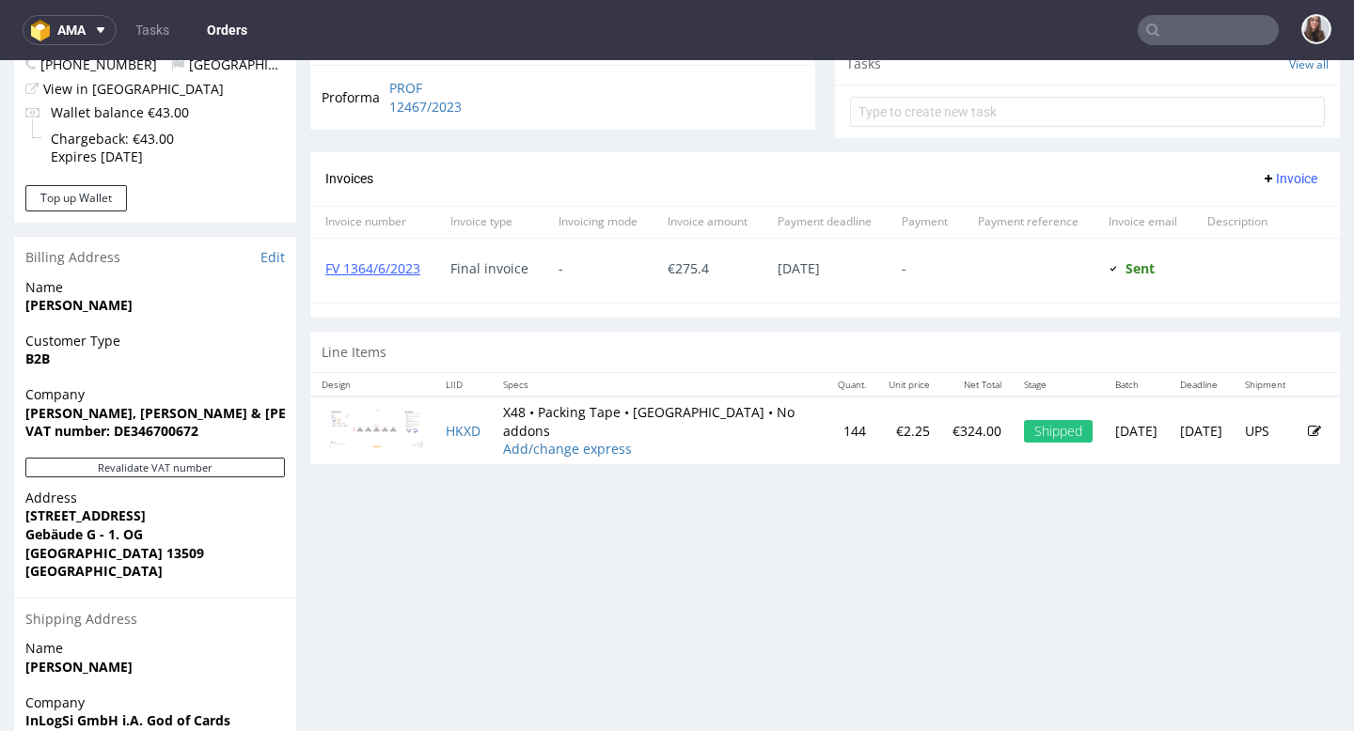
scroll to position [693, 0]
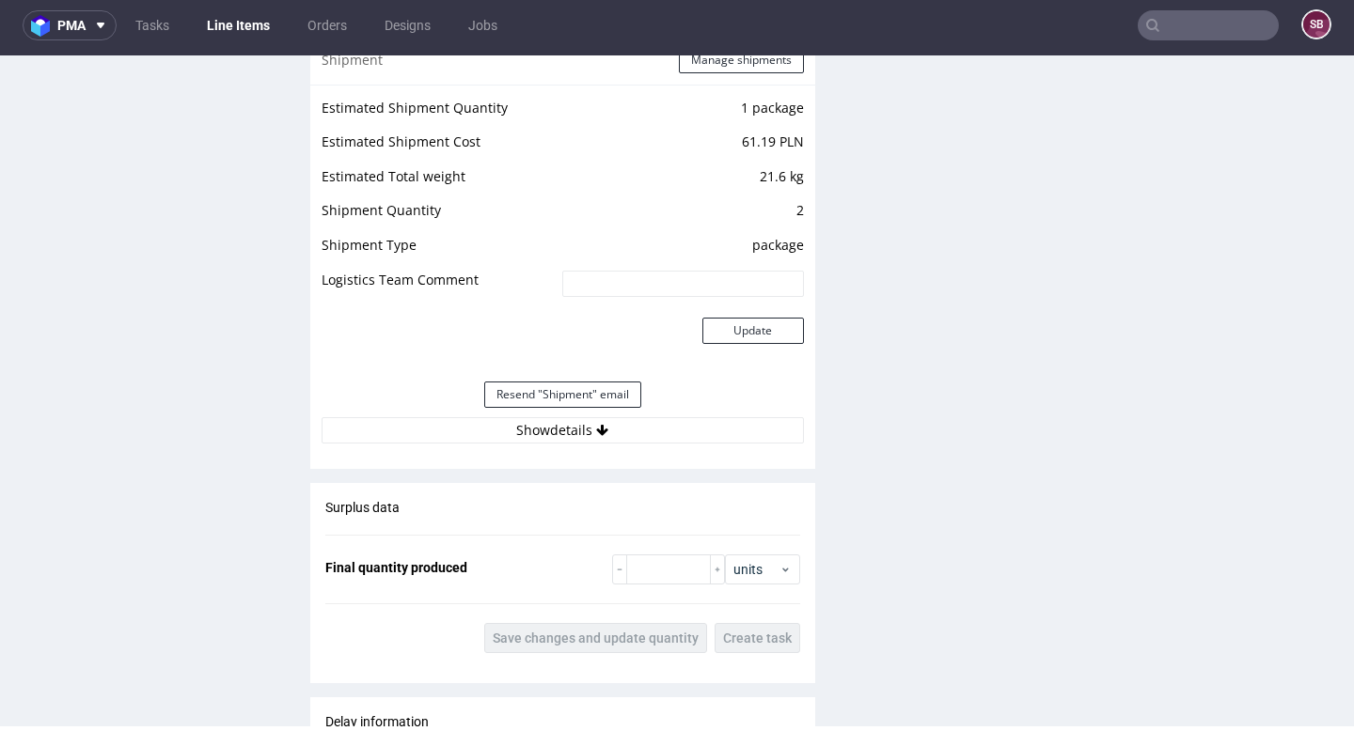
scroll to position [1794, 0]
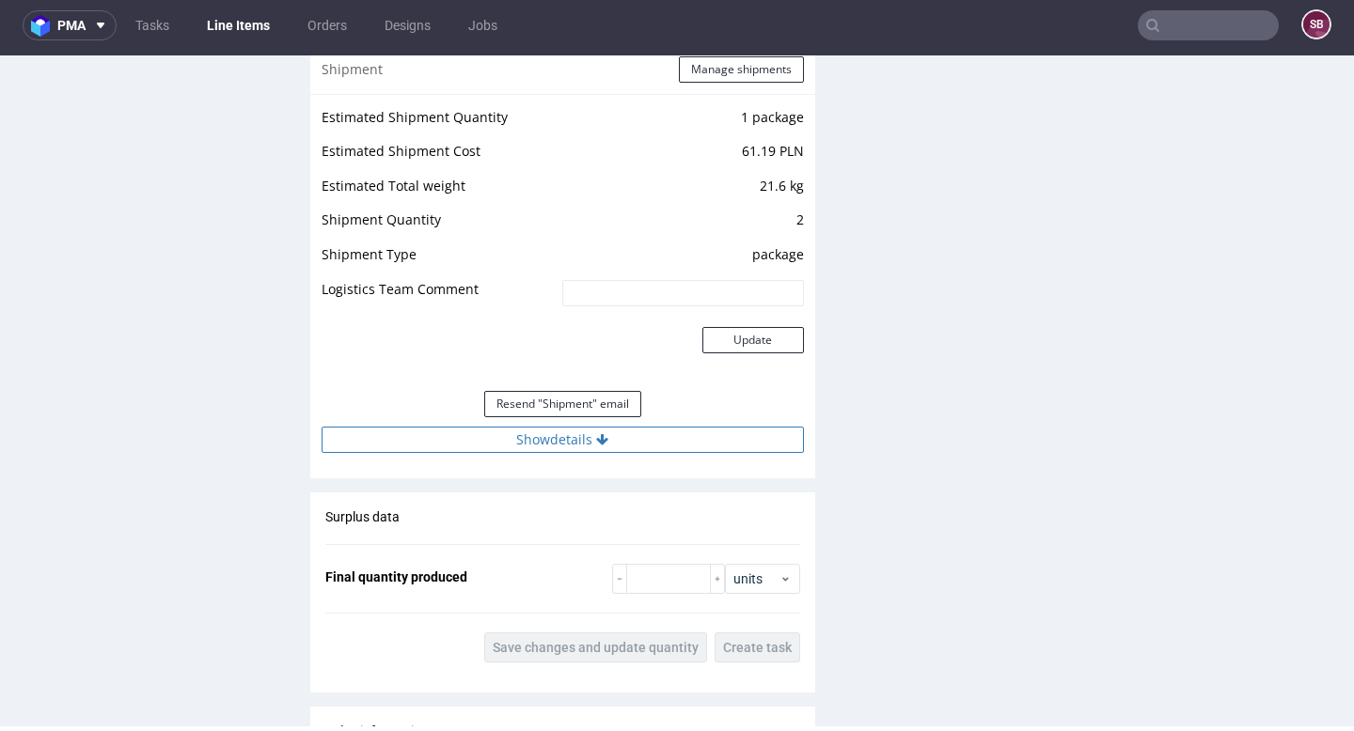
click at [547, 439] on button "Show details" at bounding box center [563, 440] width 482 height 26
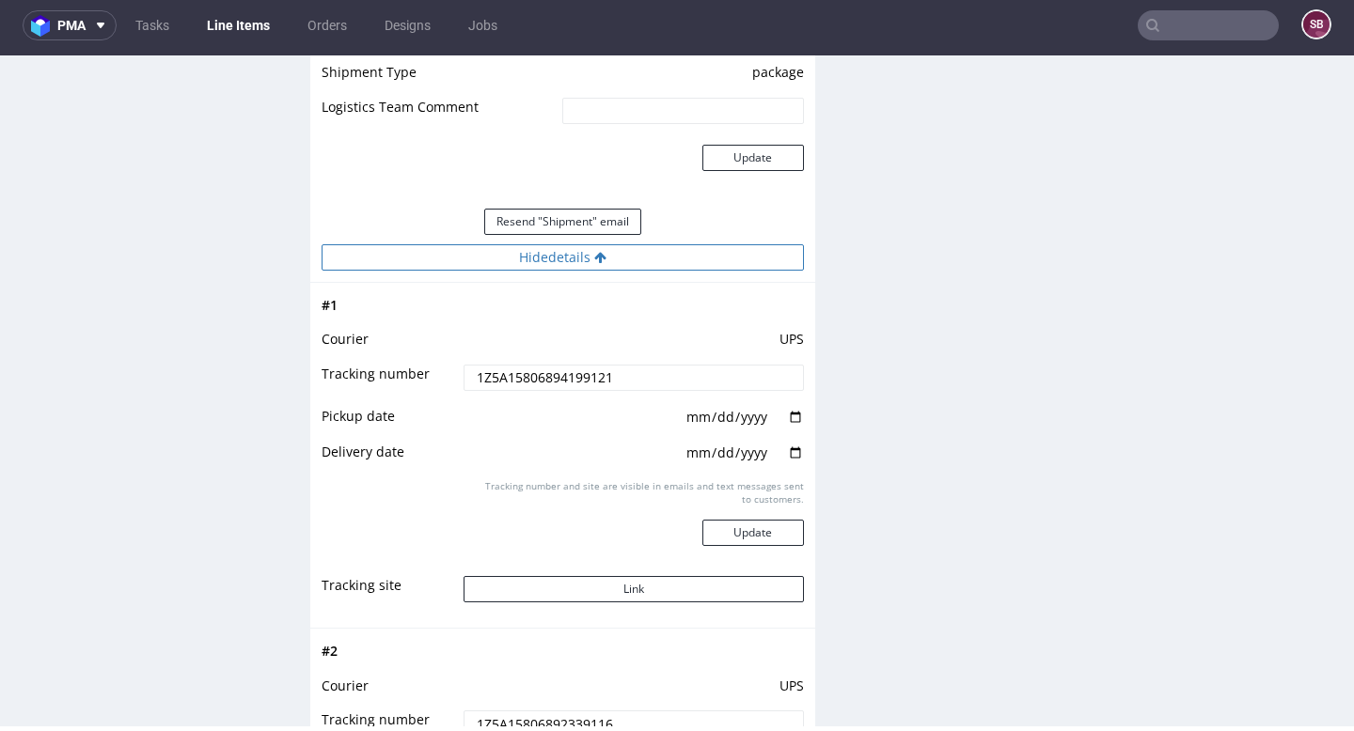
scroll to position [1977, 0]
drag, startPoint x: 645, startPoint y: 376, endPoint x: 446, endPoint y: 383, distance: 199.4
click at [446, 383] on tr "Tracking number 1Z5A15806894199121" at bounding box center [563, 383] width 482 height 42
click at [638, 370] on input "1Z5A15806894199121" at bounding box center [632, 377] width 339 height 26
drag, startPoint x: 613, startPoint y: 374, endPoint x: 470, endPoint y: 384, distance: 143.2
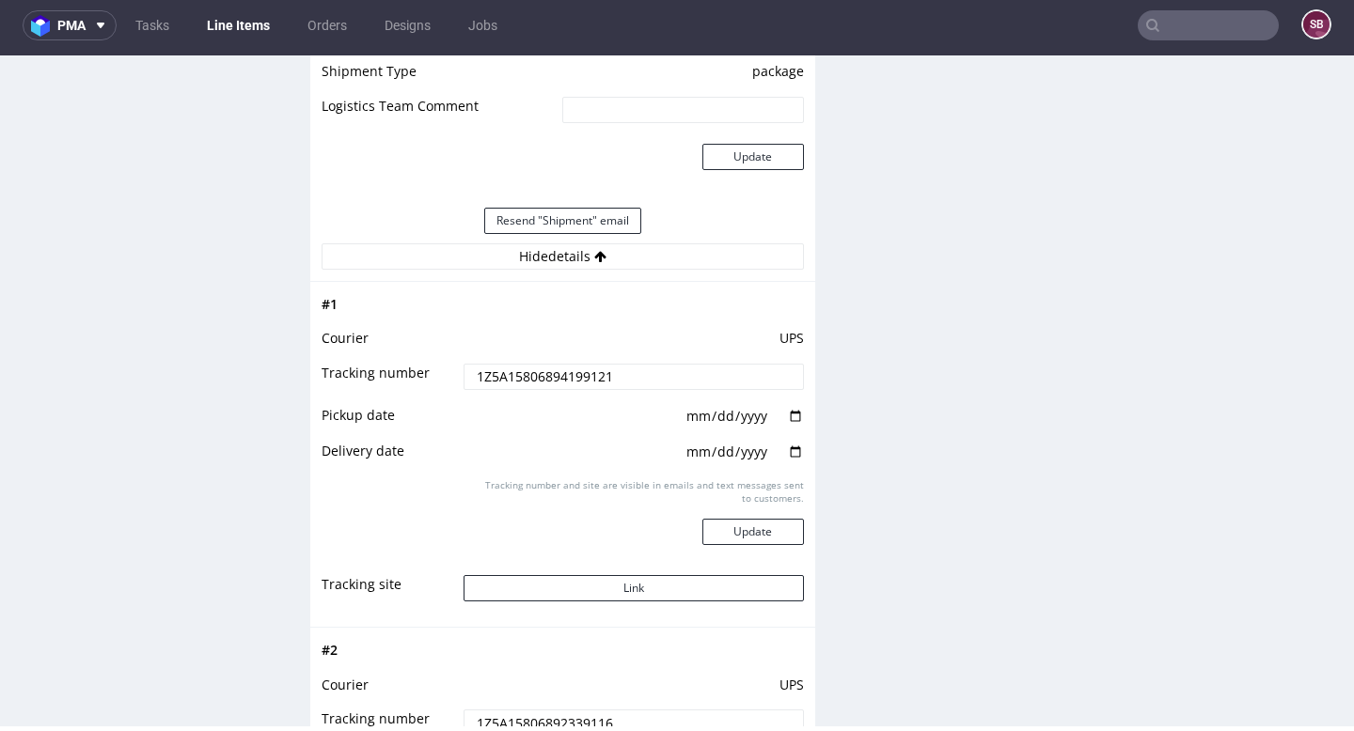
click at [470, 384] on input "1Z5A15806894199121" at bounding box center [632, 377] width 339 height 26
drag, startPoint x: 618, startPoint y: 375, endPoint x: 468, endPoint y: 379, distance: 149.5
click at [468, 379] on input "1Z5A15806894199121" at bounding box center [632, 377] width 339 height 26
click at [635, 371] on input "1Z5A15806894199121" at bounding box center [632, 377] width 339 height 26
drag, startPoint x: 587, startPoint y: 381, endPoint x: 466, endPoint y: 381, distance: 120.3
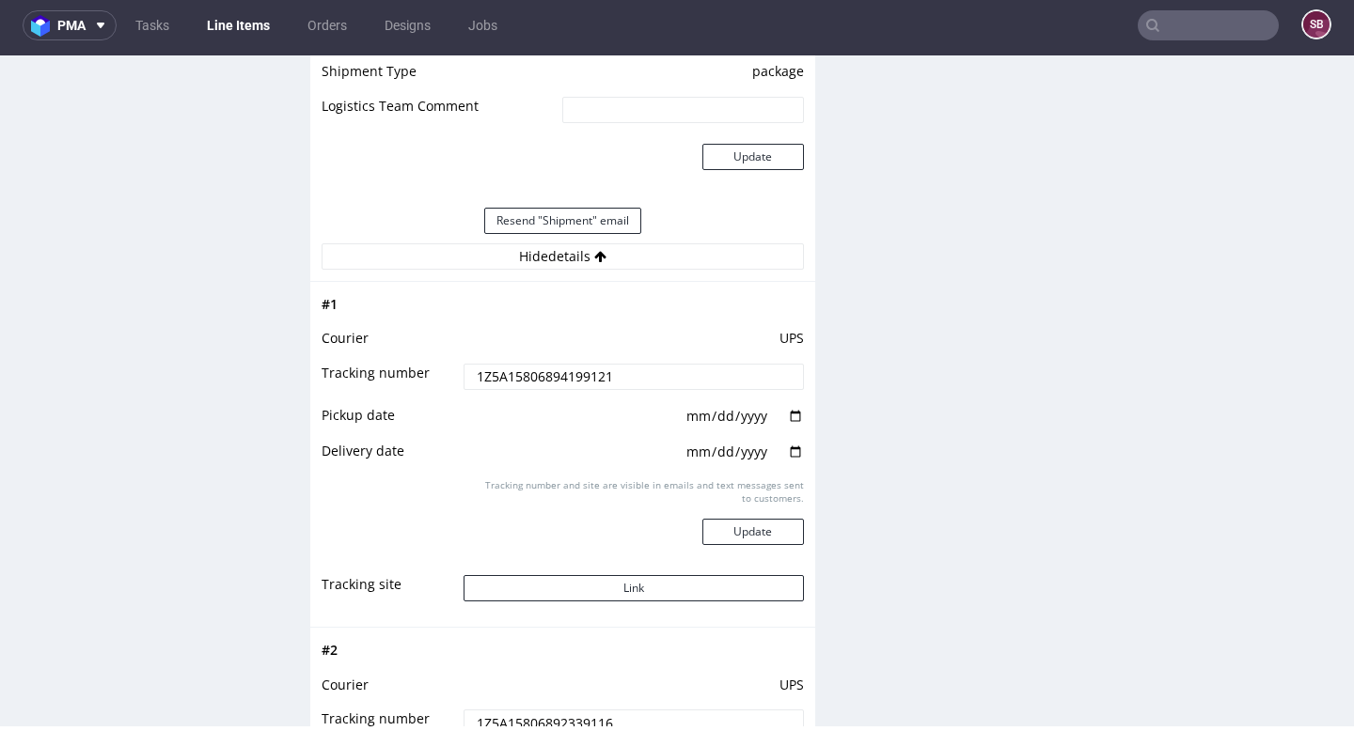
click at [466, 381] on input "1Z5A15806894199121" at bounding box center [632, 377] width 339 height 26
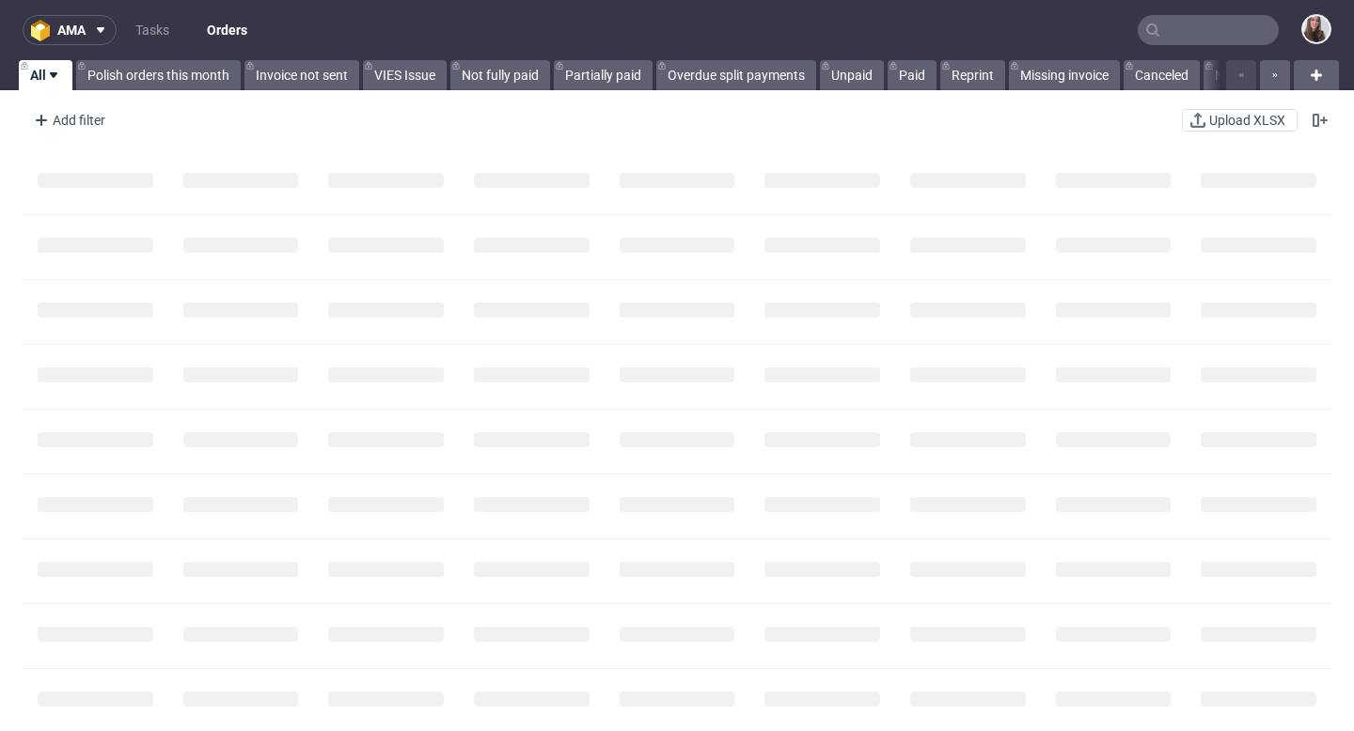
click at [1181, 33] on input "text" at bounding box center [1207, 30] width 141 height 30
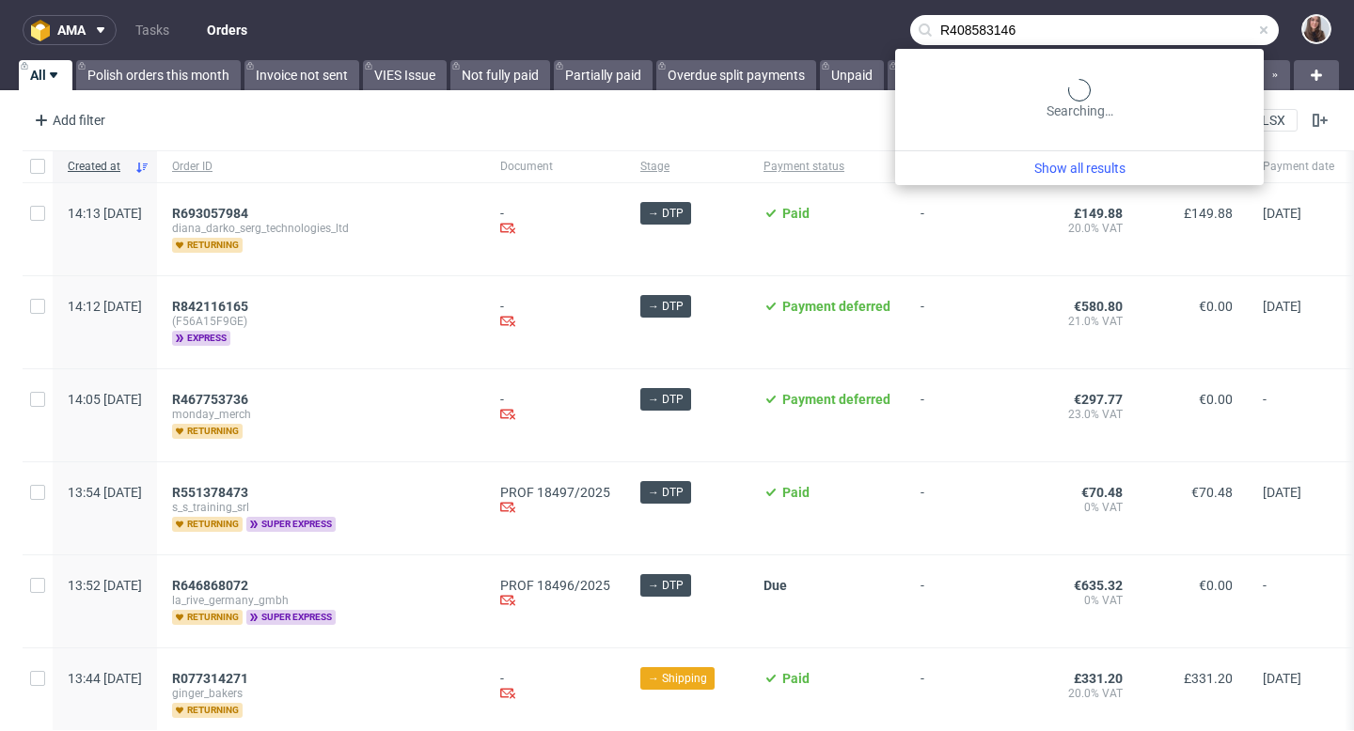
type input "R408583146"
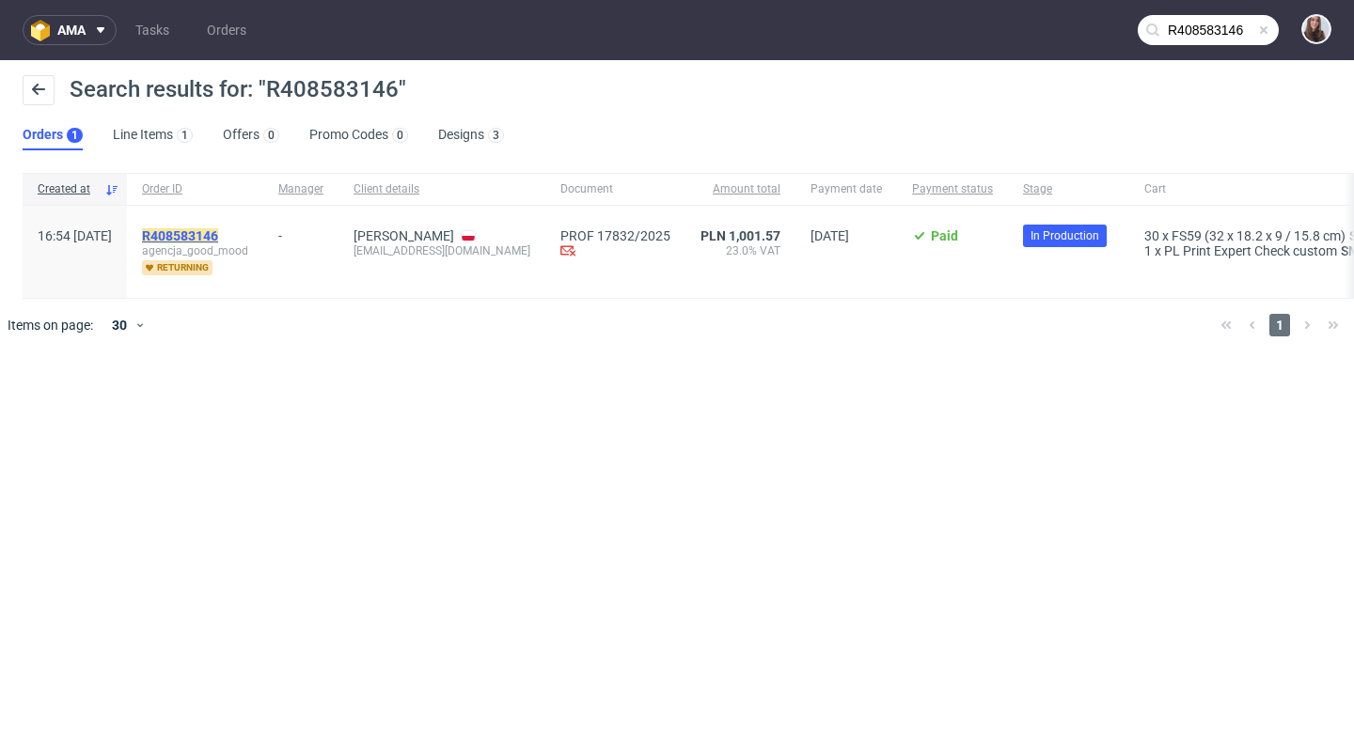
click at [218, 238] on mark "R408583146" at bounding box center [180, 235] width 76 height 15
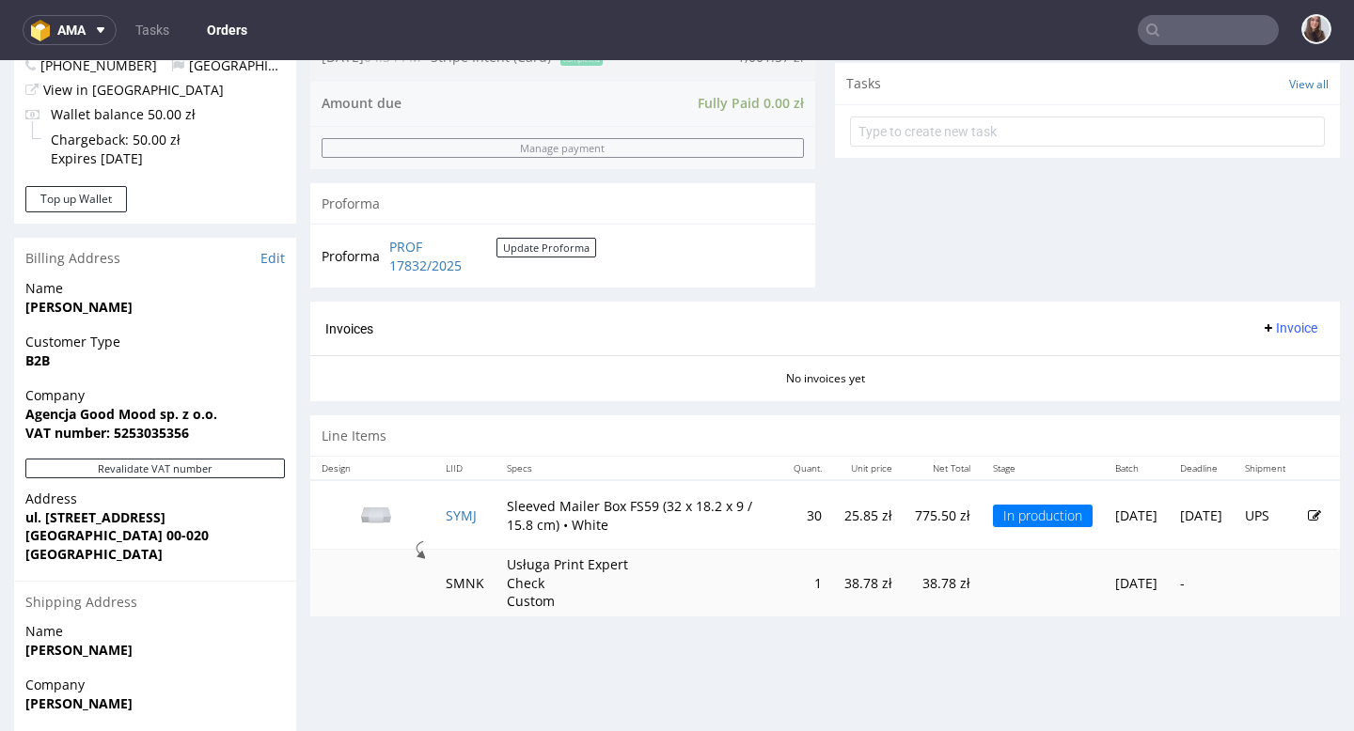
scroll to position [815, 0]
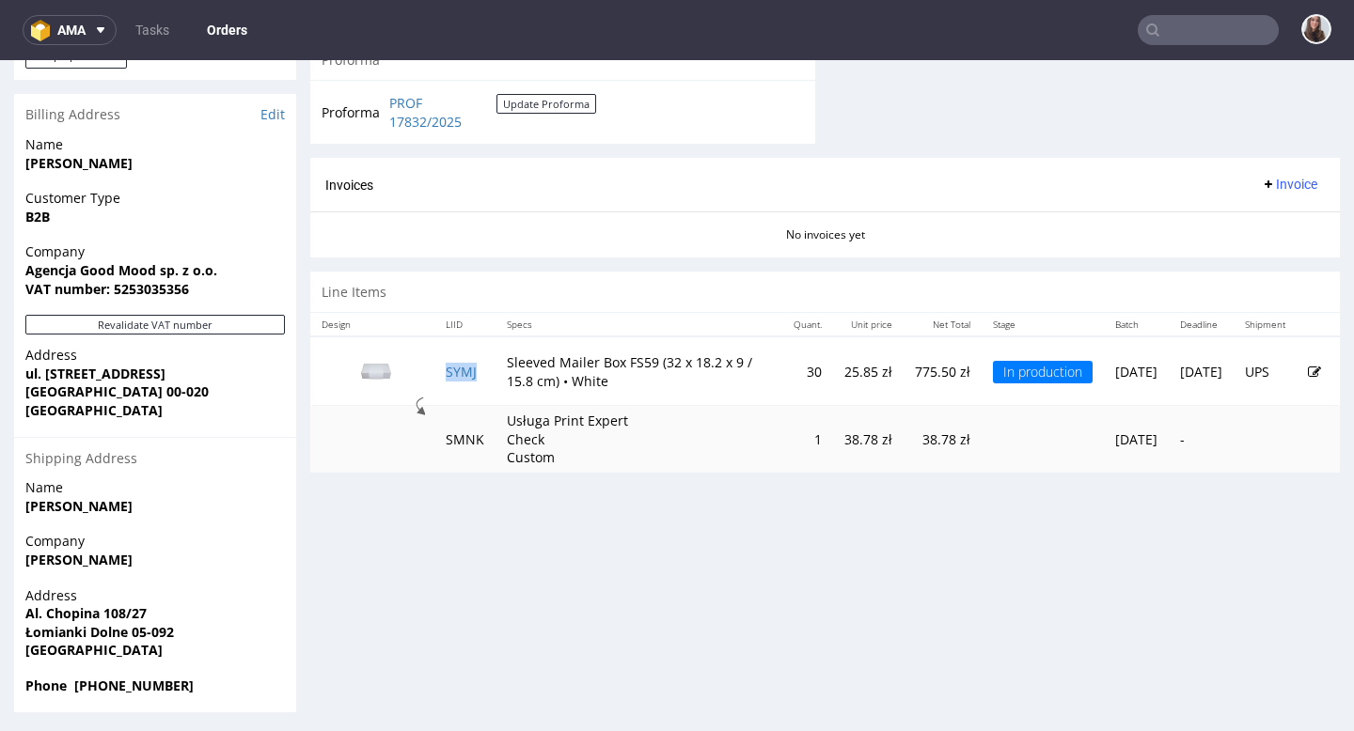
click at [481, 374] on td "SYMJ" at bounding box center [464, 372] width 61 height 70
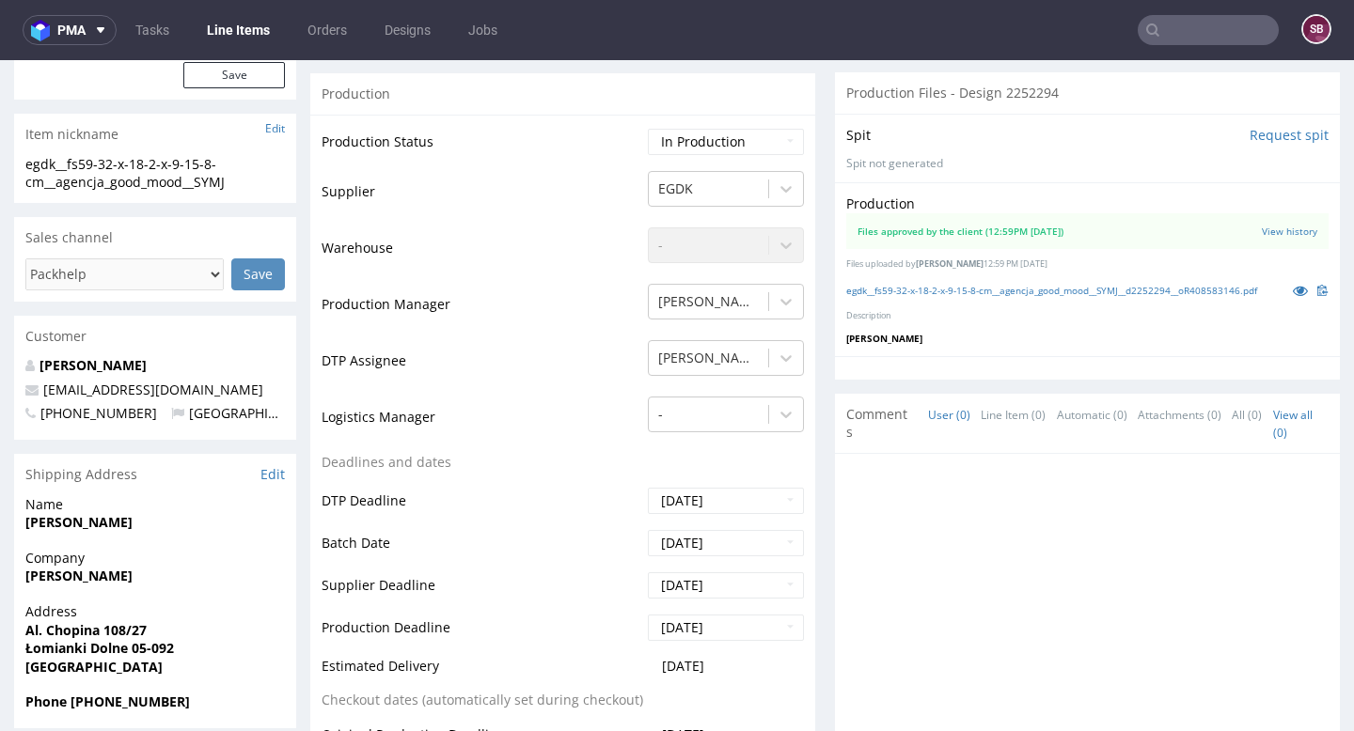
scroll to position [372, 0]
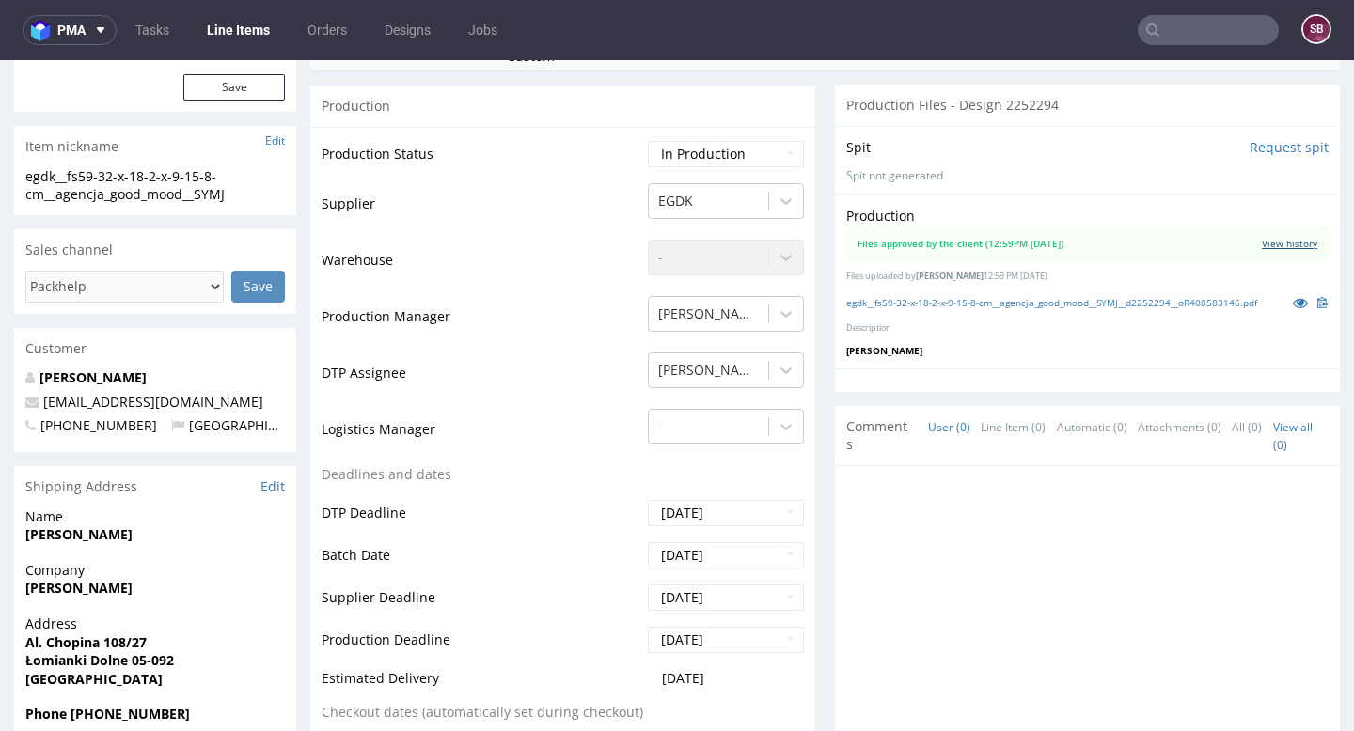
click at [1269, 245] on link "View history" at bounding box center [1289, 243] width 55 height 13
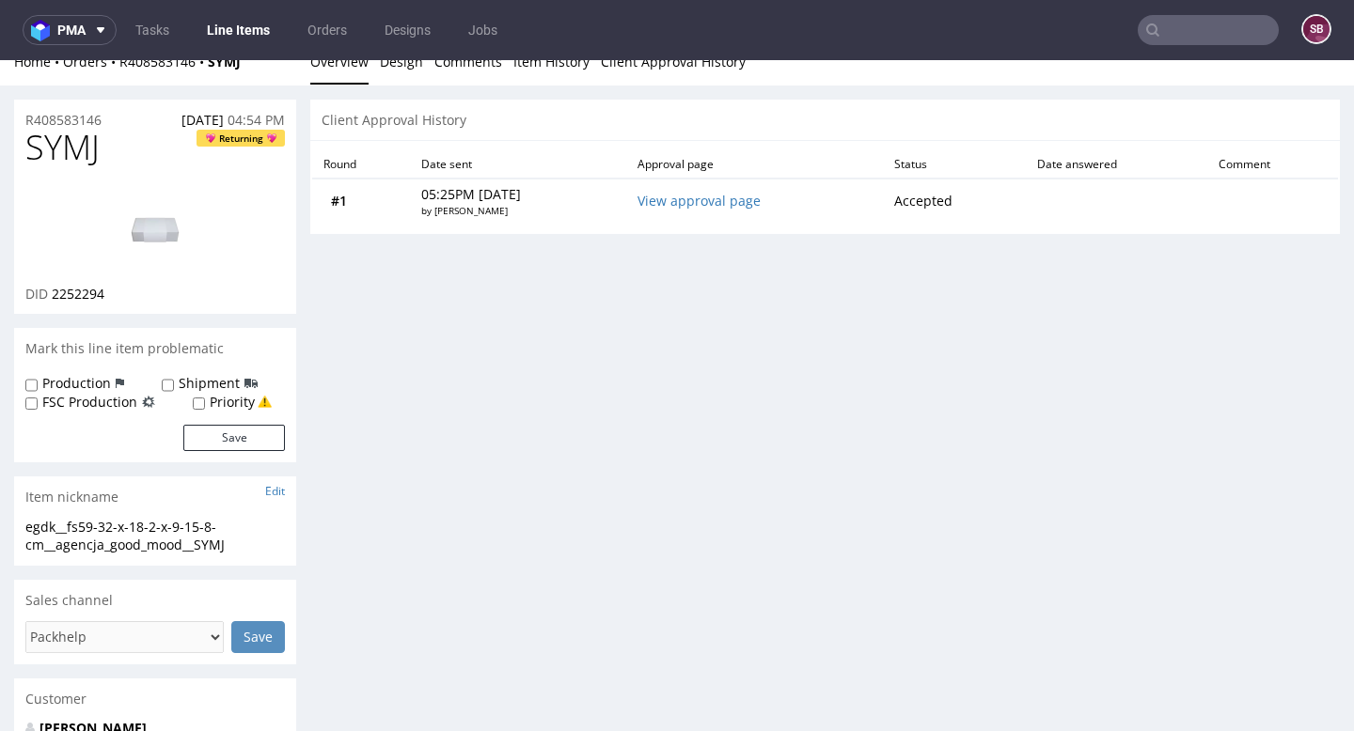
scroll to position [0, 0]
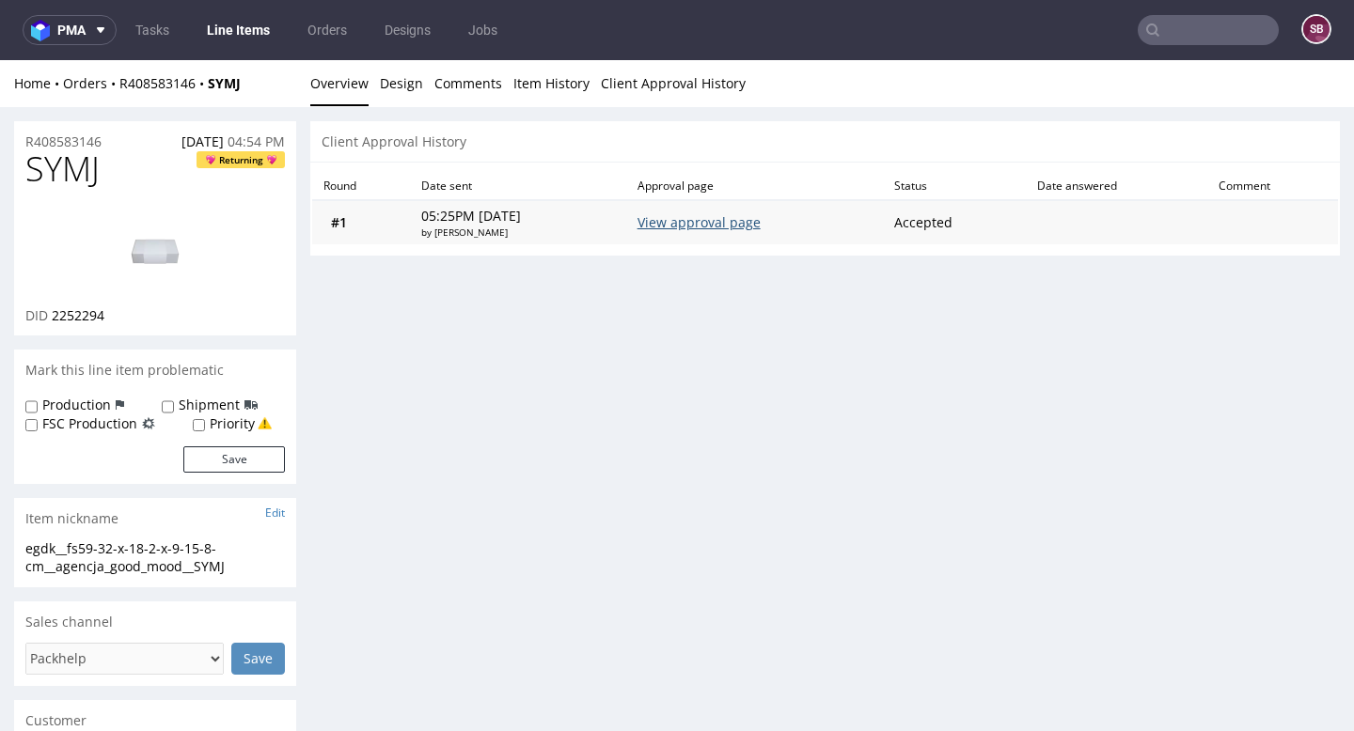
click at [756, 220] on link "View approval page" at bounding box center [698, 222] width 123 height 18
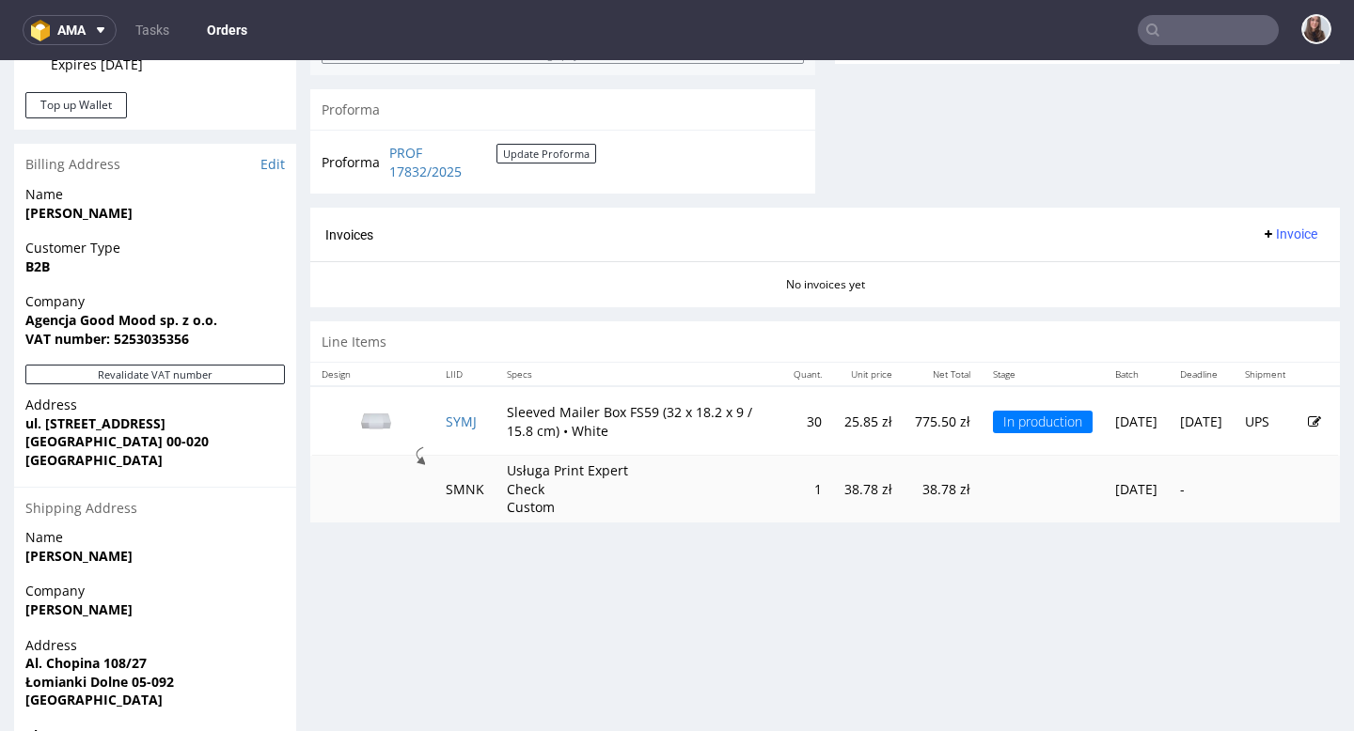
scroll to position [819, 0]
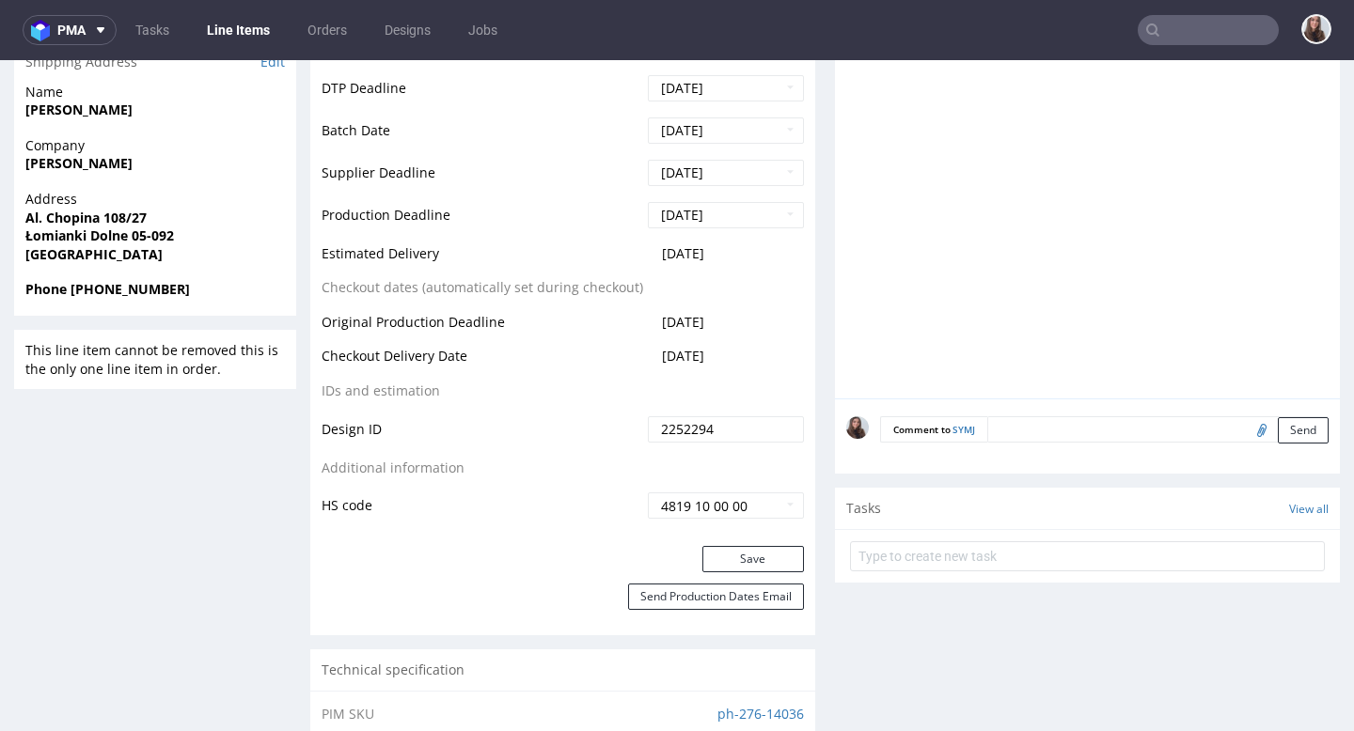
scroll to position [802, 0]
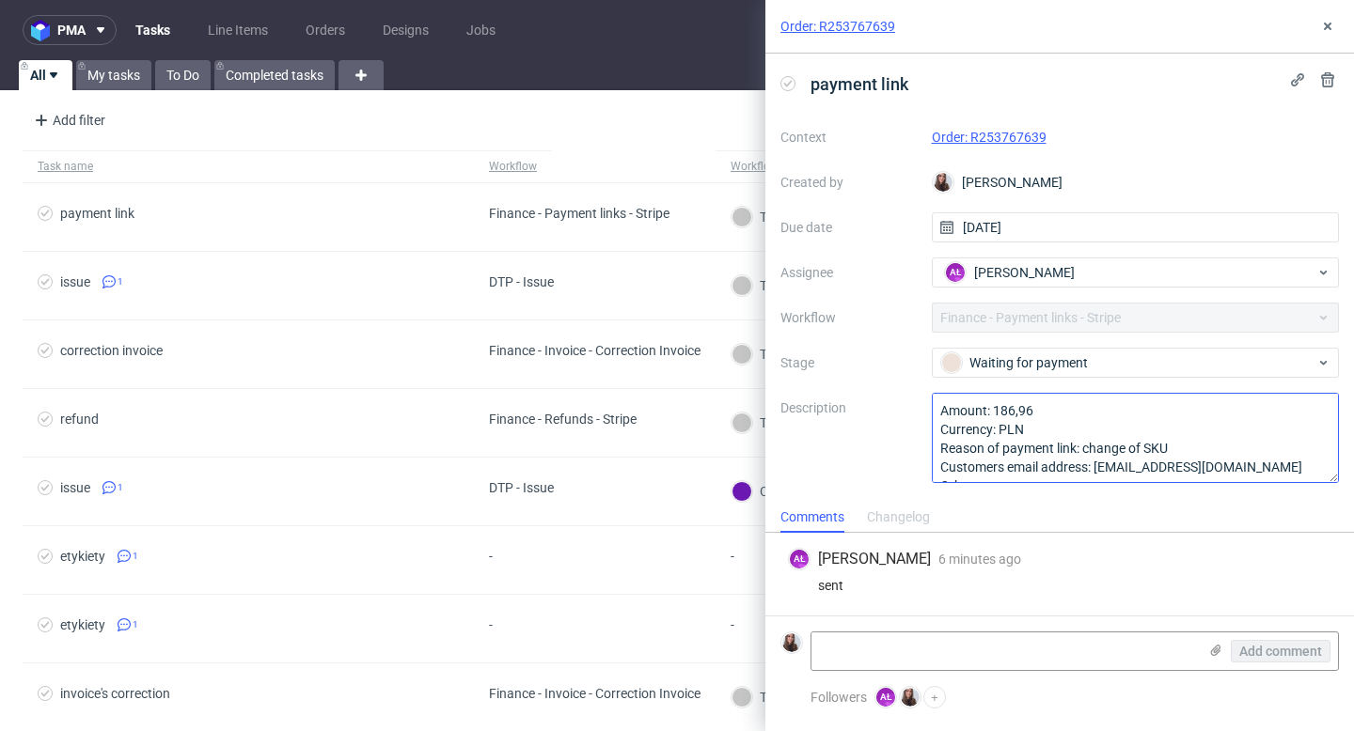
scroll to position [39, 0]
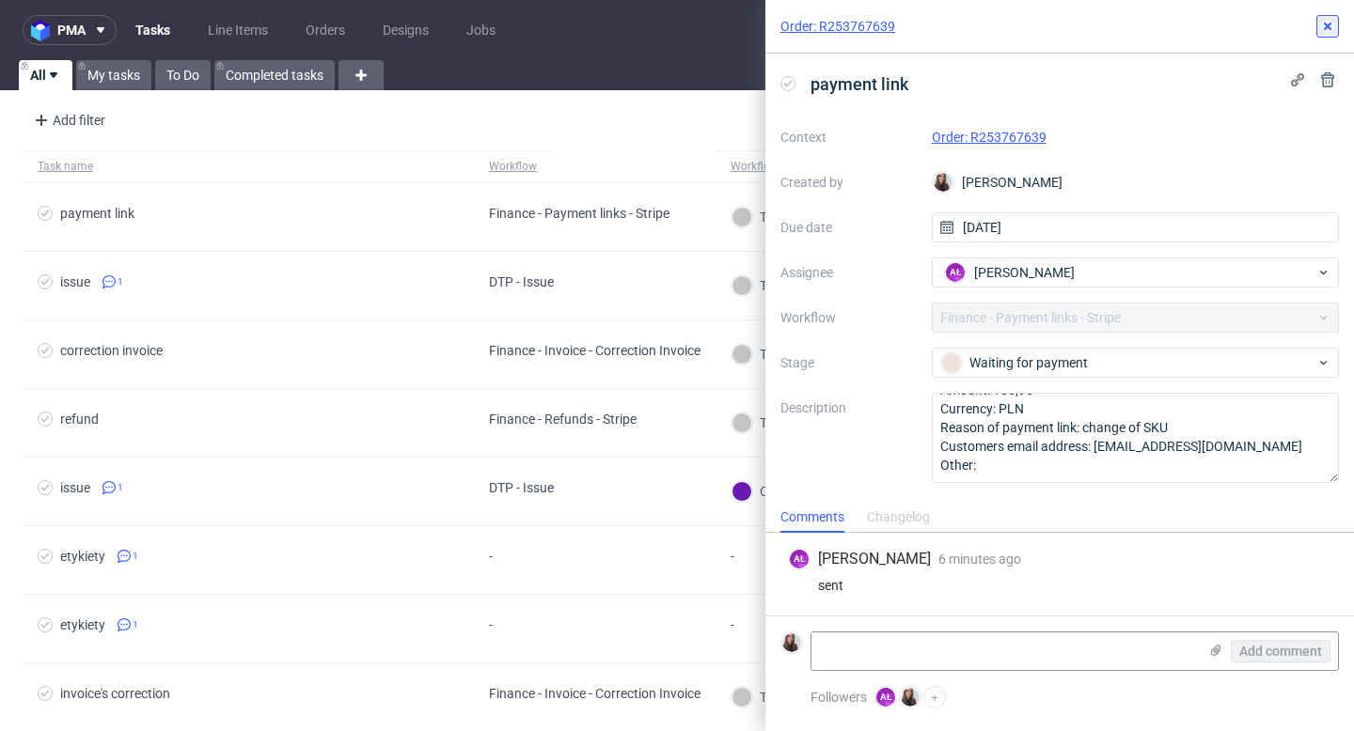
click at [1333, 22] on icon at bounding box center [1327, 26] width 15 height 15
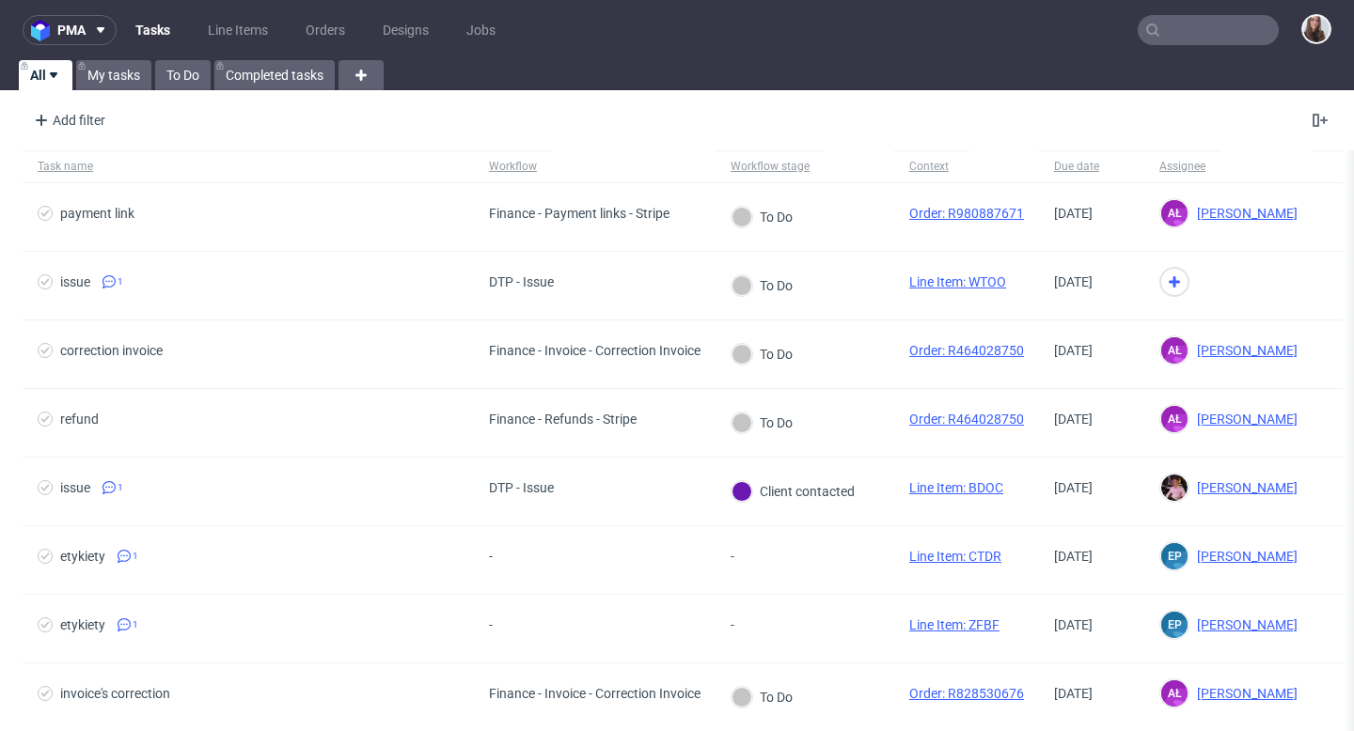
click at [148, 34] on link "Tasks" at bounding box center [152, 30] width 57 height 30
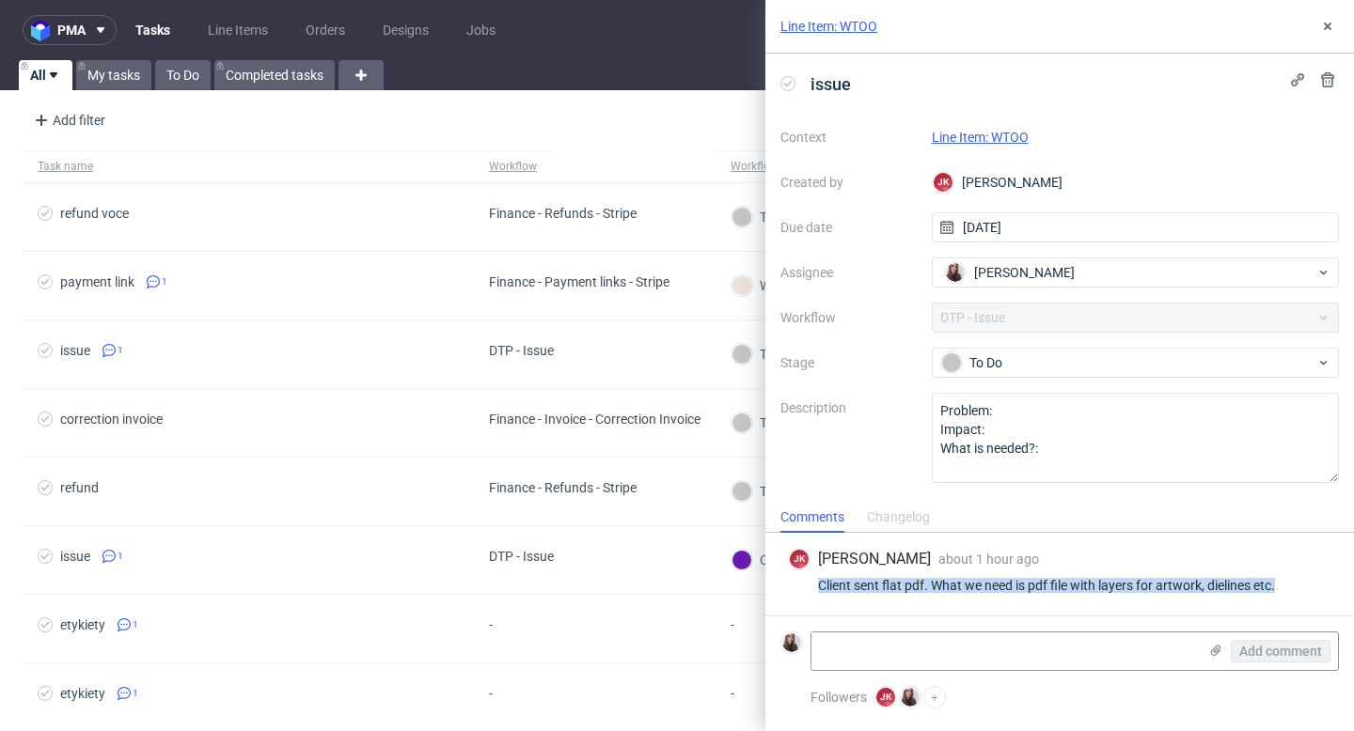
drag, startPoint x: 1288, startPoint y: 588, endPoint x: 805, endPoint y: 587, distance: 483.2
click at [805, 587] on div "Client sent flat pdf. What we need is pdf file with layers for artwork, dieline…" at bounding box center [1059, 585] width 543 height 15
copy div "Client sent flat pdf. What we need is pdf file with layers for artwork, dieline…"
click at [1008, 134] on link "Line Item: WTOO" at bounding box center [980, 137] width 97 height 15
click at [1323, 27] on icon at bounding box center [1327, 26] width 15 height 15
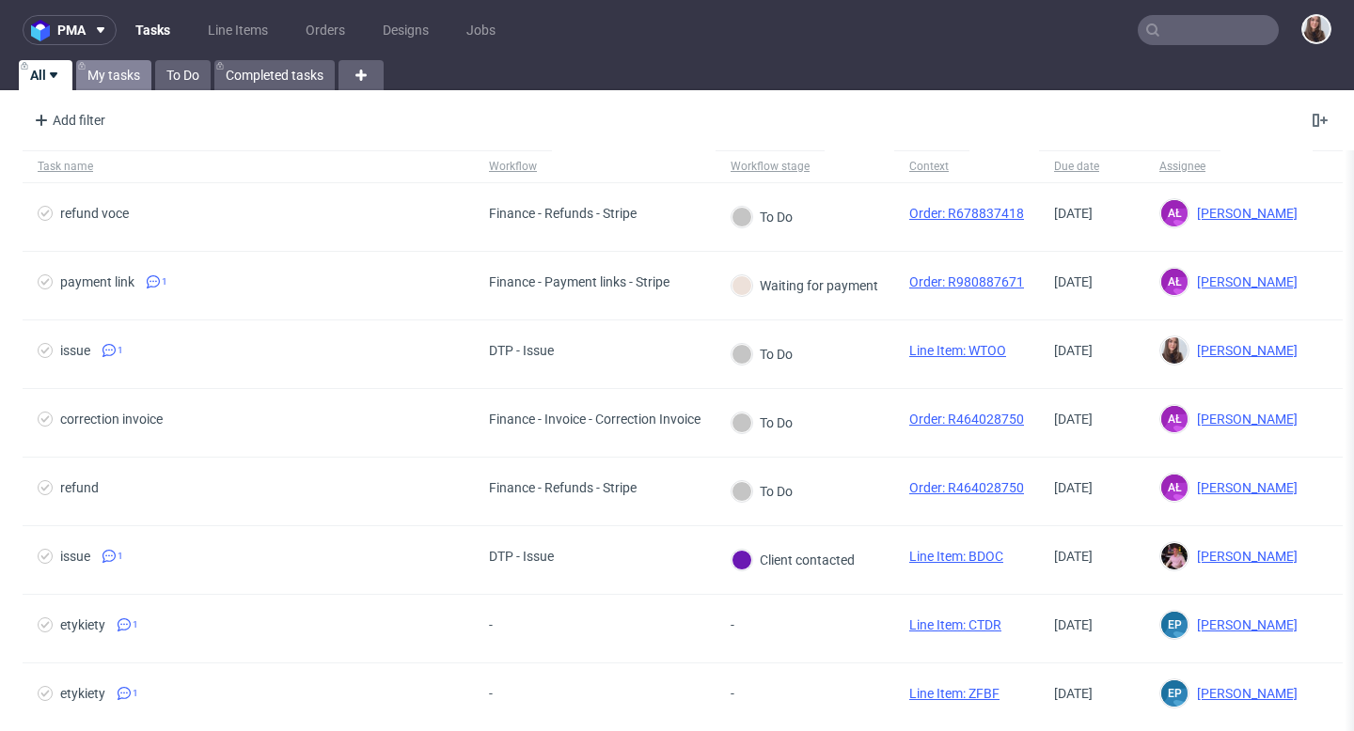
click at [121, 67] on link "My tasks" at bounding box center [113, 75] width 75 height 30
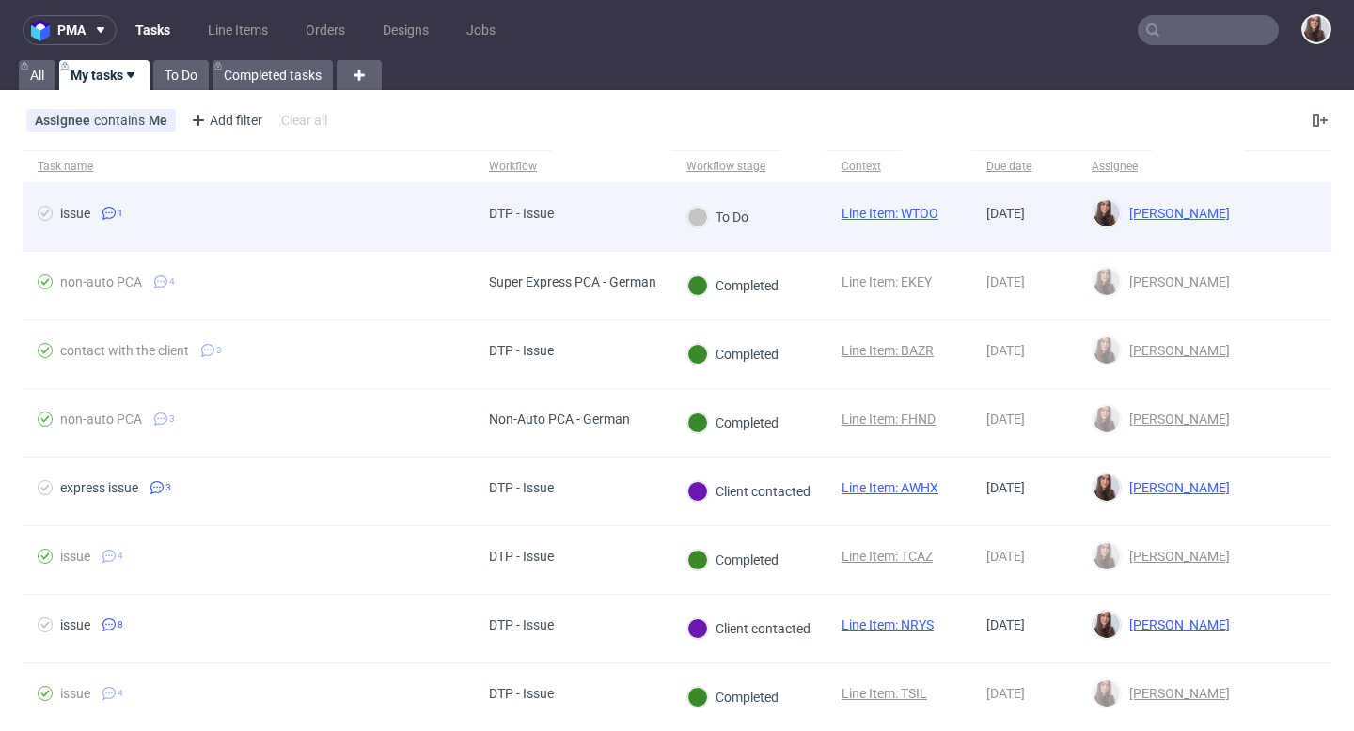
click at [568, 200] on div "DTP - Issue" at bounding box center [521, 217] width 95 height 68
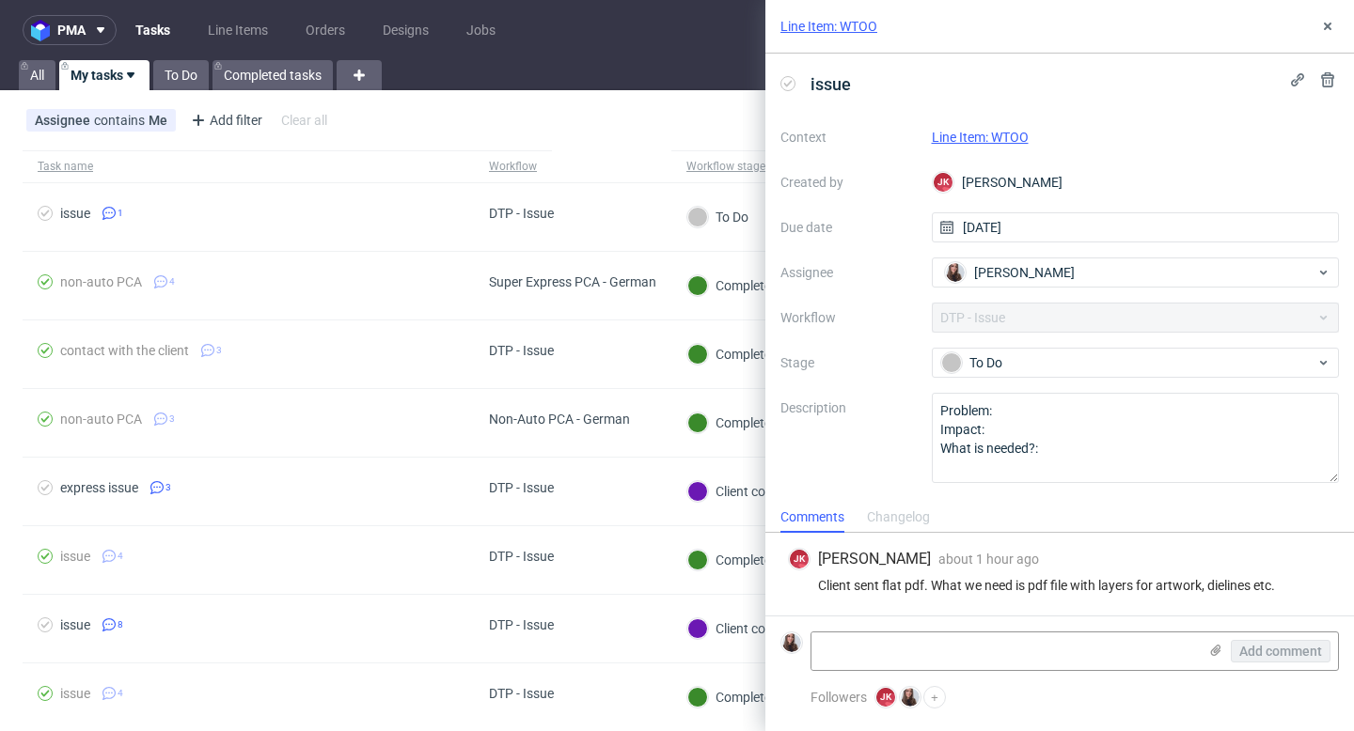
click at [982, 139] on link "Line Item: WTOO" at bounding box center [980, 137] width 97 height 15
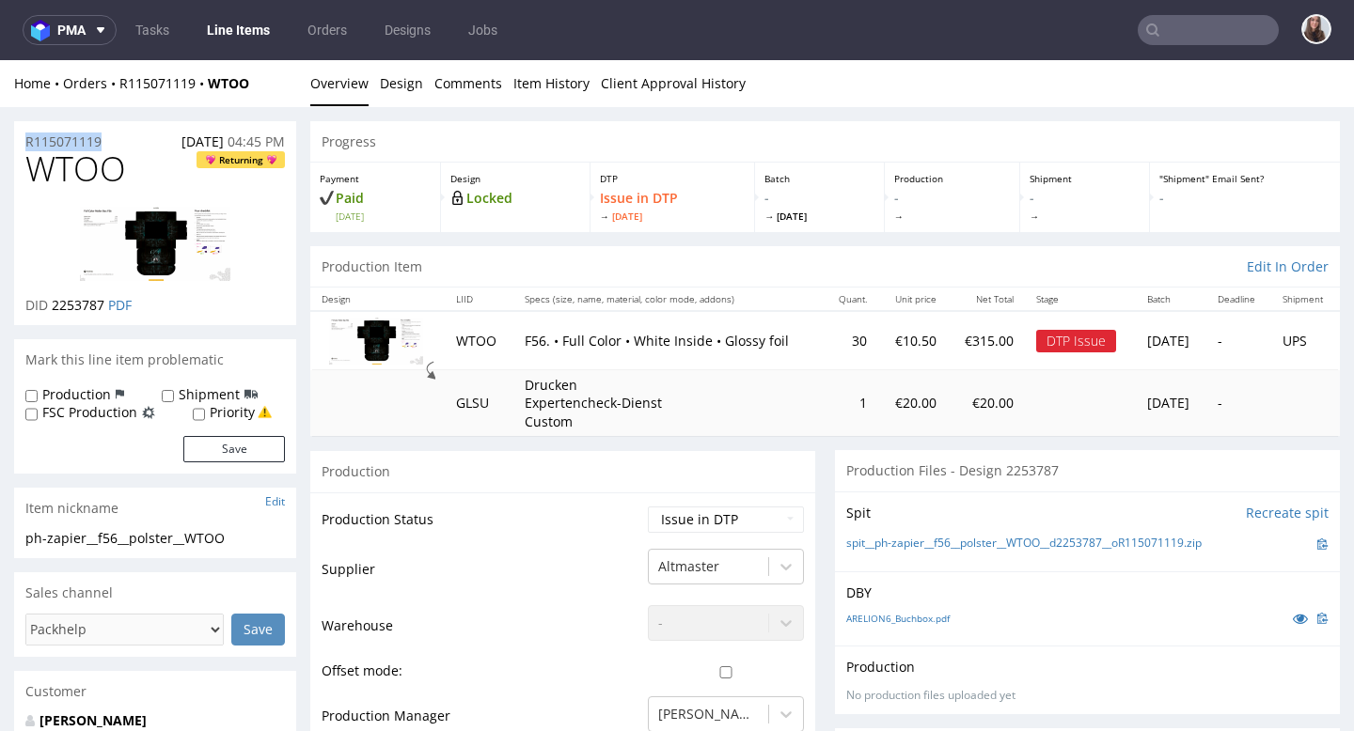
drag, startPoint x: 107, startPoint y: 146, endPoint x: 17, endPoint y: 146, distance: 90.2
click at [17, 146] on div "R115071119 [DATE] 04:45 PM" at bounding box center [155, 136] width 282 height 30
copy p "R115071119"
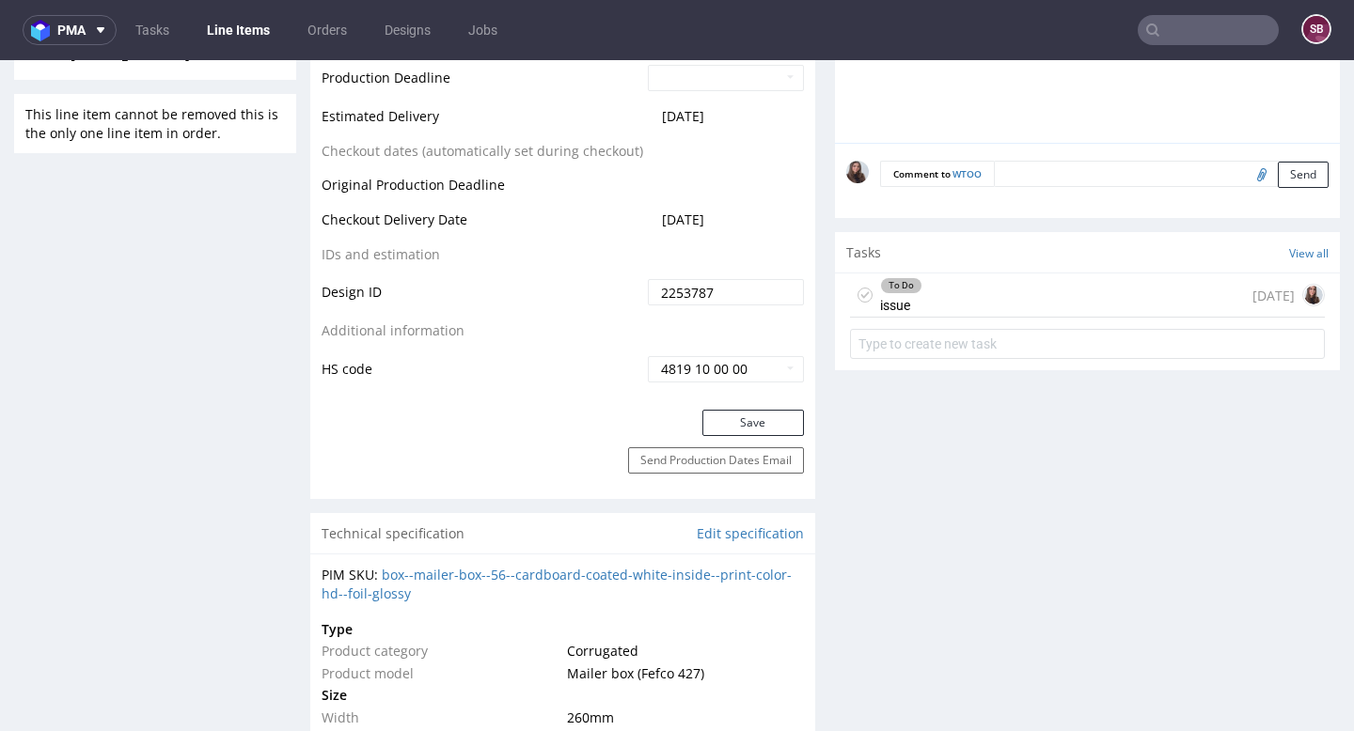
scroll to position [1015, 0]
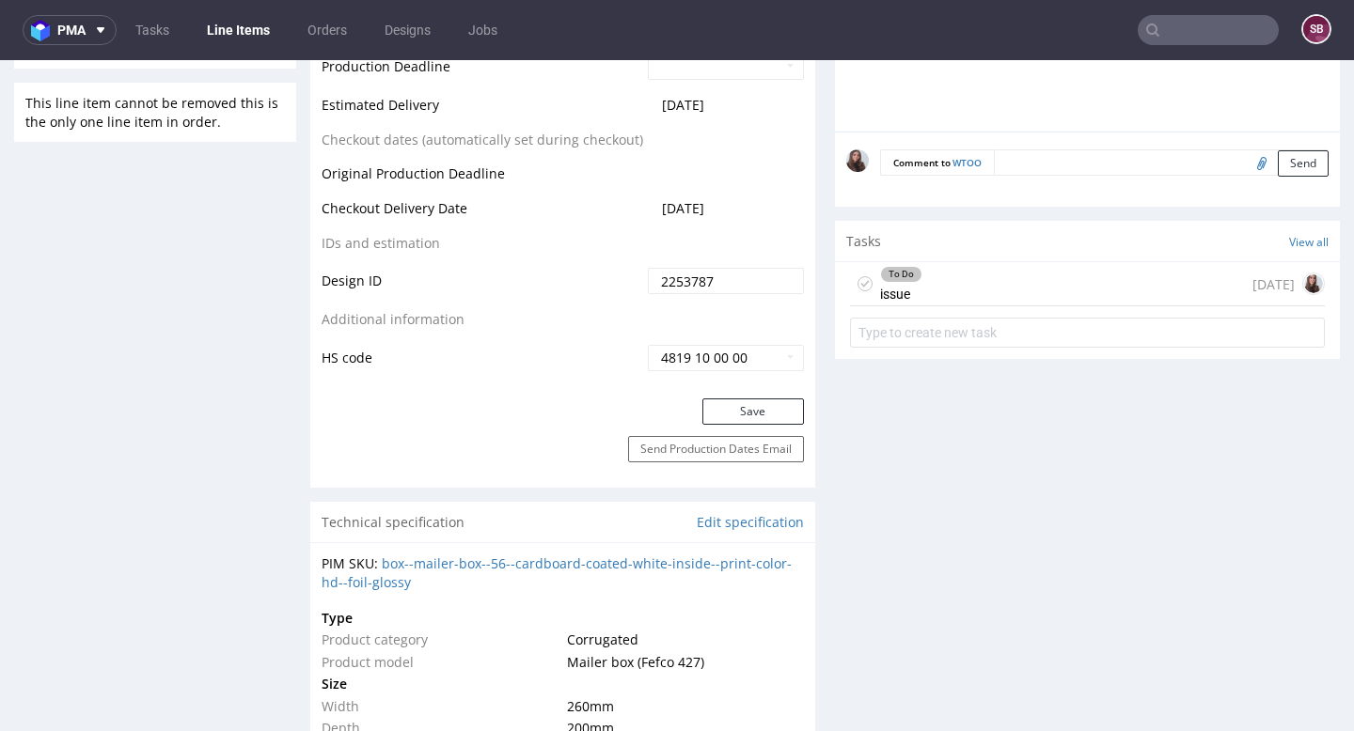
click at [926, 264] on div "To Do issue [DATE]" at bounding box center [1087, 284] width 475 height 44
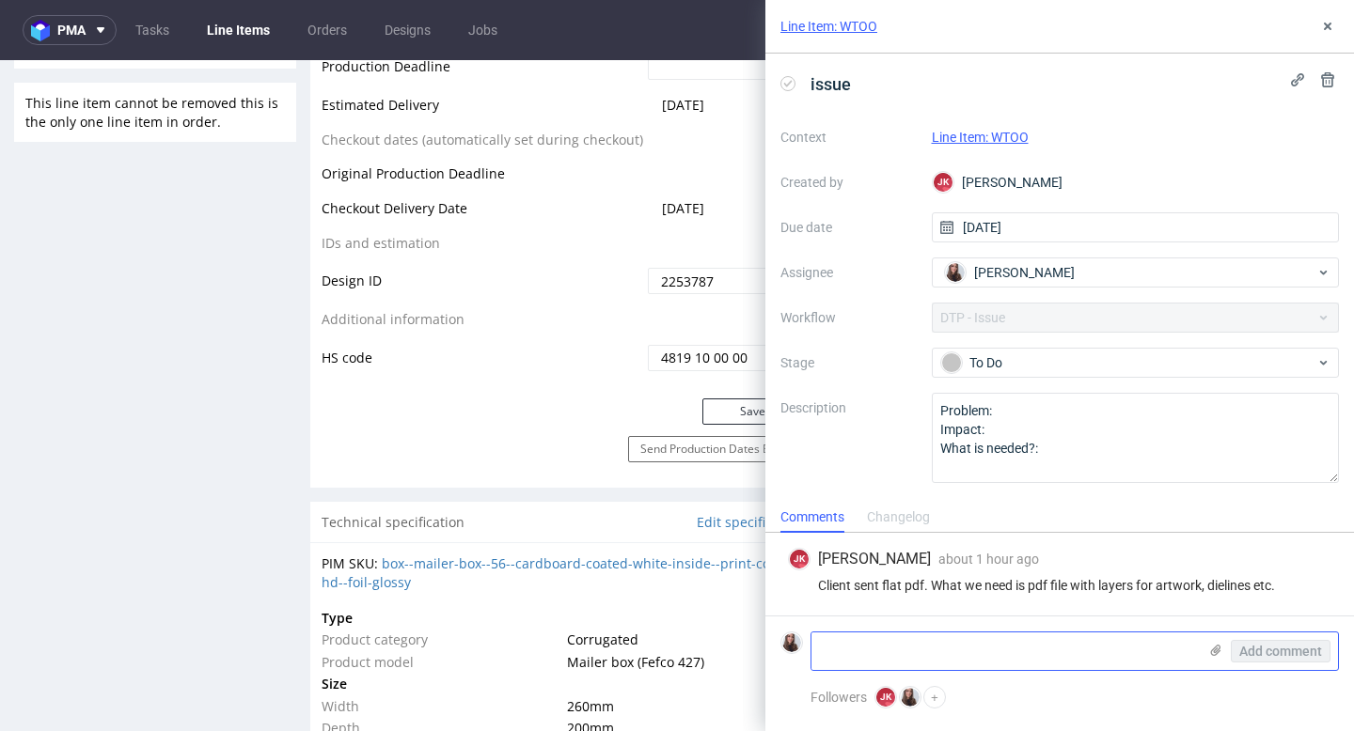
click at [846, 666] on textarea at bounding box center [1003, 652] width 385 height 38
paste textarea "[URL][DOMAIN_NAME]"
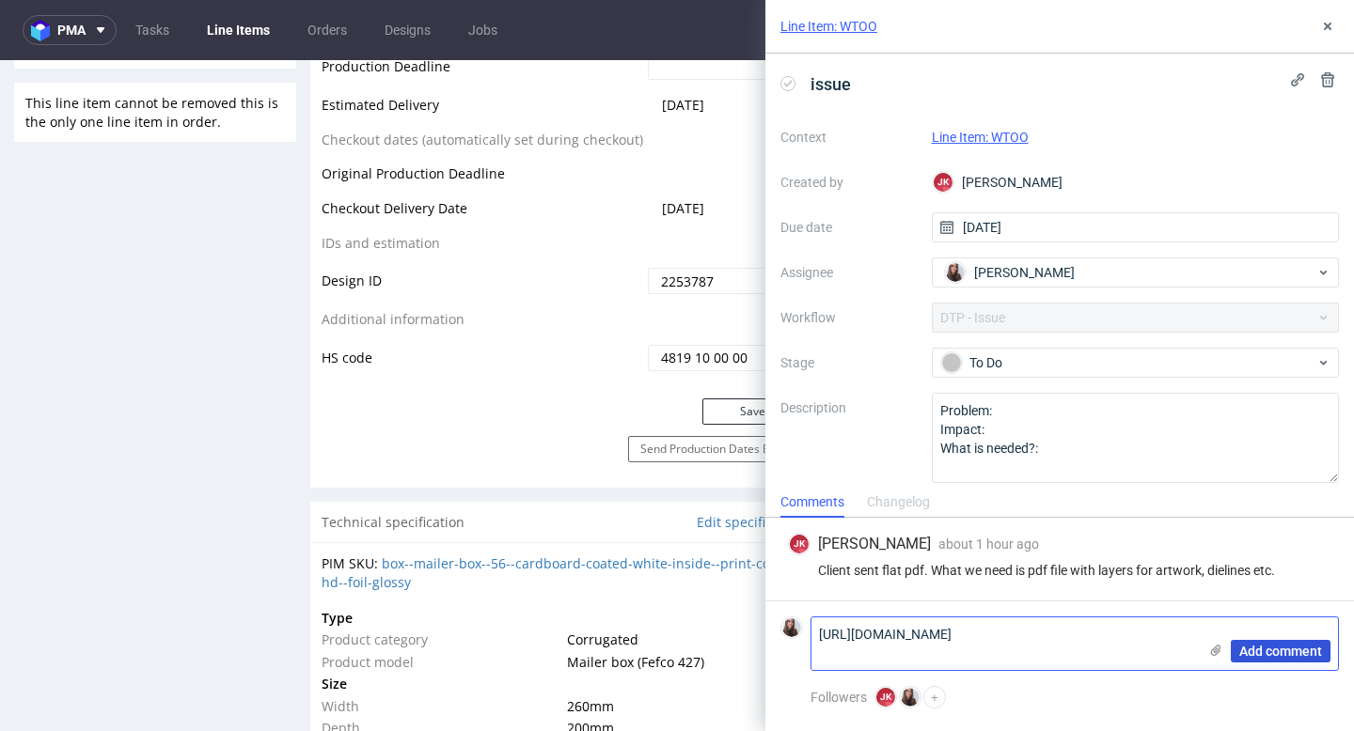
type textarea "[URL][DOMAIN_NAME]"
click at [1277, 648] on span "Add comment" at bounding box center [1280, 651] width 83 height 13
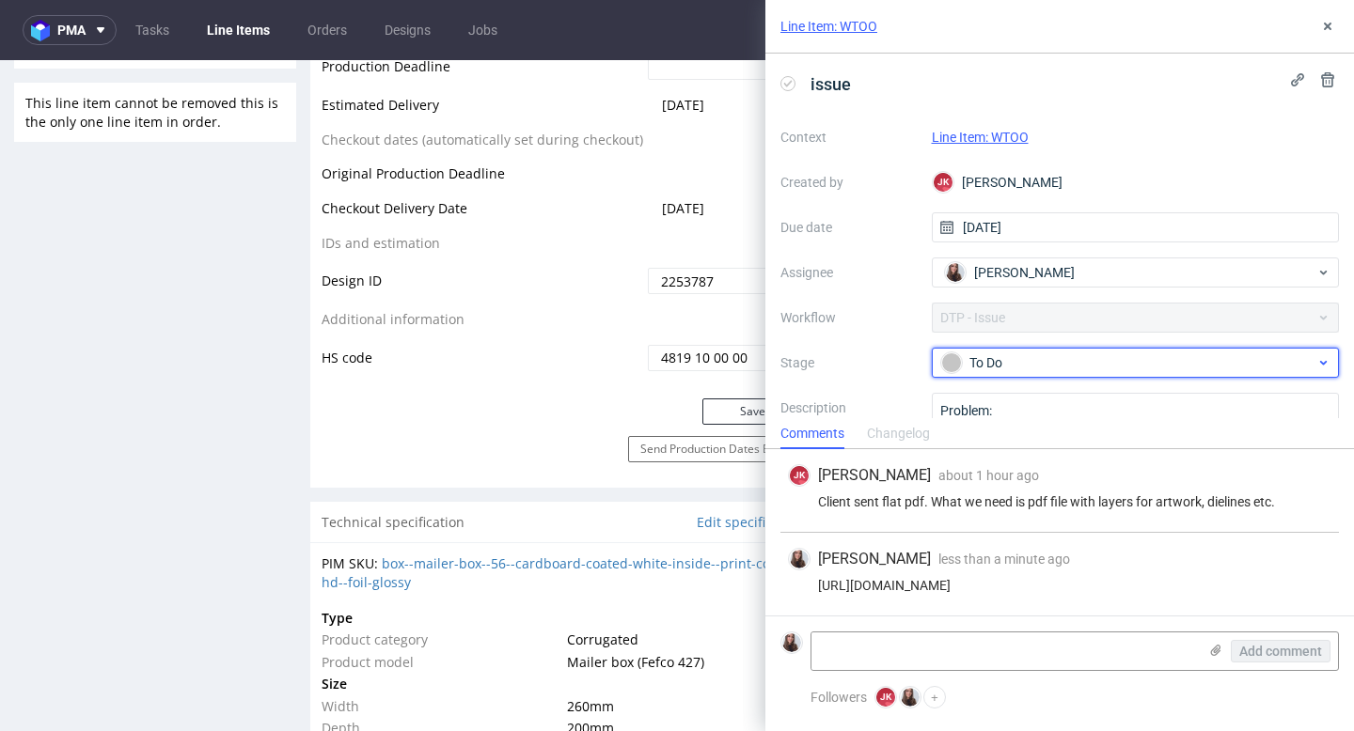
click at [1074, 376] on div "To Do" at bounding box center [1136, 363] width 408 height 30
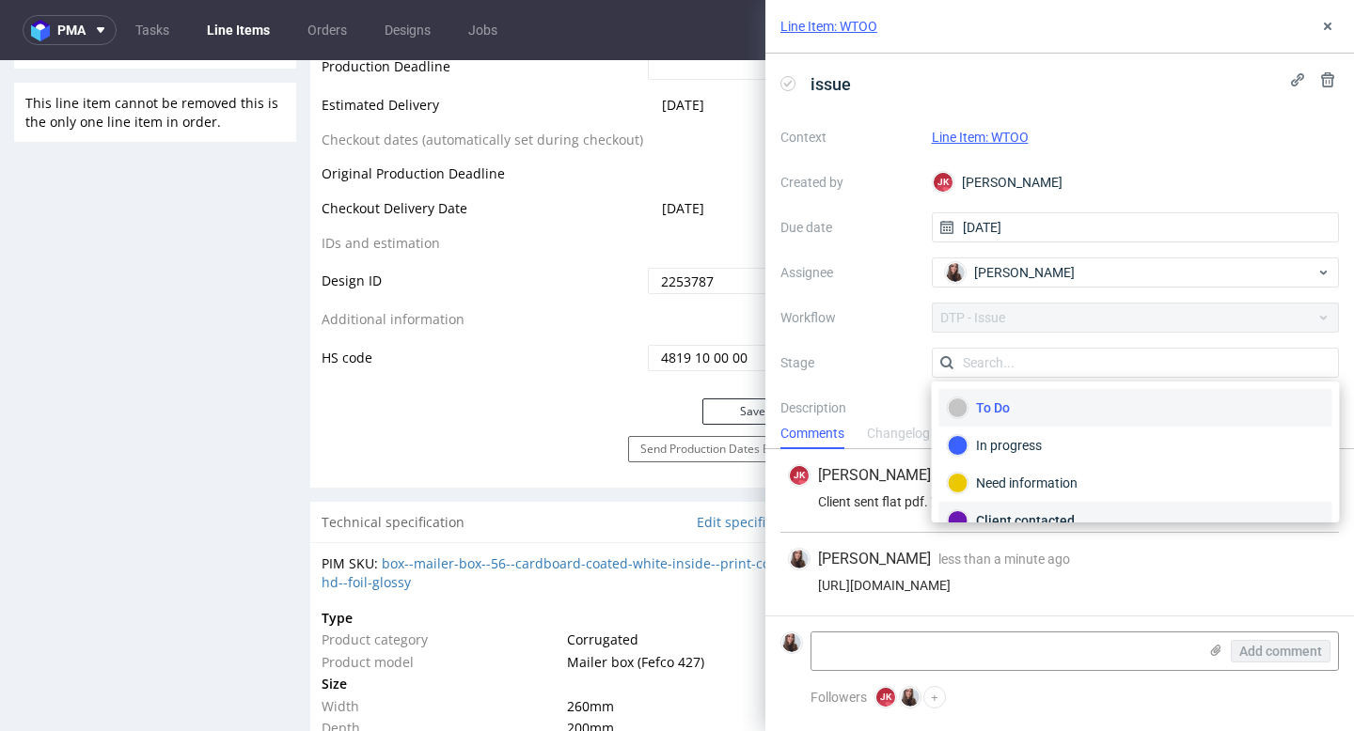
click at [1036, 511] on div "Client contacted" at bounding box center [1136, 520] width 376 height 21
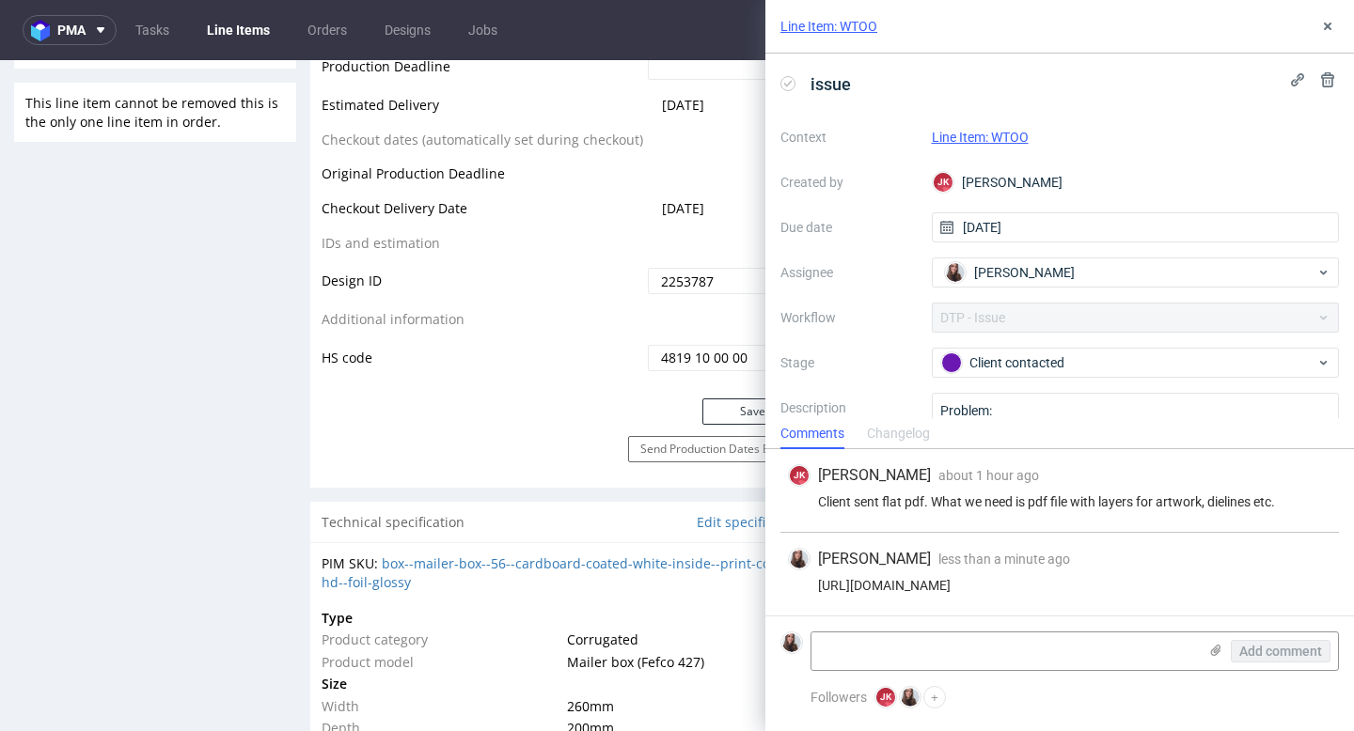
scroll to position [80, 0]
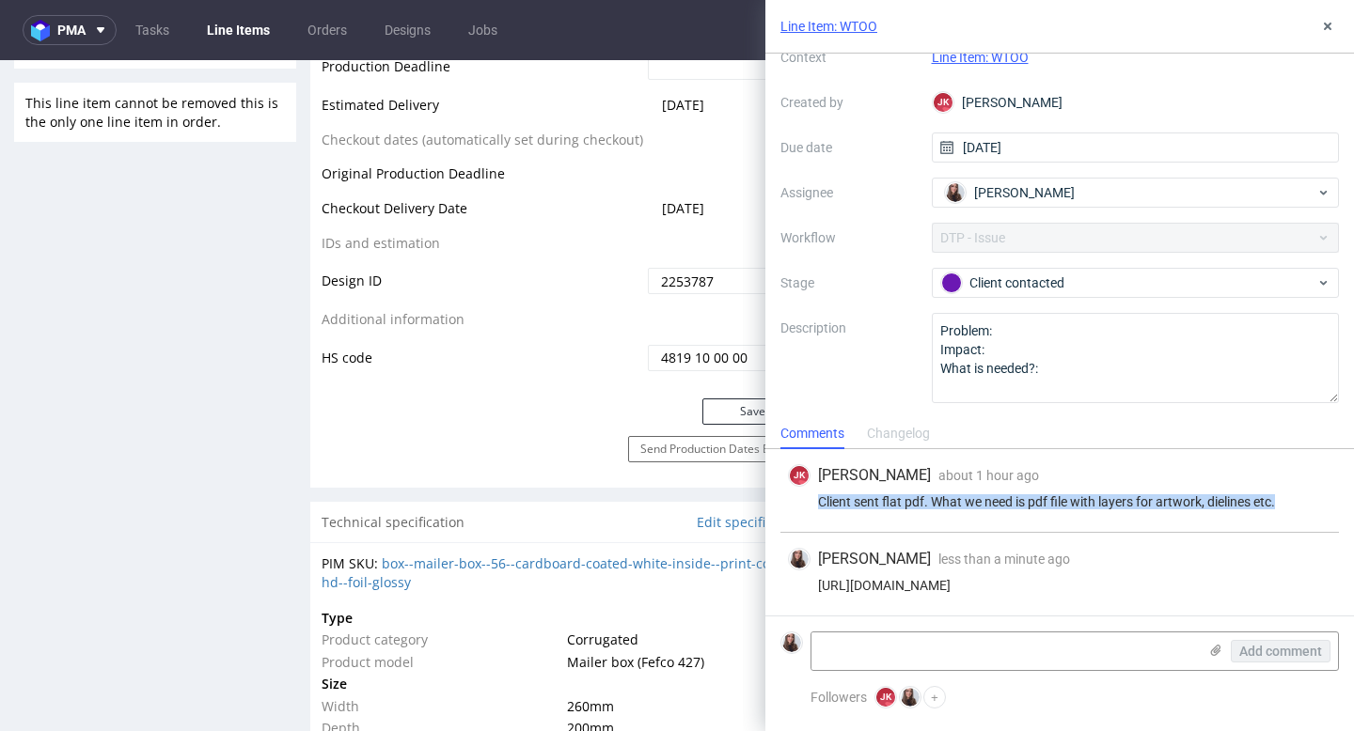
drag, startPoint x: 1300, startPoint y: 507, endPoint x: 817, endPoint y: 504, distance: 483.2
click at [817, 504] on div "Client sent flat pdf. What we need is pdf file with layers for artwork, dieline…" at bounding box center [1059, 501] width 543 height 15
copy div "Client sent flat pdf. What we need is pdf file with layers for artwork, dieline…"
